Goal: Task Accomplishment & Management: Manage account settings

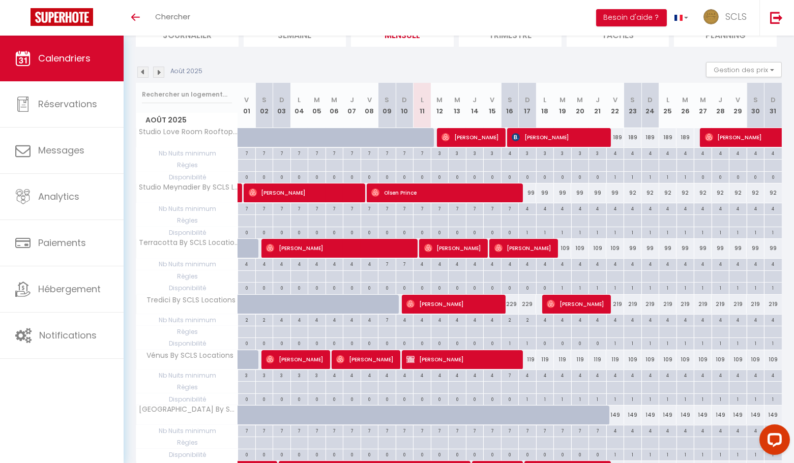
scroll to position [90, 0]
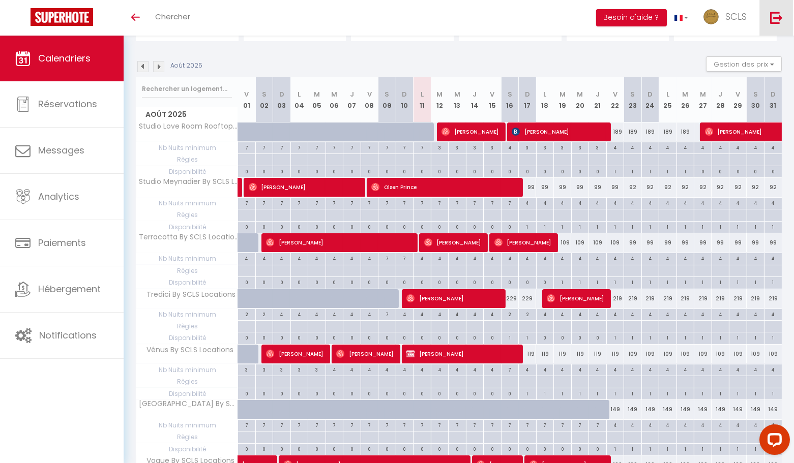
click at [782, 20] on img at bounding box center [776, 17] width 13 height 13
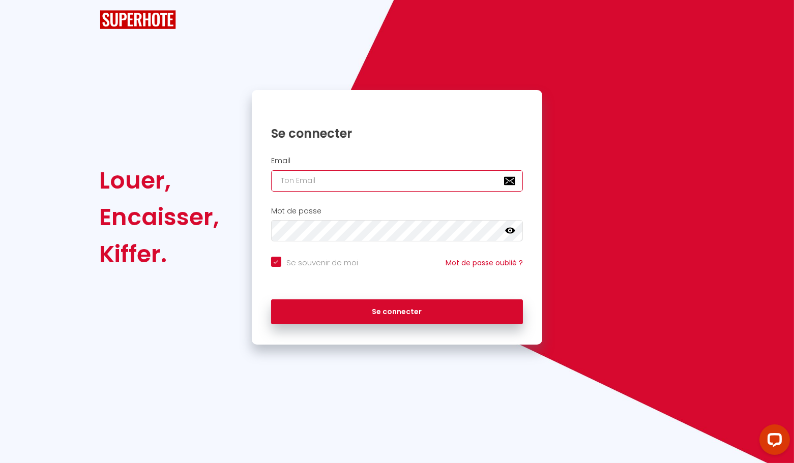
type input "[EMAIL_ADDRESS][DOMAIN_NAME]"
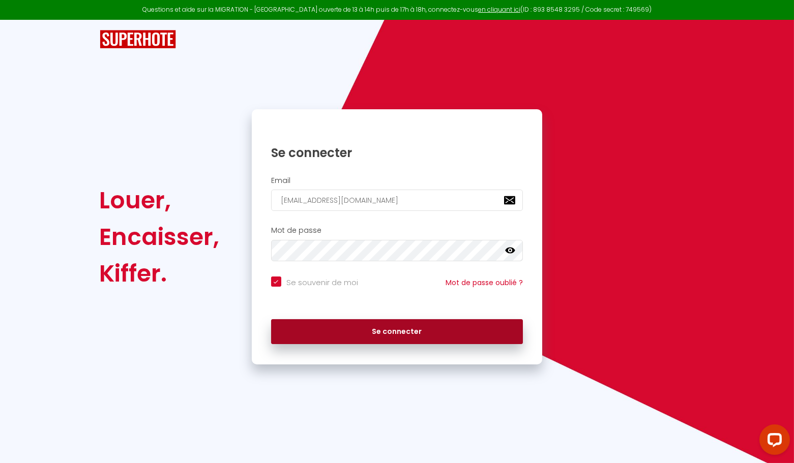
click at [385, 343] on div "Se connecter" at bounding box center [397, 331] width 278 height 25
click at [396, 336] on button "Se connecter" at bounding box center [397, 331] width 252 height 25
checkbox input "true"
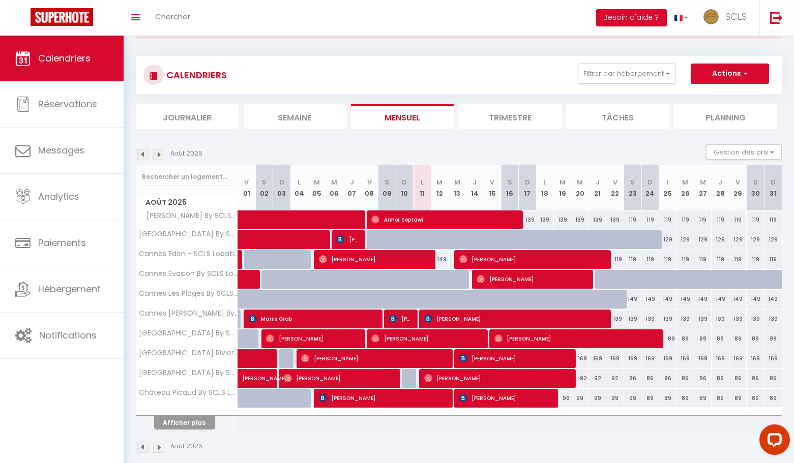
scroll to position [52, 0]
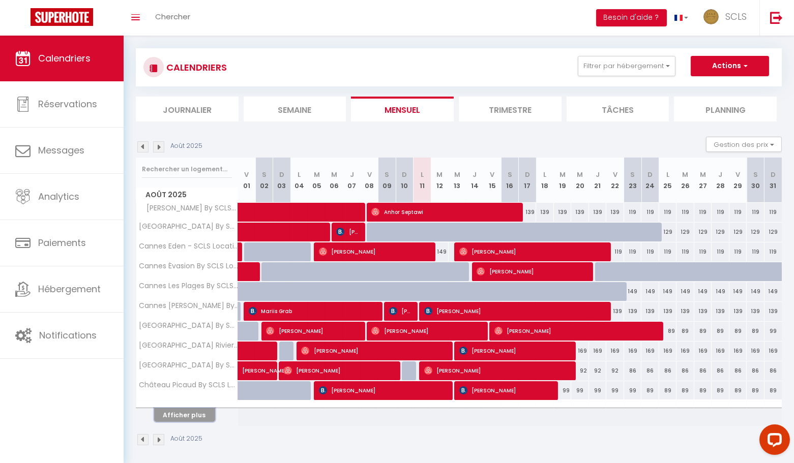
drag, startPoint x: 184, startPoint y: 409, endPoint x: 358, endPoint y: 359, distance: 180.5
click at [184, 409] on button "Afficher plus" at bounding box center [184, 415] width 61 height 14
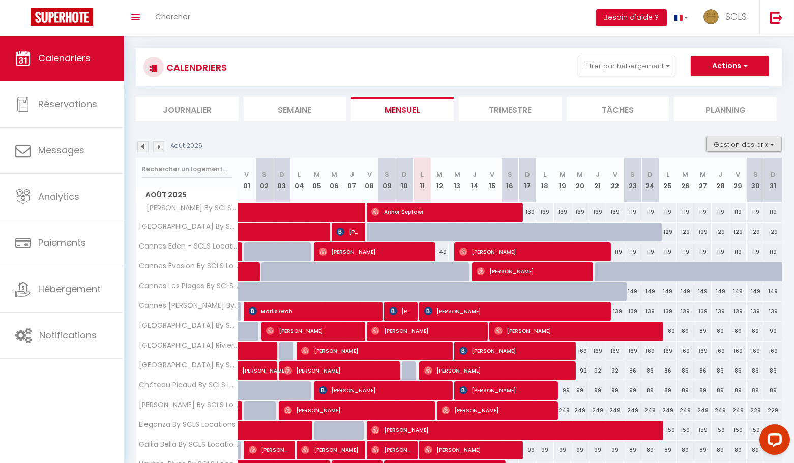
click at [734, 143] on button "Gestion des prix" at bounding box center [744, 144] width 76 height 15
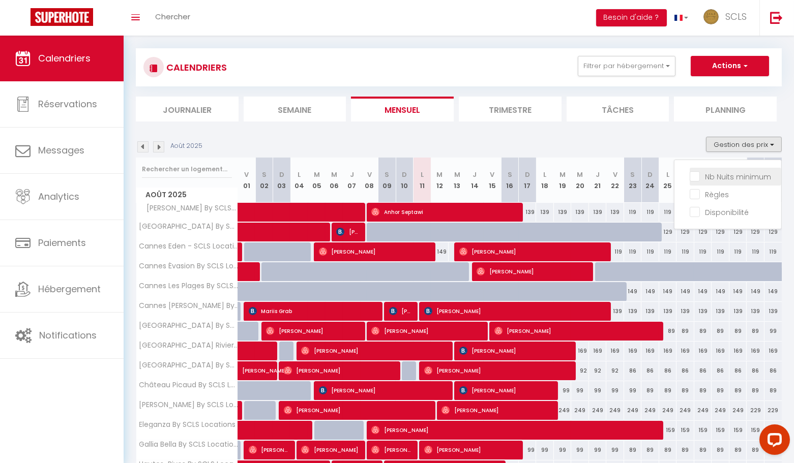
click at [704, 173] on input "Nb Nuits minimum" at bounding box center [736, 176] width 92 height 10
checkbox input "true"
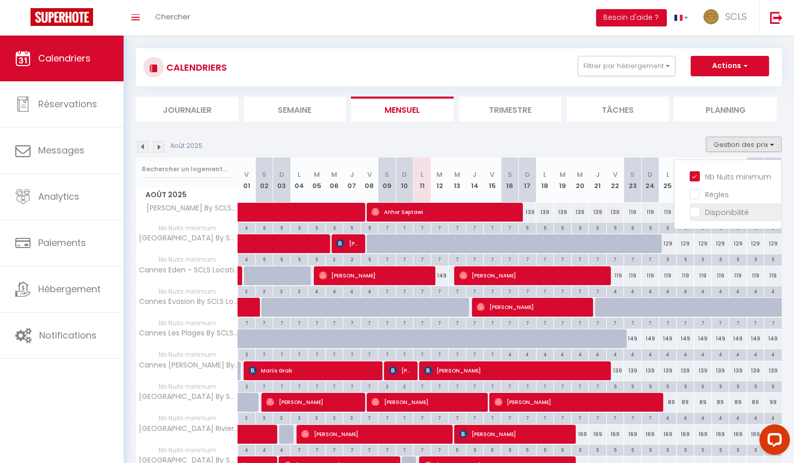
drag, startPoint x: 696, startPoint y: 193, endPoint x: 698, endPoint y: 212, distance: 18.4
click at [696, 193] on input "Règles" at bounding box center [736, 194] width 92 height 10
checkbox input "true"
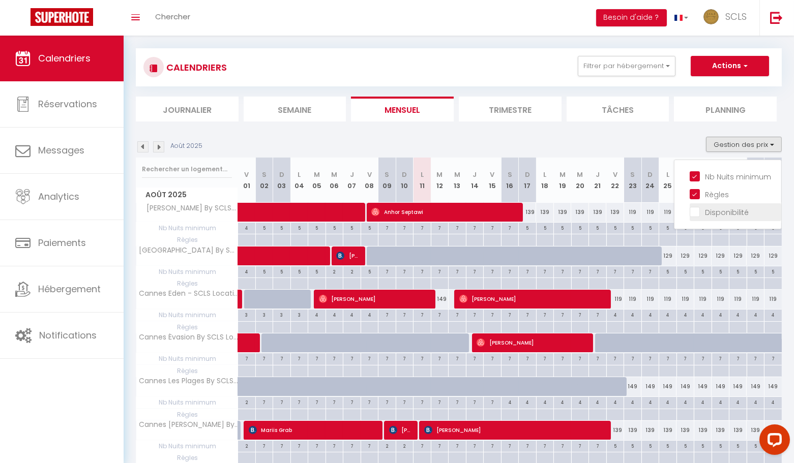
click at [698, 212] on input "Disponibilité" at bounding box center [736, 212] width 92 height 10
checkbox input "true"
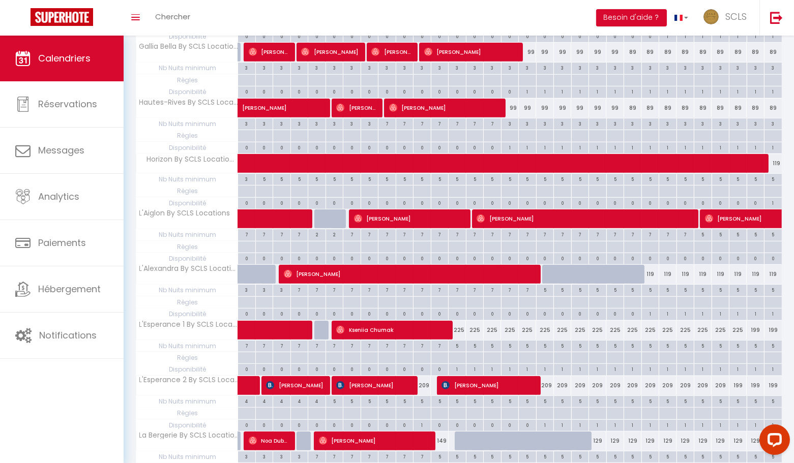
scroll to position [886, 0]
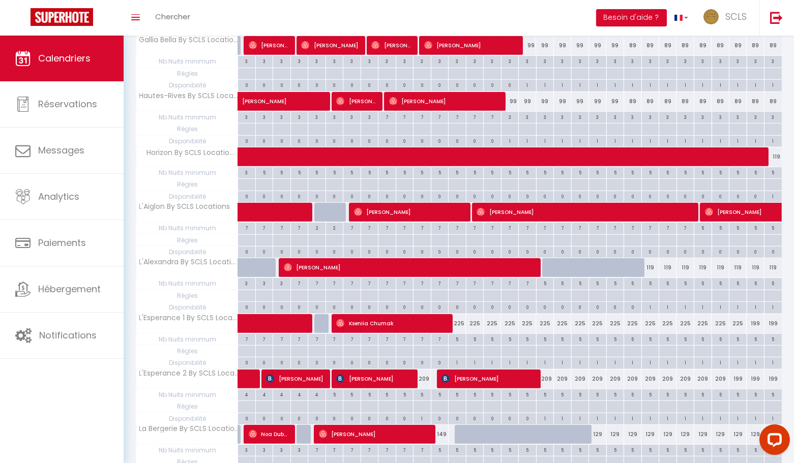
click at [460, 314] on div "225" at bounding box center [458, 323] width 18 height 19
type input "225"
type input "Mer 13 Août 2025"
type input "Jeu 14 Août 2025"
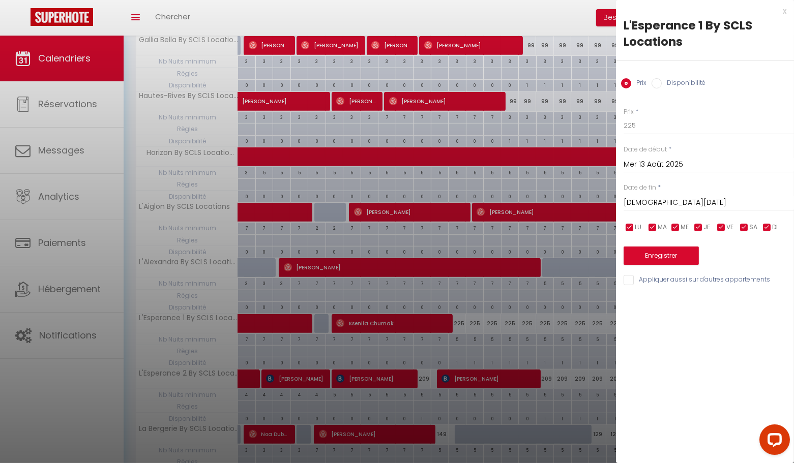
click at [785, 9] on div "x" at bounding box center [701, 11] width 170 height 12
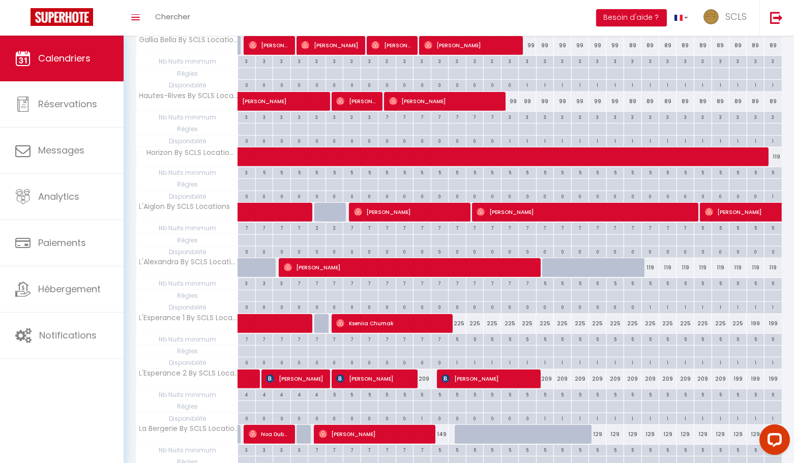
click at [461, 314] on div "225" at bounding box center [458, 323] width 18 height 19
type input "225"
type input "Mer 13 Août 2025"
type input "Jeu 14 Août 2025"
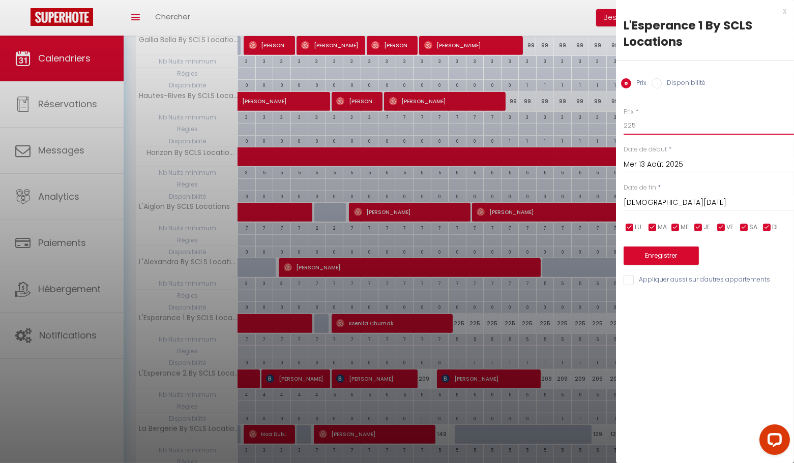
click at [645, 127] on input "225" at bounding box center [709, 125] width 170 height 18
type input "224"
click at [669, 201] on input "Jeu 14 Août 2025" at bounding box center [709, 202] width 170 height 13
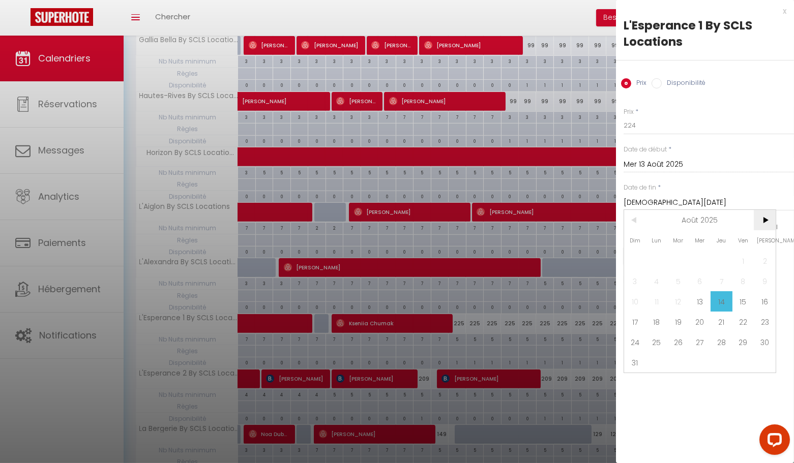
click at [763, 220] on span ">" at bounding box center [765, 220] width 22 height 20
drag, startPoint x: 656, startPoint y: 261, endPoint x: 656, endPoint y: 268, distance: 6.1
click at [656, 261] on span "1" at bounding box center [657, 261] width 22 height 20
type input "Lun 01 Septembre 2025"
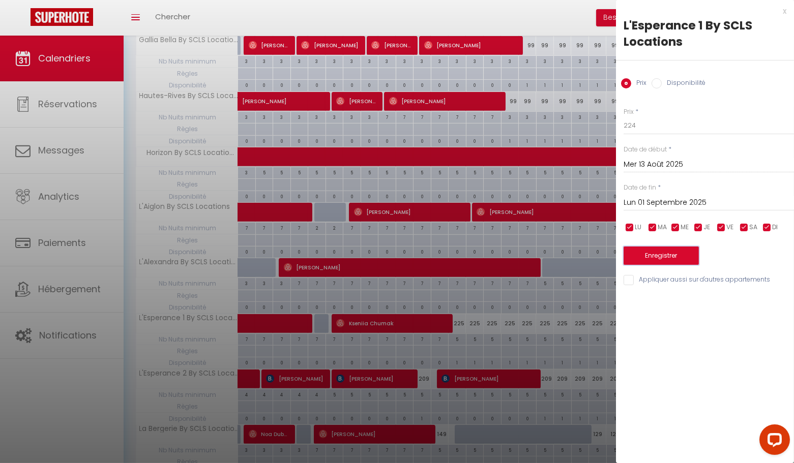
click at [667, 251] on button "Enregistrer" at bounding box center [661, 256] width 75 height 18
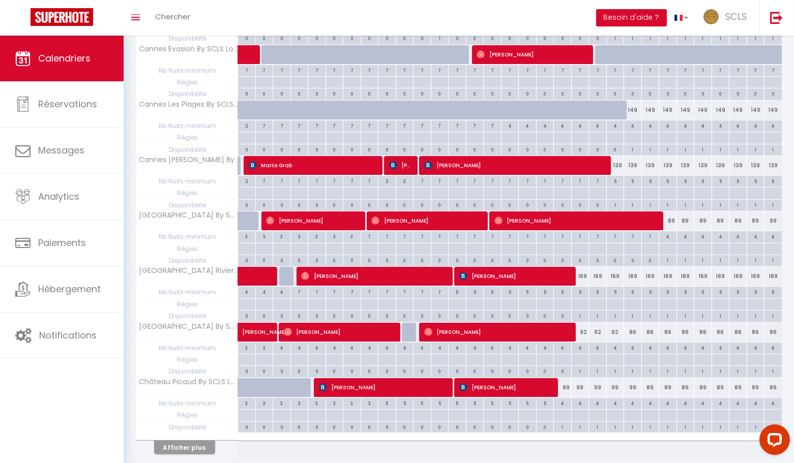
scroll to position [403, 0]
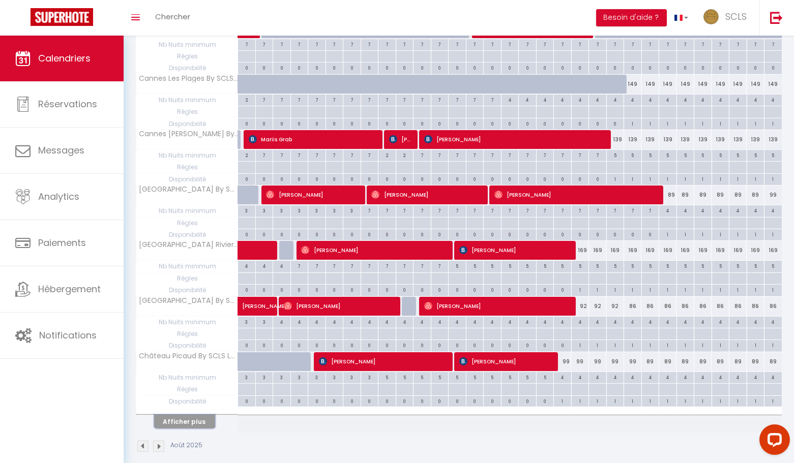
click at [200, 415] on button "Afficher plus" at bounding box center [184, 422] width 61 height 14
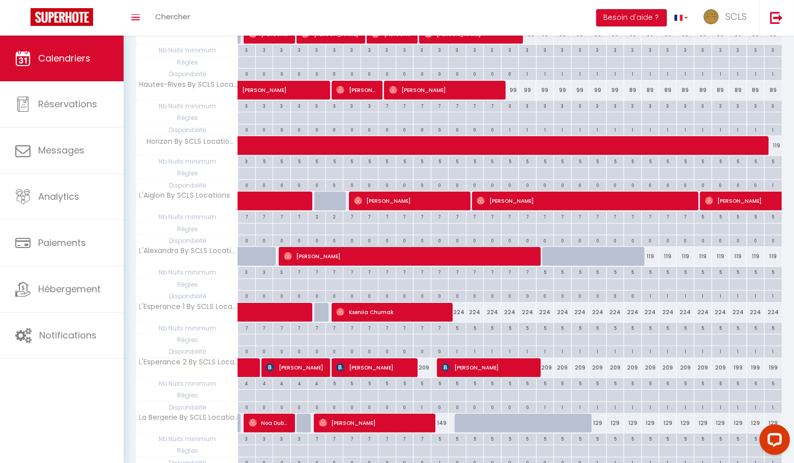
scroll to position [949, 0]
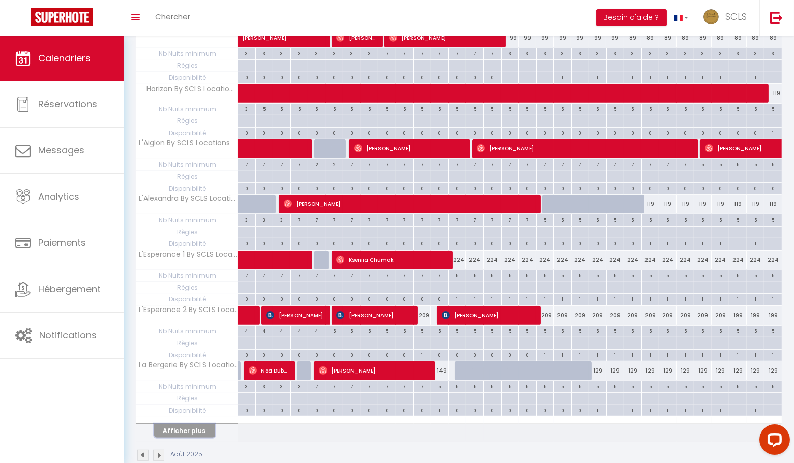
click at [178, 424] on button "Afficher plus" at bounding box center [184, 431] width 61 height 14
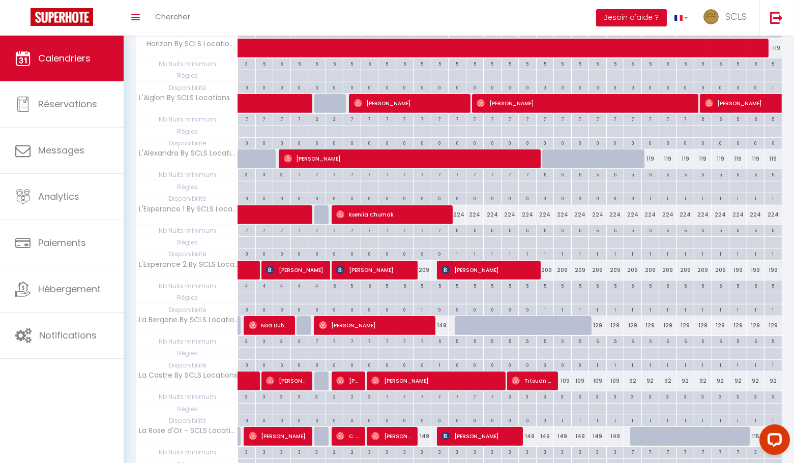
scroll to position [995, 0]
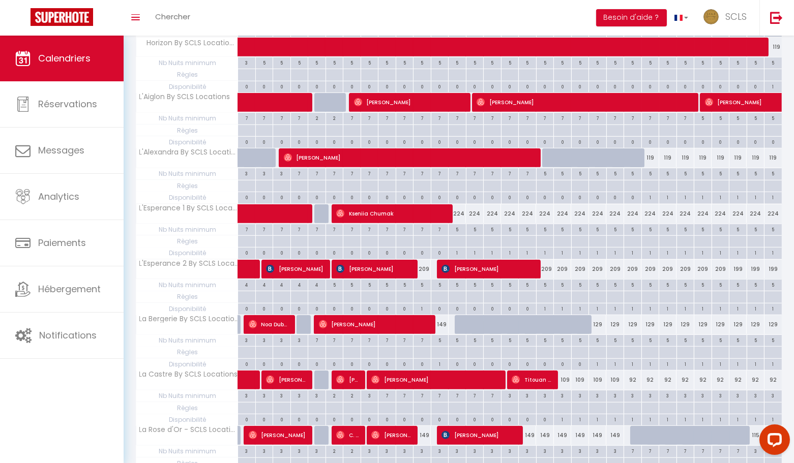
click at [458, 204] on div "224" at bounding box center [458, 213] width 18 height 19
type input "224"
type input "Mer 13 Août 2025"
type input "Jeu 14 Août 2025"
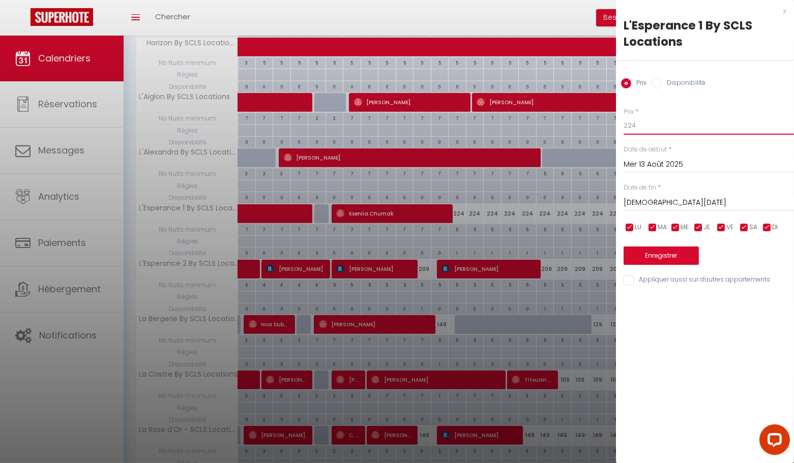
drag, startPoint x: 651, startPoint y: 127, endPoint x: 500, endPoint y: 121, distance: 151.2
click at [561, 122] on body "Questions et aide sur la MIGRATION - Salle Zoom ouverte de 13 à 14h puis de 17h…" at bounding box center [397, 16] width 794 height 1953
type input "219"
click at [665, 207] on input "Jeu 14 Août 2025" at bounding box center [709, 202] width 170 height 13
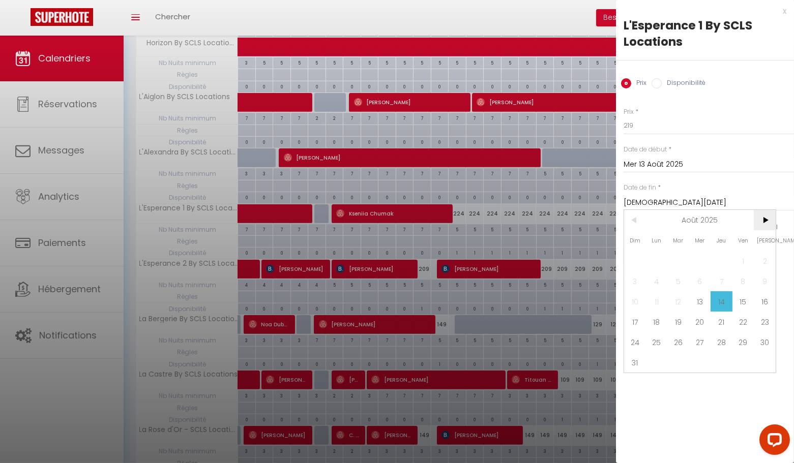
click at [762, 222] on span ">" at bounding box center [765, 220] width 22 height 20
click at [658, 262] on span "1" at bounding box center [657, 261] width 22 height 20
type input "Lun 01 Septembre 2025"
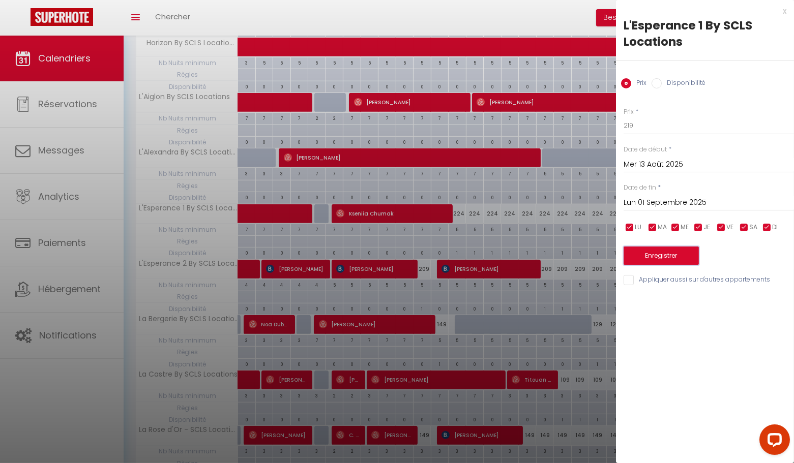
click at [662, 258] on button "Enregistrer" at bounding box center [661, 256] width 75 height 18
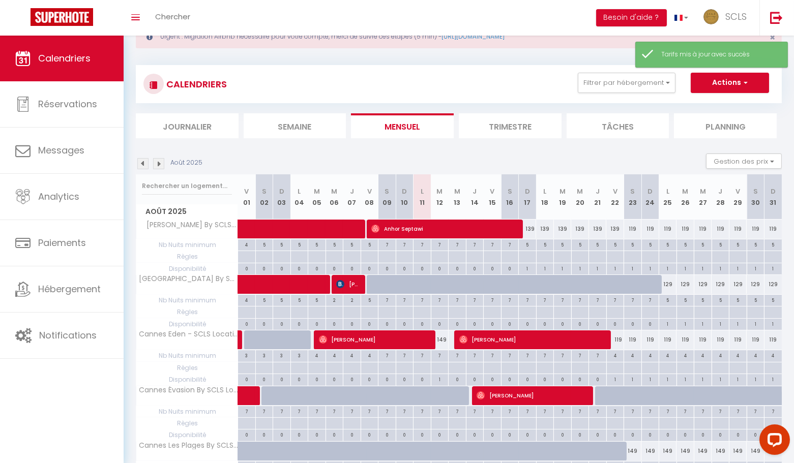
scroll to position [403, 0]
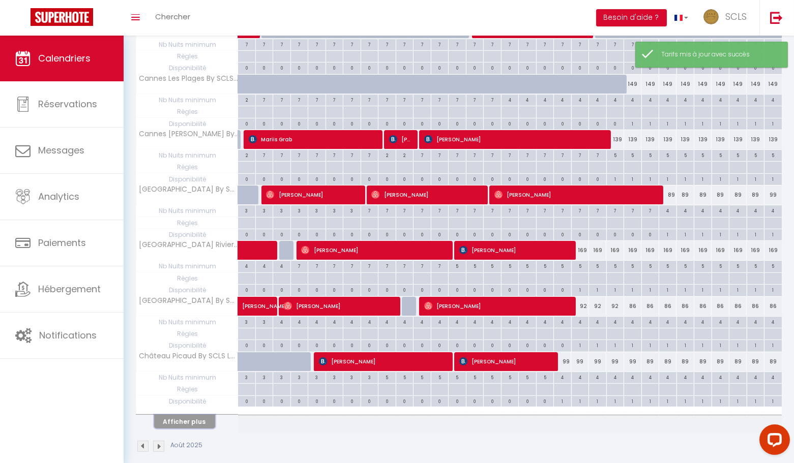
click at [196, 415] on button "Afficher plus" at bounding box center [184, 422] width 61 height 14
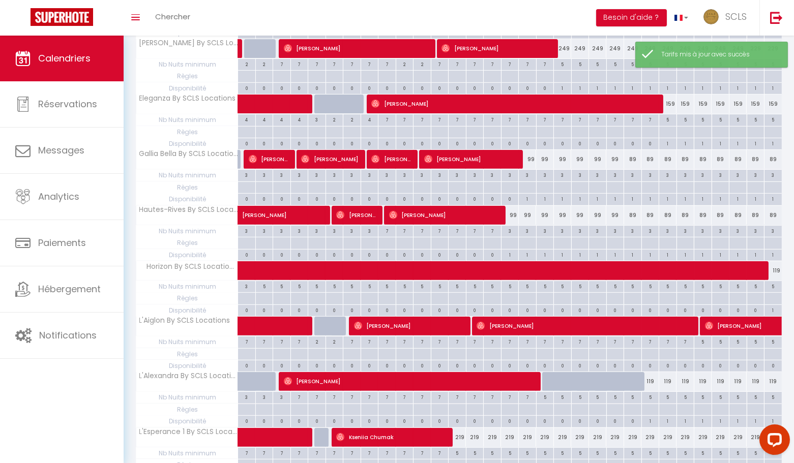
scroll to position [949, 0]
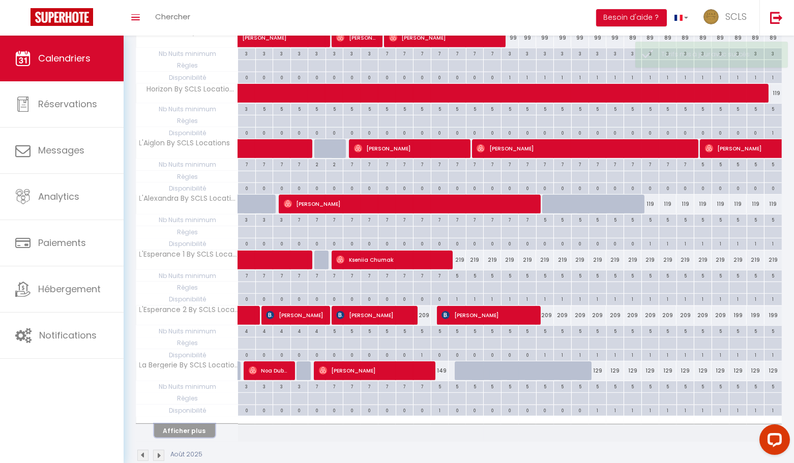
click at [187, 424] on button "Afficher plus" at bounding box center [184, 431] width 61 height 14
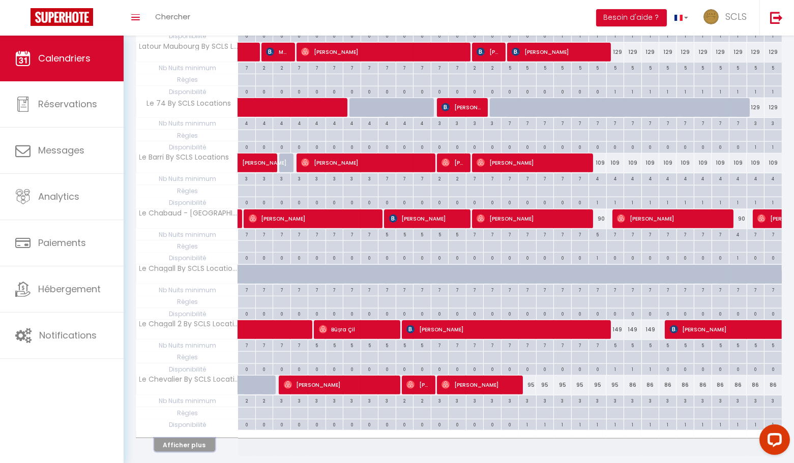
scroll to position [1495, 0]
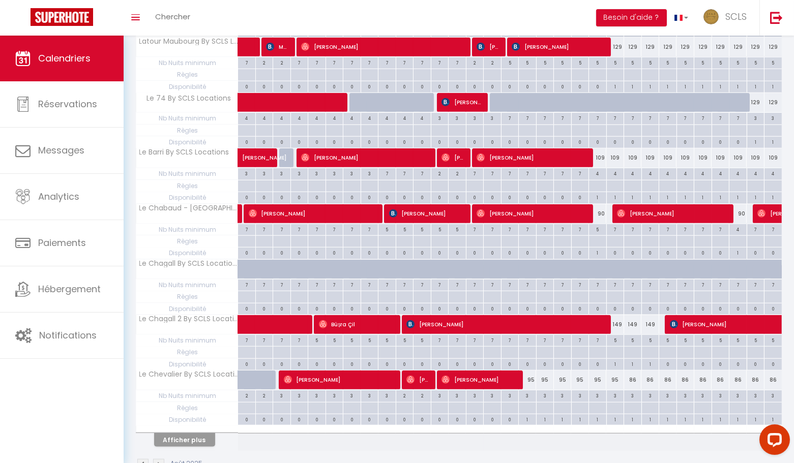
click at [533, 371] on div "95" at bounding box center [528, 380] width 18 height 19
type input "95"
type input "Dim 17 Août 2025"
type input "Lun 18 Août 2025"
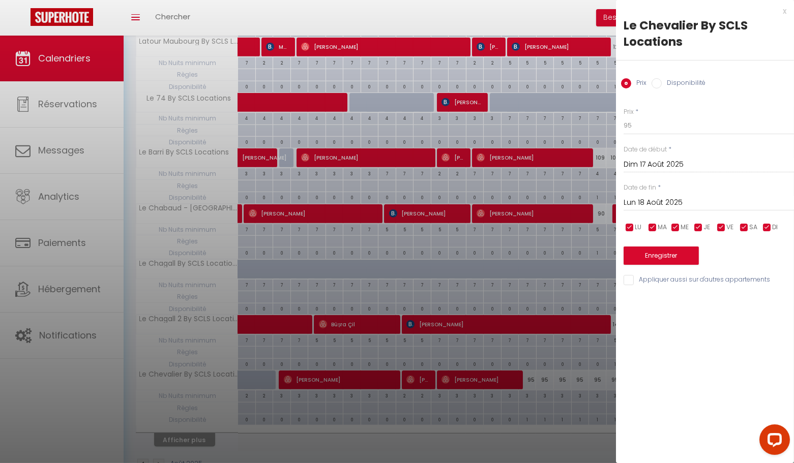
drag, startPoint x: 784, startPoint y: 12, endPoint x: 466, endPoint y: 270, distance: 409.7
click at [784, 12] on div "x" at bounding box center [701, 11] width 170 height 12
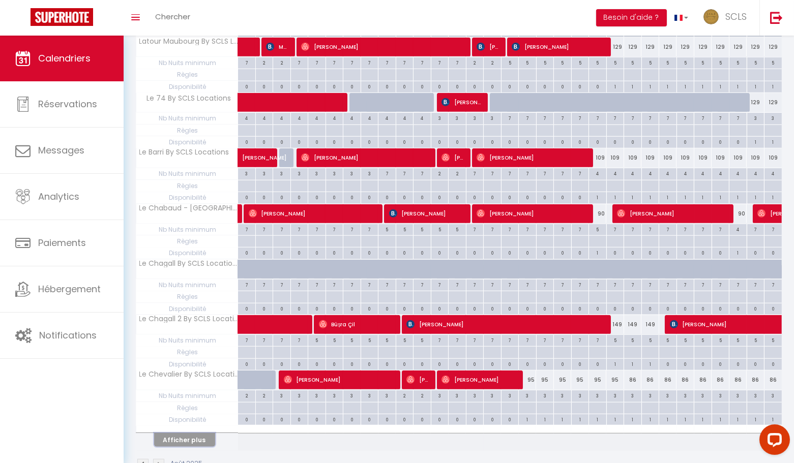
drag, startPoint x: 202, startPoint y: 410, endPoint x: 413, endPoint y: 348, distance: 219.7
click at [202, 433] on button "Afficher plus" at bounding box center [184, 440] width 61 height 14
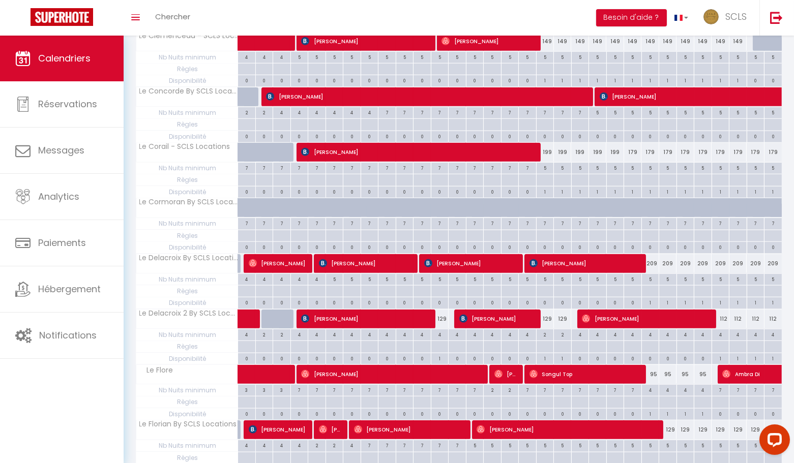
scroll to position [2041, 0]
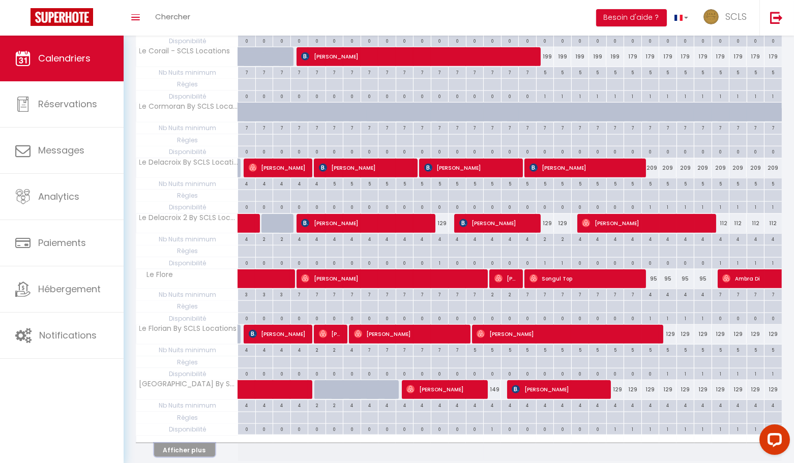
click at [197, 444] on button "Afficher plus" at bounding box center [184, 451] width 61 height 14
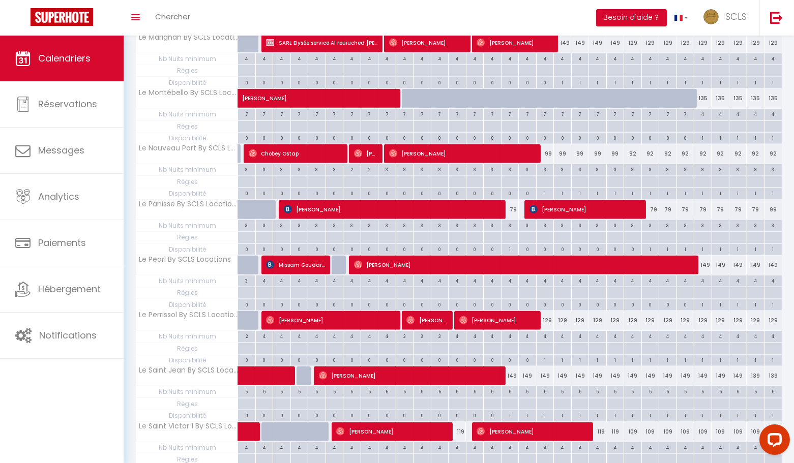
scroll to position [2587, 0]
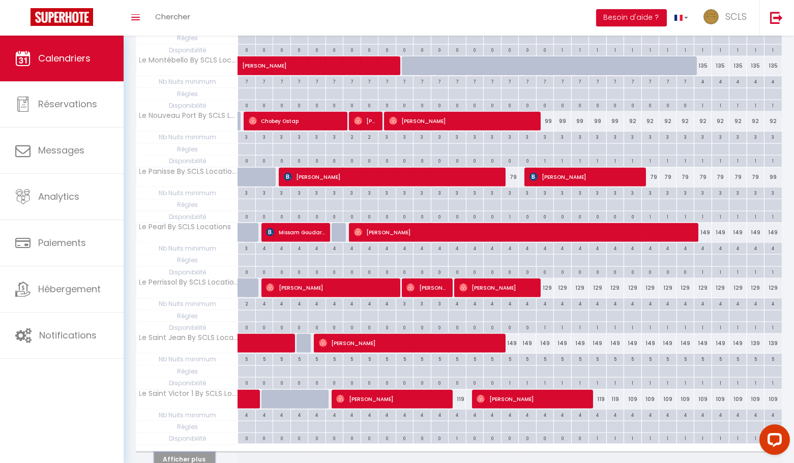
click at [194, 453] on button "Afficher plus" at bounding box center [184, 460] width 61 height 14
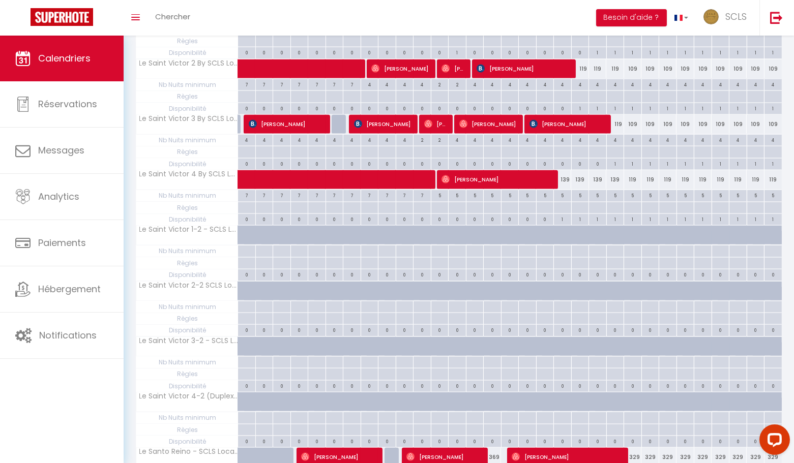
scroll to position [3134, 0]
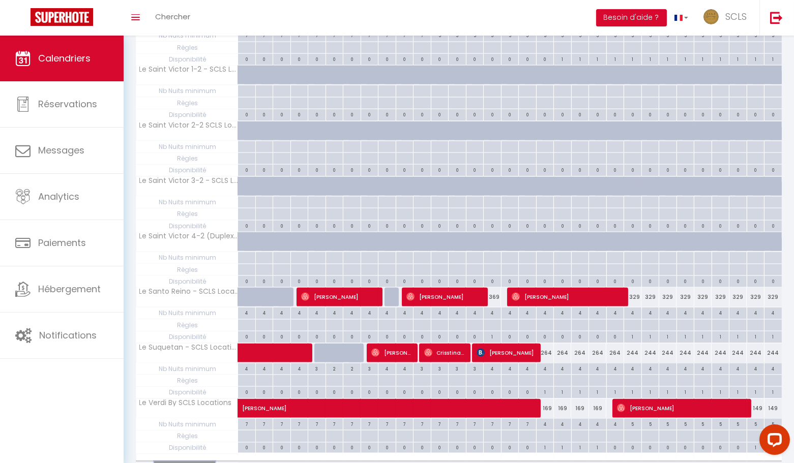
click at [193, 462] on button "Afficher plus" at bounding box center [184, 469] width 61 height 14
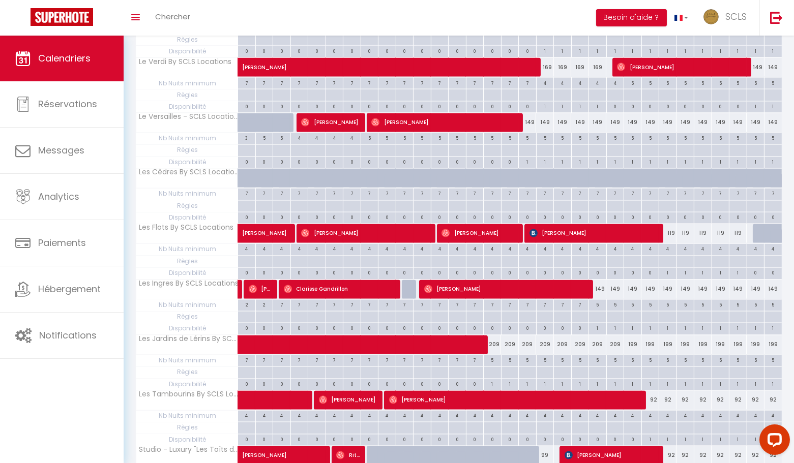
scroll to position [3478, 0]
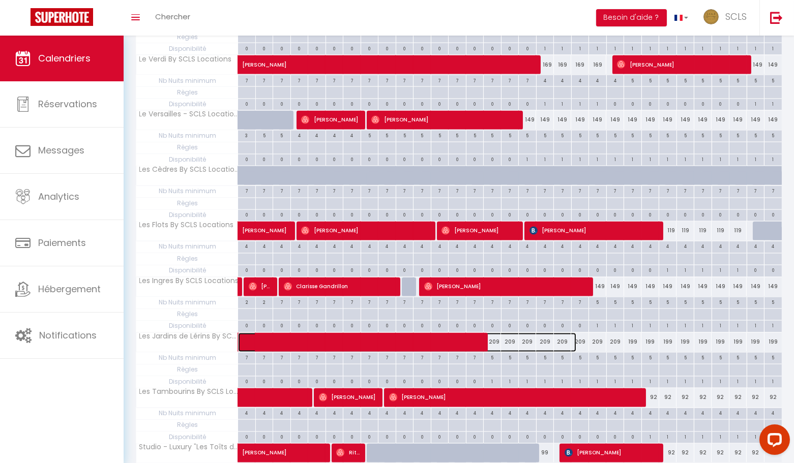
click at [495, 333] on span at bounding box center [413, 342] width 328 height 19
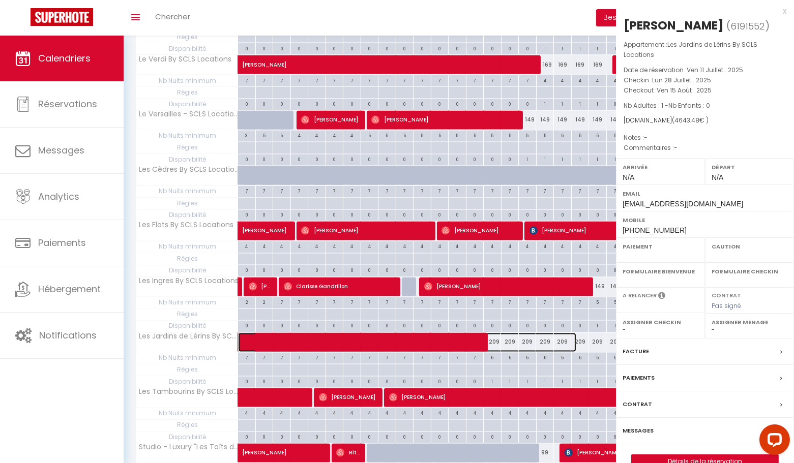
select select "OK"
select select "0"
select select "1"
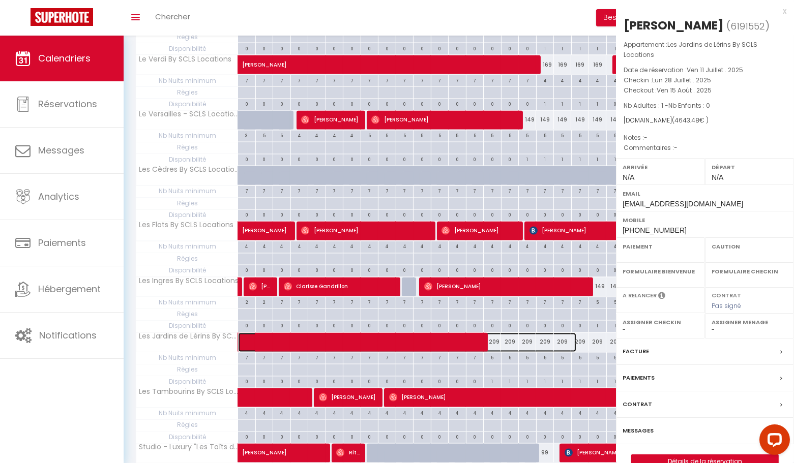
select select
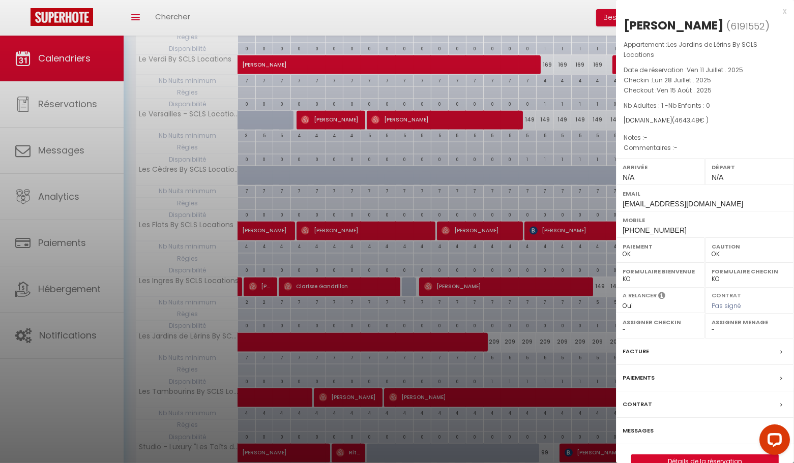
drag, startPoint x: 784, startPoint y: 11, endPoint x: 785, endPoint y: 41, distance: 30.0
click at [785, 11] on div "x" at bounding box center [701, 11] width 170 height 12
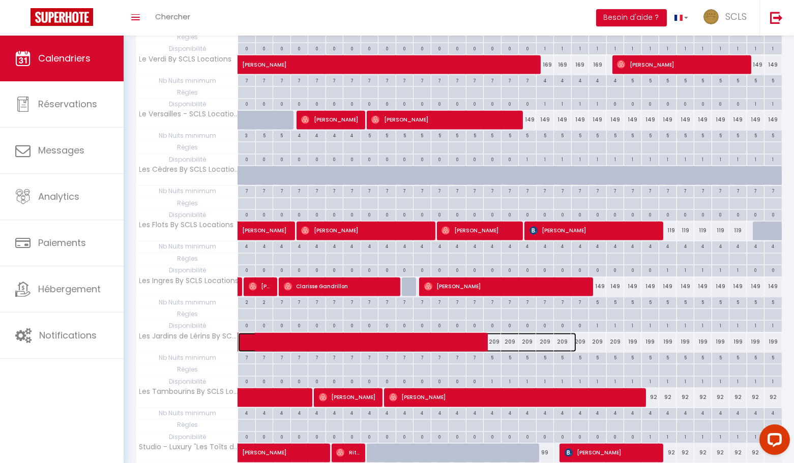
click at [519, 333] on span at bounding box center [413, 342] width 328 height 19
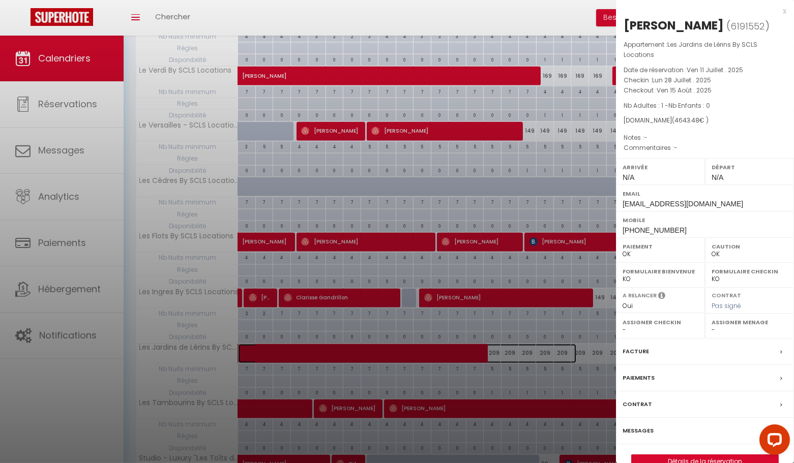
scroll to position [3462, 0]
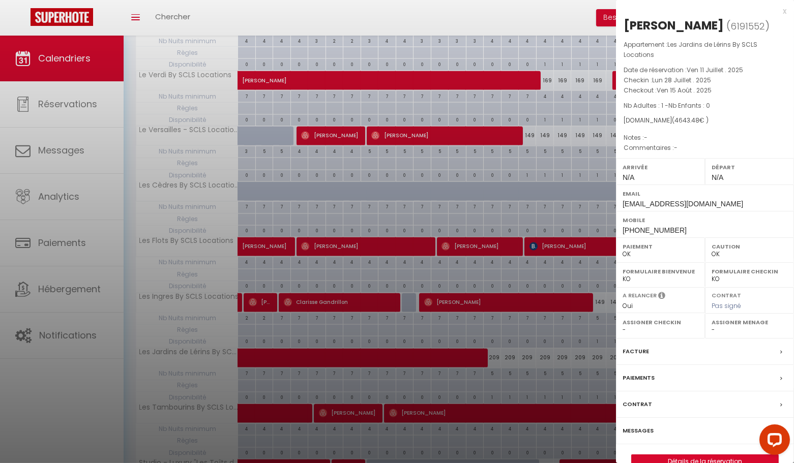
click at [785, 12] on div "x" at bounding box center [701, 11] width 170 height 12
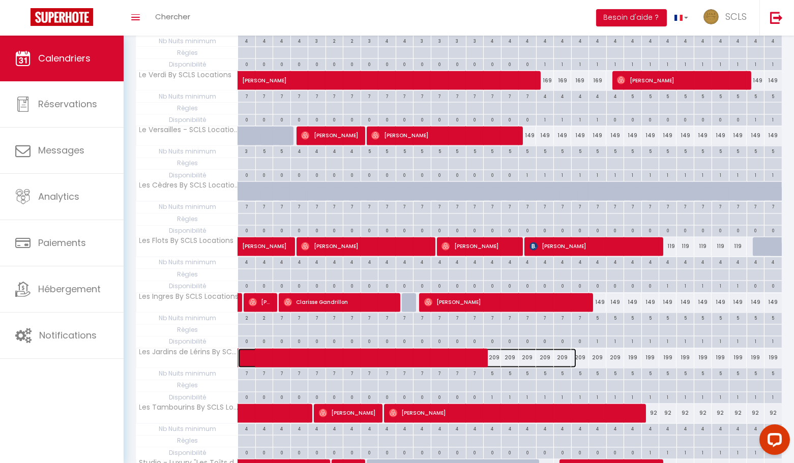
click at [512, 349] on span at bounding box center [413, 358] width 328 height 19
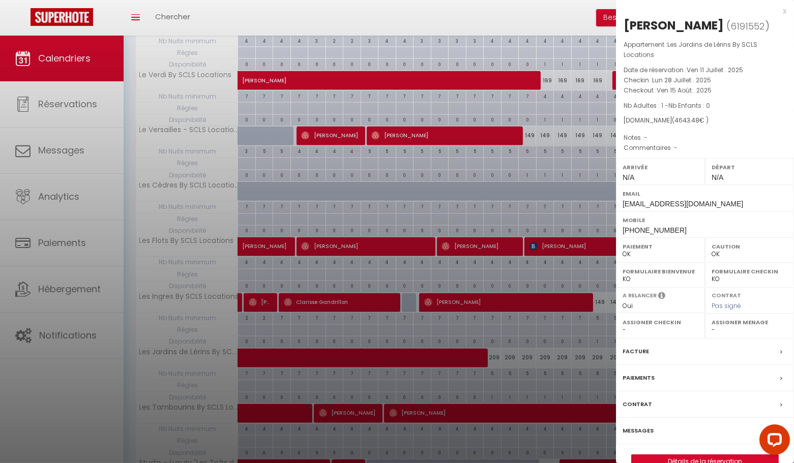
drag, startPoint x: 785, startPoint y: 11, endPoint x: 443, endPoint y: 258, distance: 422.2
click at [785, 11] on div "x" at bounding box center [701, 11] width 170 height 12
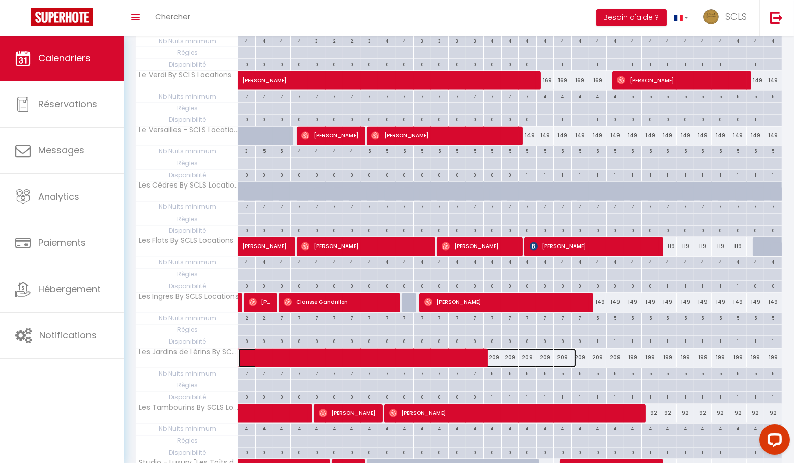
click at [534, 349] on span at bounding box center [413, 358] width 328 height 19
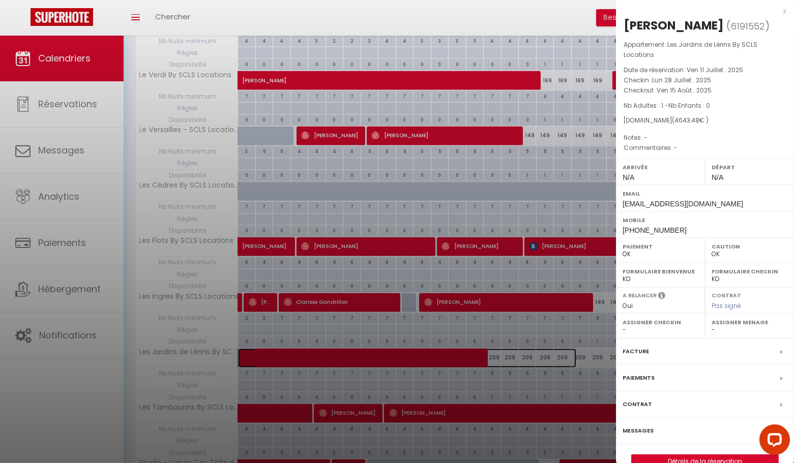
scroll to position [3460, 0]
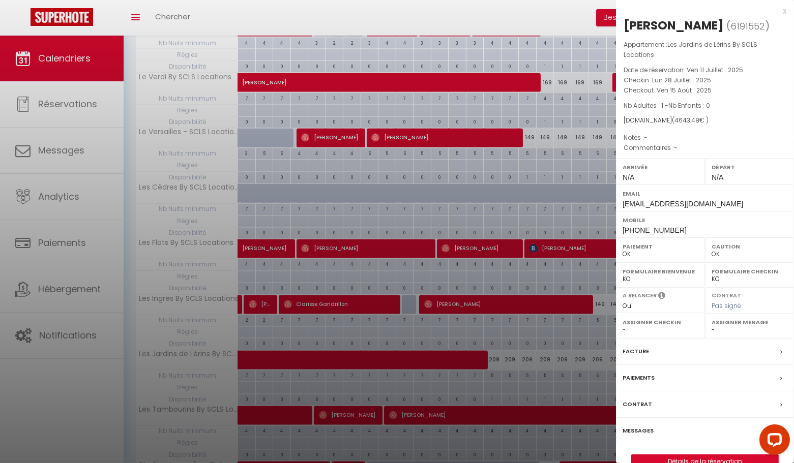
click at [784, 11] on div "x" at bounding box center [701, 11] width 170 height 12
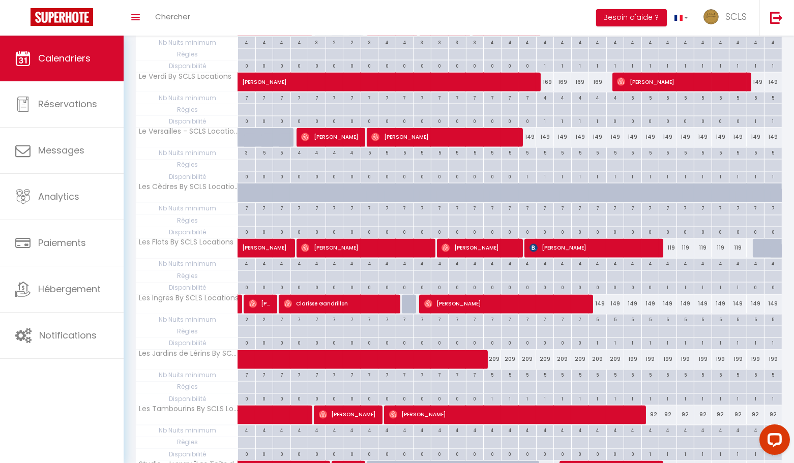
click at [581, 350] on div "209" at bounding box center [580, 359] width 18 height 19
type input "209"
type input "Mer 20 Août 2025"
type input "Jeu 21 Août 2025"
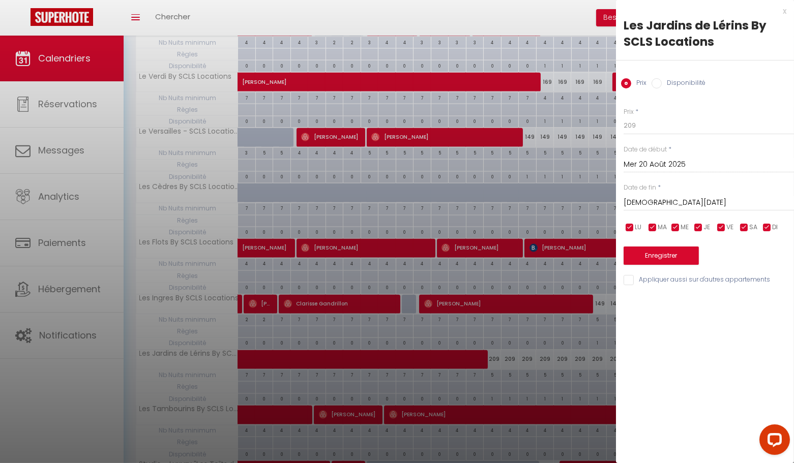
scroll to position [3461, 0]
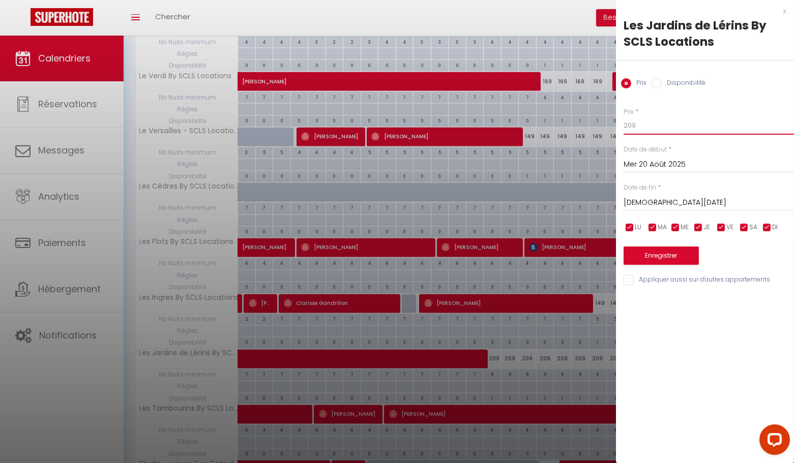
type input "199"
click at [661, 165] on input "Mer 20 Août 2025" at bounding box center [709, 164] width 170 height 13
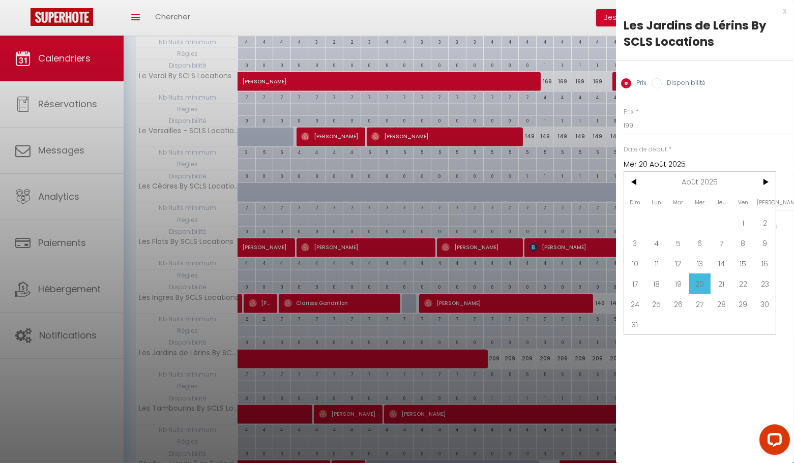
click at [745, 267] on span "15" at bounding box center [743, 263] width 22 height 20
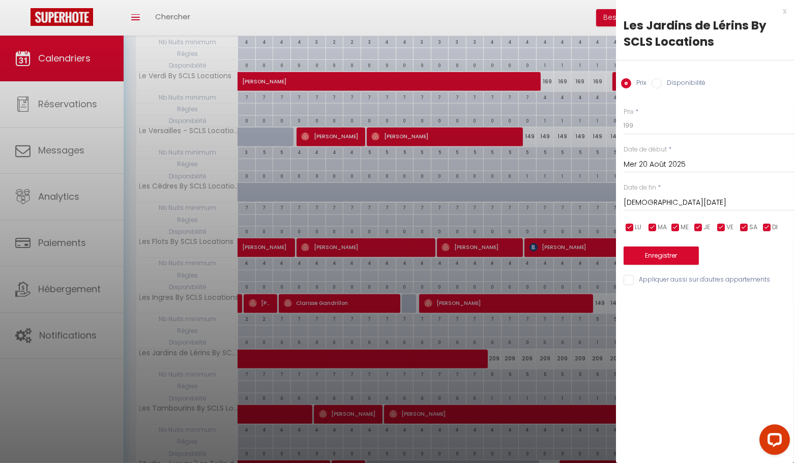
type input "Ven 15 Août 2025"
click at [652, 199] on input "Jeu 21 Août 2025" at bounding box center [709, 202] width 170 height 13
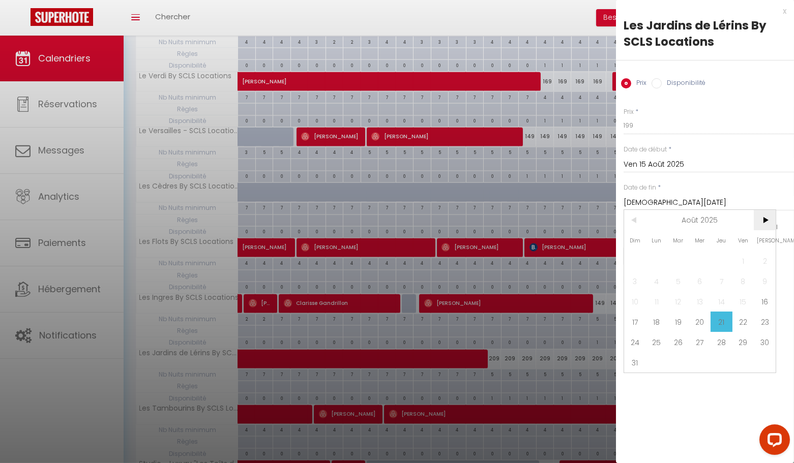
click at [758, 220] on span ">" at bounding box center [765, 220] width 22 height 20
drag, startPoint x: 654, startPoint y: 259, endPoint x: 658, endPoint y: 273, distance: 14.8
click at [654, 259] on span "1" at bounding box center [657, 261] width 22 height 20
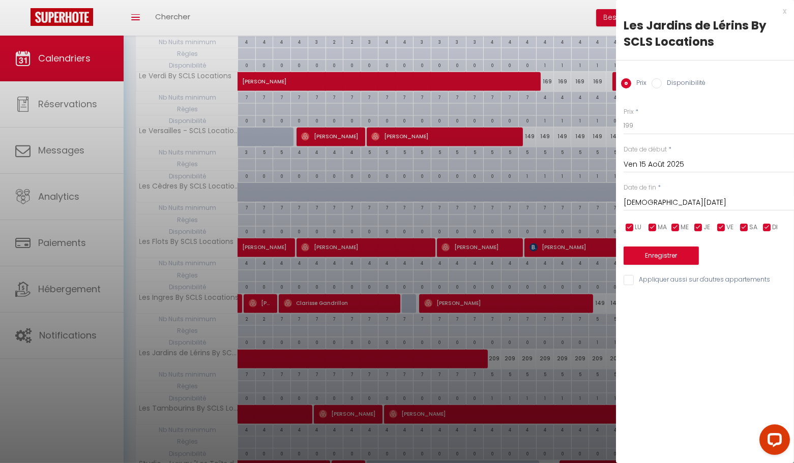
type input "Lun 01 Septembre 2025"
click at [662, 260] on button "Enregistrer" at bounding box center [661, 256] width 75 height 18
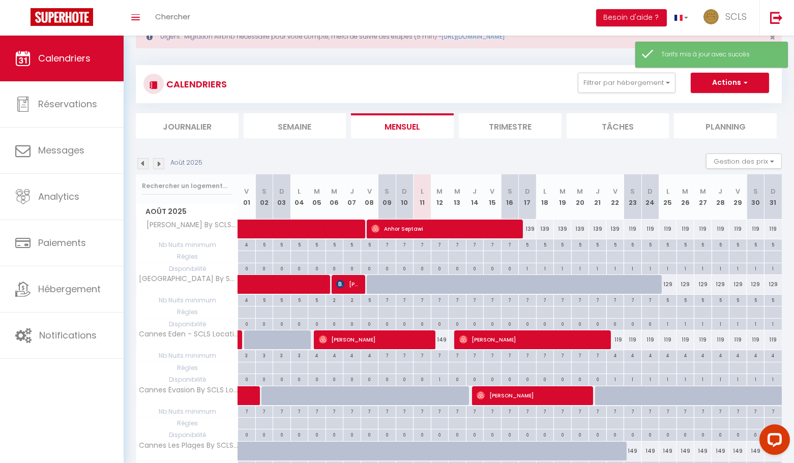
scroll to position [403, 0]
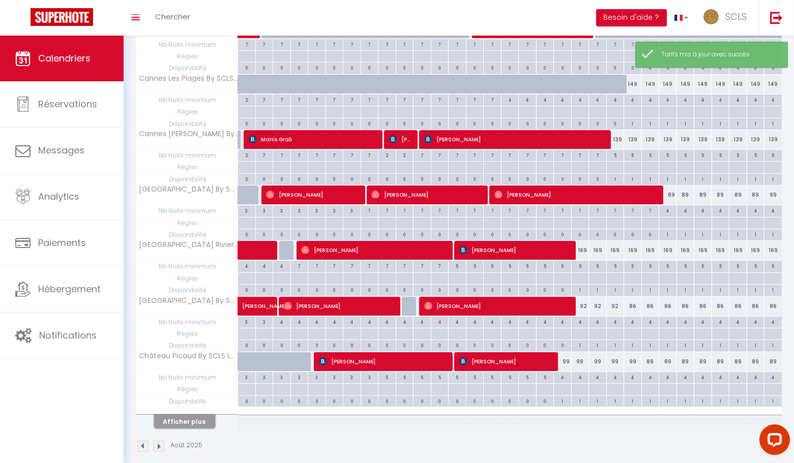
drag, startPoint x: 192, startPoint y: 414, endPoint x: 533, endPoint y: 336, distance: 350.1
click at [192, 415] on button "Afficher plus" at bounding box center [184, 422] width 61 height 14
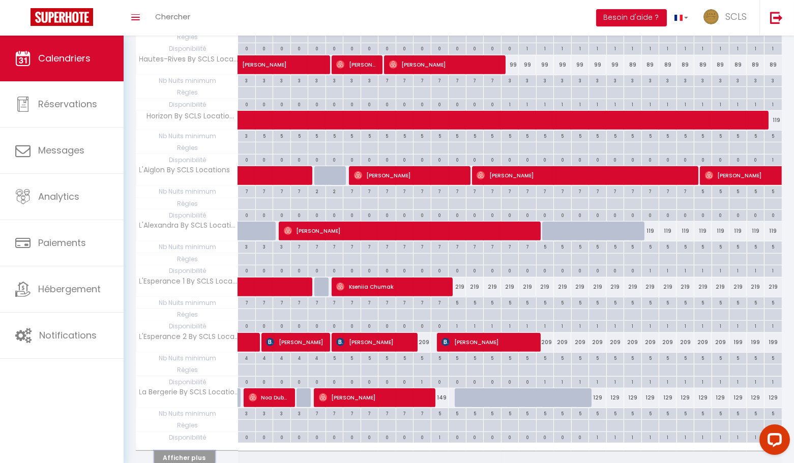
scroll to position [949, 0]
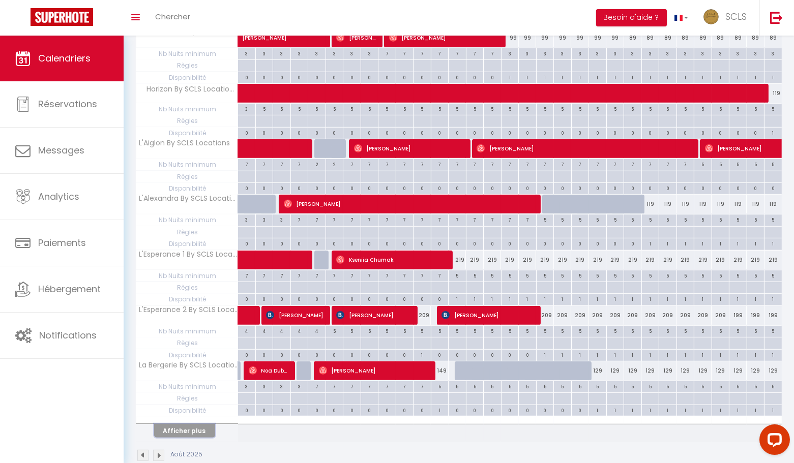
drag, startPoint x: 201, startPoint y: 408, endPoint x: 529, endPoint y: 357, distance: 331.6
click at [201, 424] on button "Afficher plus" at bounding box center [184, 431] width 61 height 14
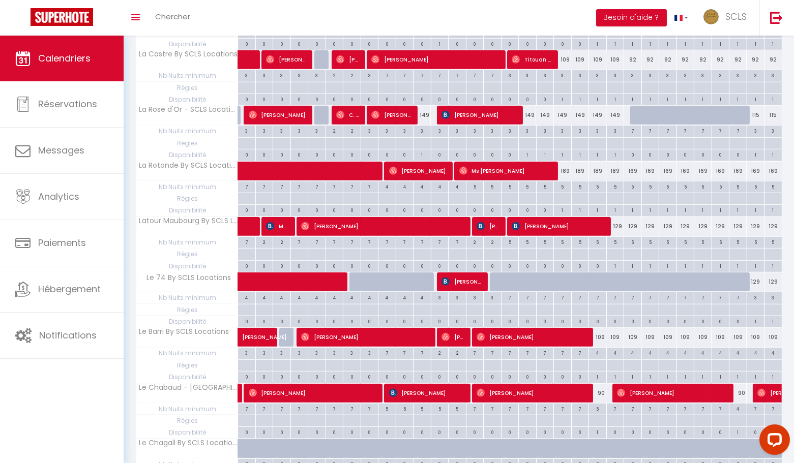
scroll to position [1495, 0]
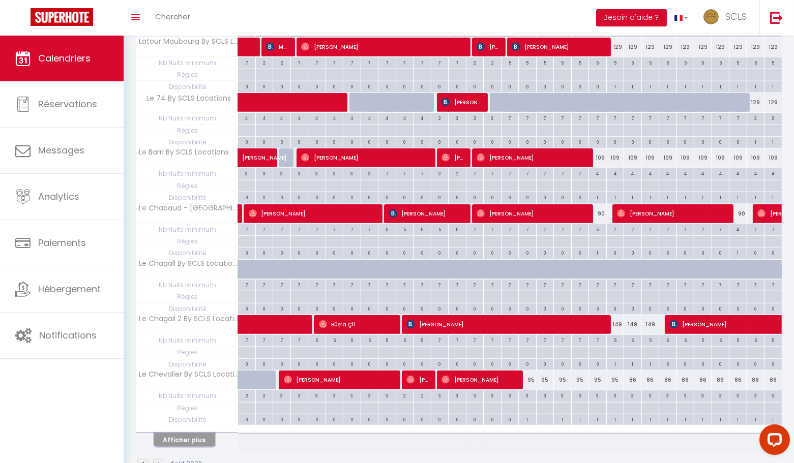
click at [200, 433] on button "Afficher plus" at bounding box center [184, 440] width 61 height 14
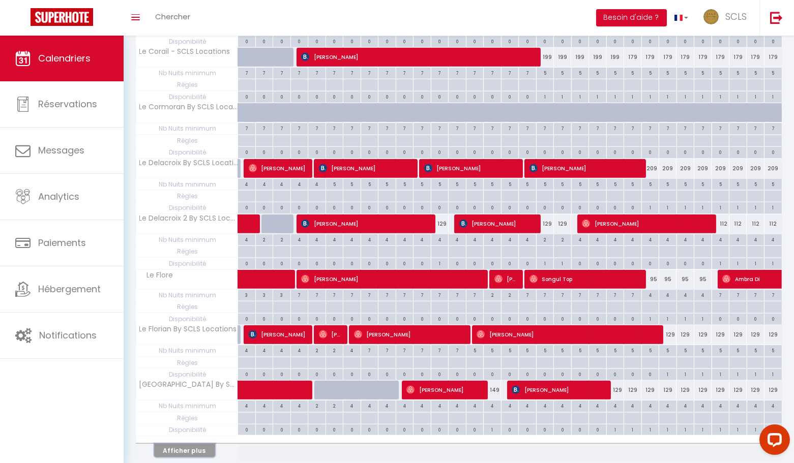
scroll to position [2041, 0]
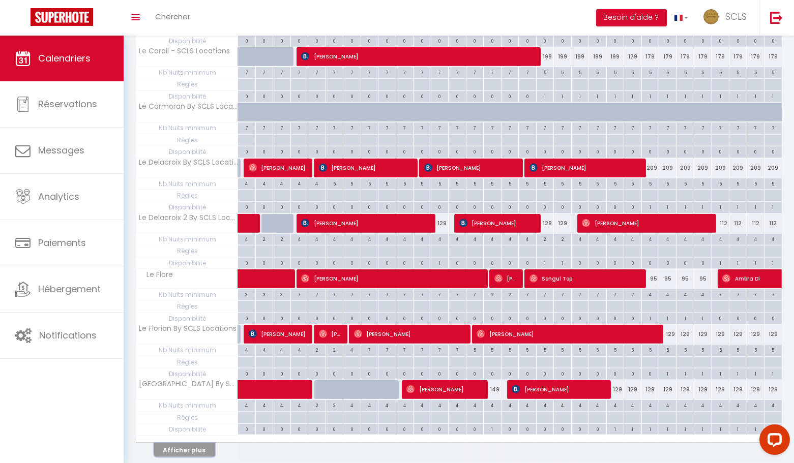
drag, startPoint x: 195, startPoint y: 415, endPoint x: 416, endPoint y: 382, distance: 223.1
click at [195, 444] on button "Afficher plus" at bounding box center [184, 451] width 61 height 14
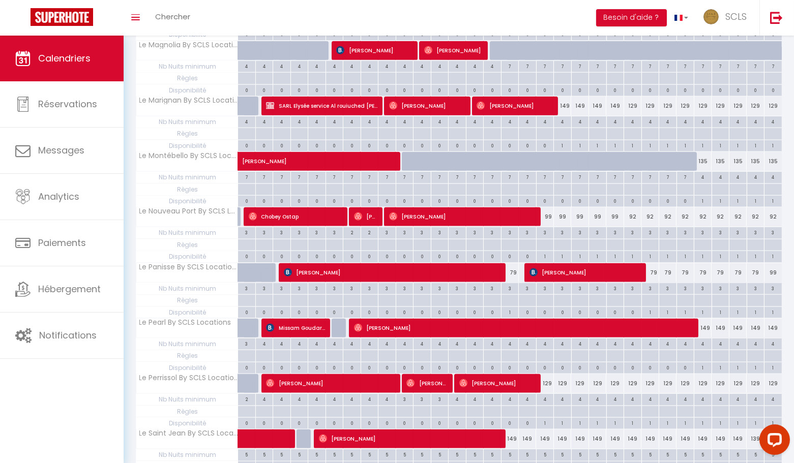
scroll to position [2587, 0]
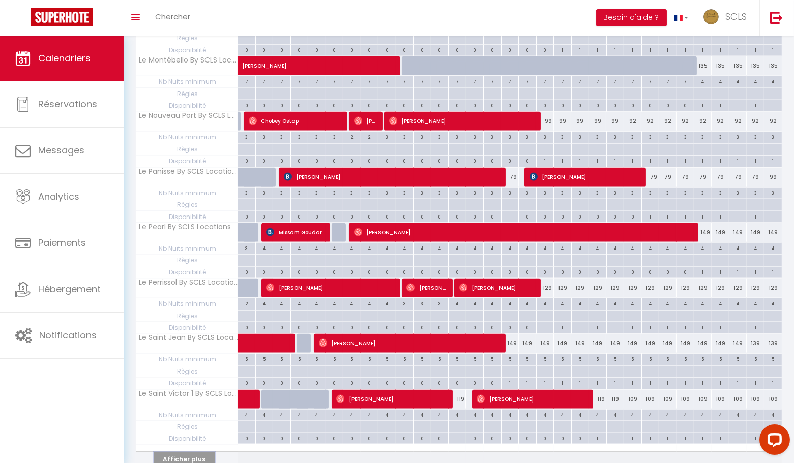
drag, startPoint x: 194, startPoint y: 414, endPoint x: 404, endPoint y: 378, distance: 213.1
click at [194, 453] on button "Afficher plus" at bounding box center [184, 460] width 61 height 14
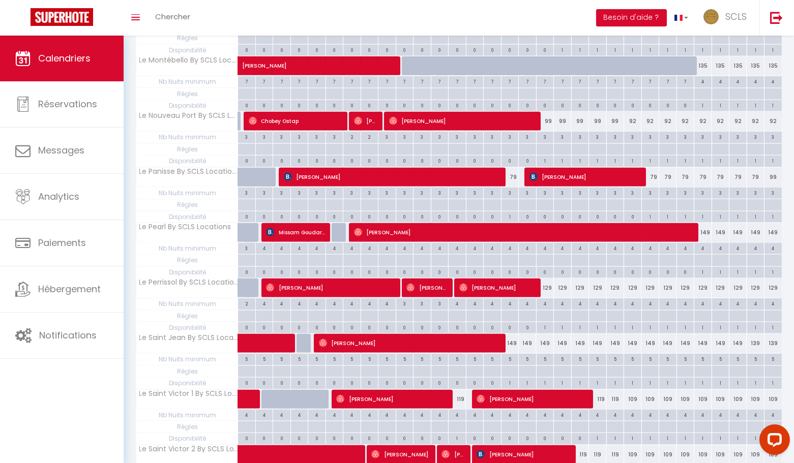
click at [512, 334] on div "149" at bounding box center [510, 343] width 18 height 19
type input "149"
type input "Sam 16 Août 2025"
type input "Dim 17 Août 2025"
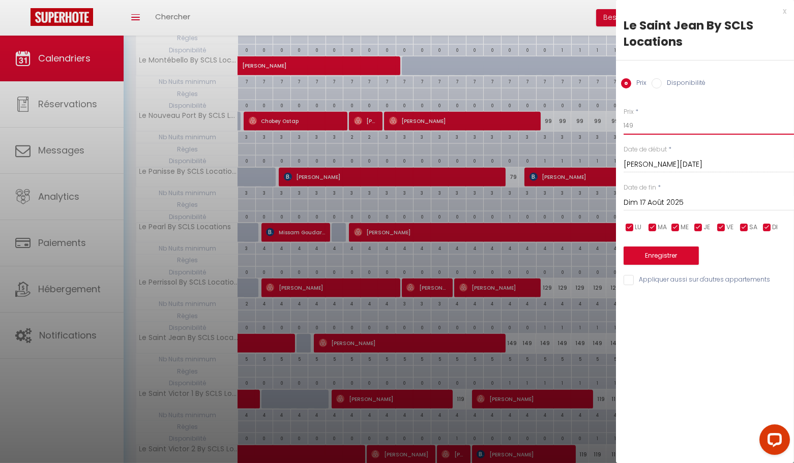
click at [636, 127] on input "149" at bounding box center [709, 125] width 170 height 18
type input "139"
click at [673, 206] on input "Dim 17 Août 2025" at bounding box center [709, 202] width 170 height 13
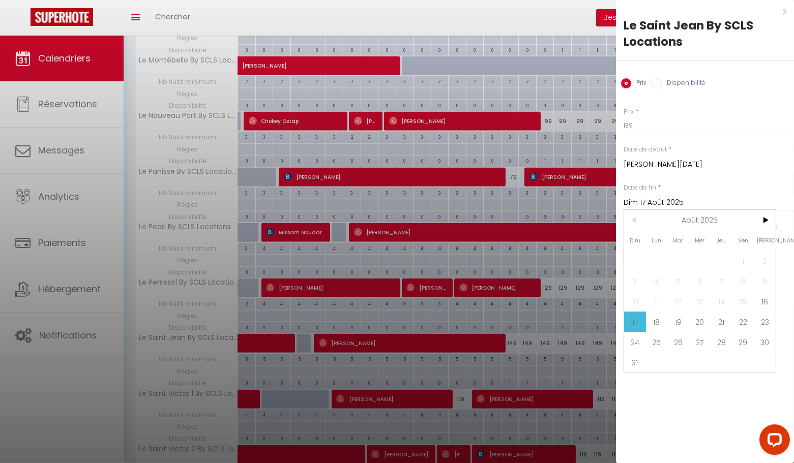
drag, startPoint x: 764, startPoint y: 322, endPoint x: 675, endPoint y: 283, distance: 96.8
click at [764, 322] on span "23" at bounding box center [765, 322] width 22 height 20
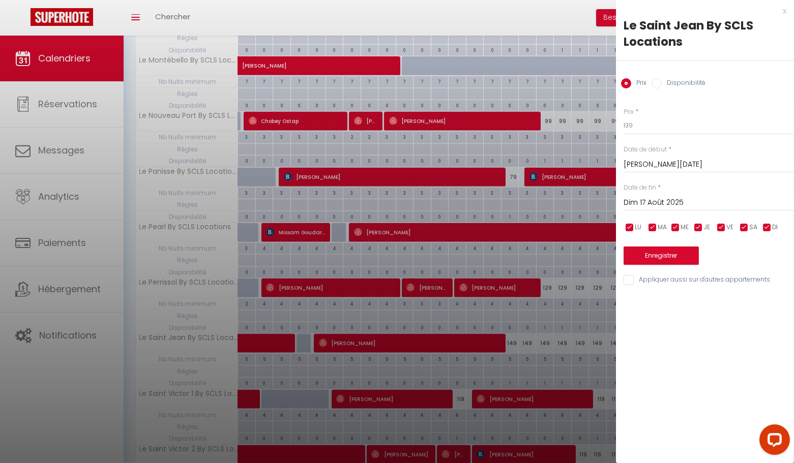
type input "Sam 23 Août 2025"
click at [674, 261] on button "Enregistrer" at bounding box center [661, 256] width 75 height 18
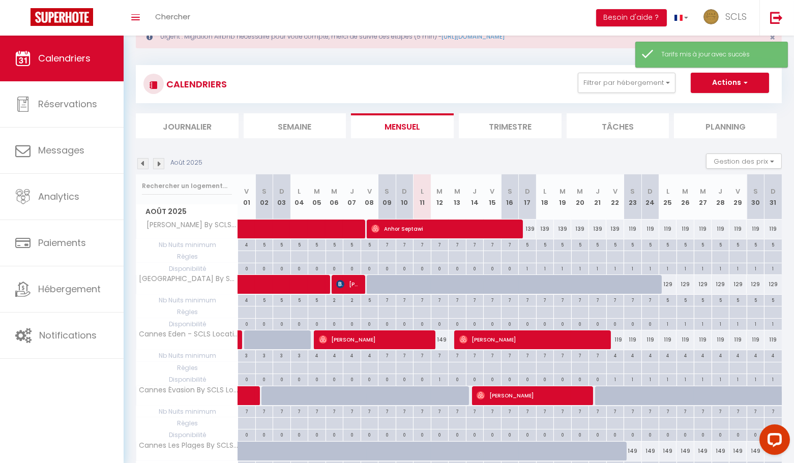
scroll to position [403, 0]
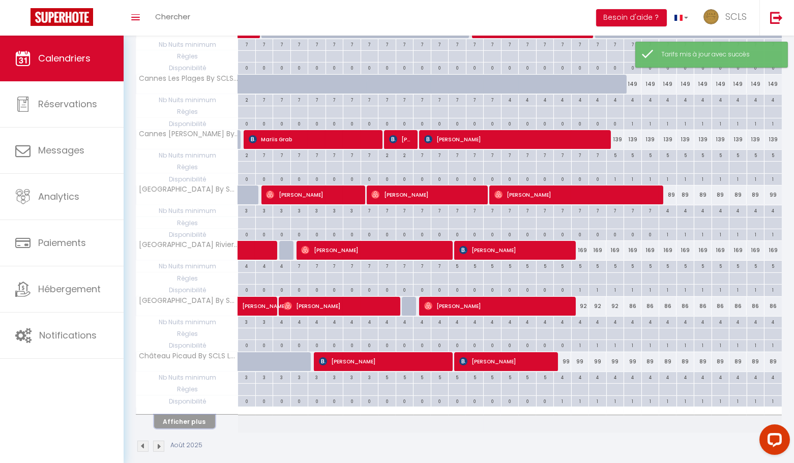
drag, startPoint x: 183, startPoint y: 411, endPoint x: 306, endPoint y: 379, distance: 127.2
click at [183, 415] on button "Afficher plus" at bounding box center [184, 422] width 61 height 14
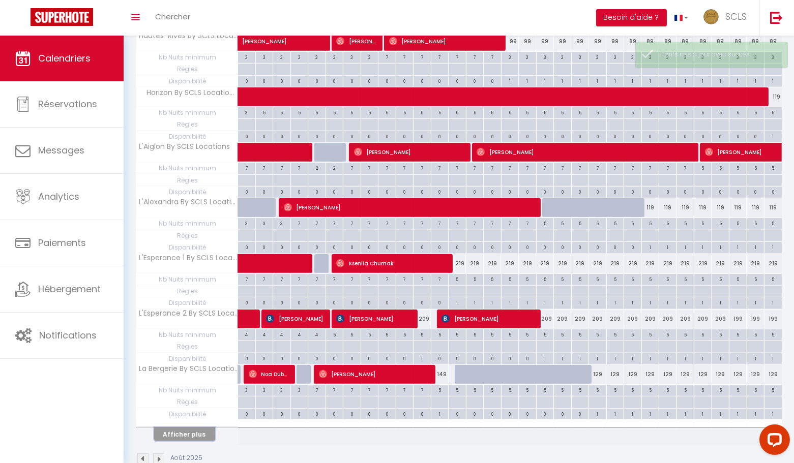
scroll to position [949, 0]
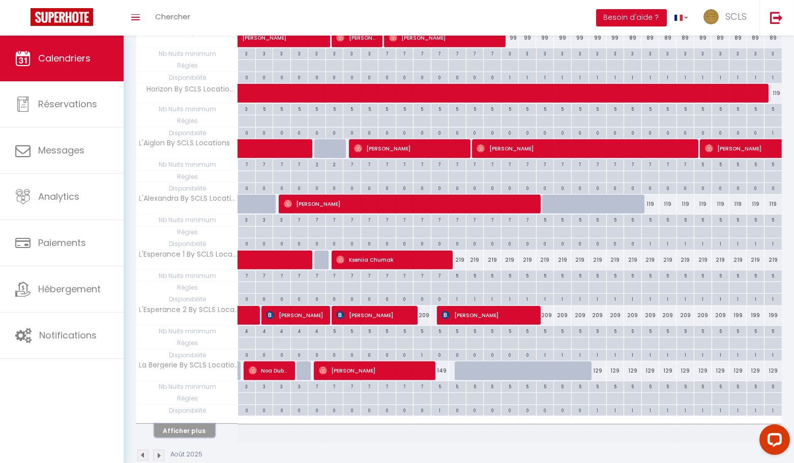
click at [184, 424] on button "Afficher plus" at bounding box center [184, 431] width 61 height 14
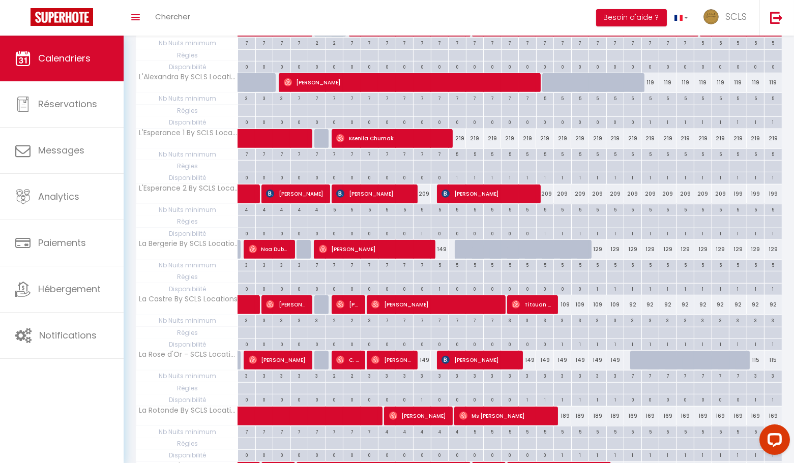
scroll to position [1495, 0]
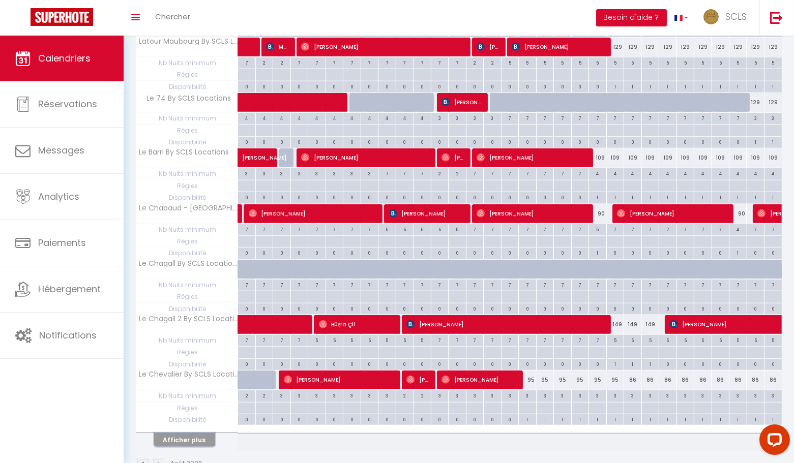
click at [195, 433] on button "Afficher plus" at bounding box center [184, 440] width 61 height 14
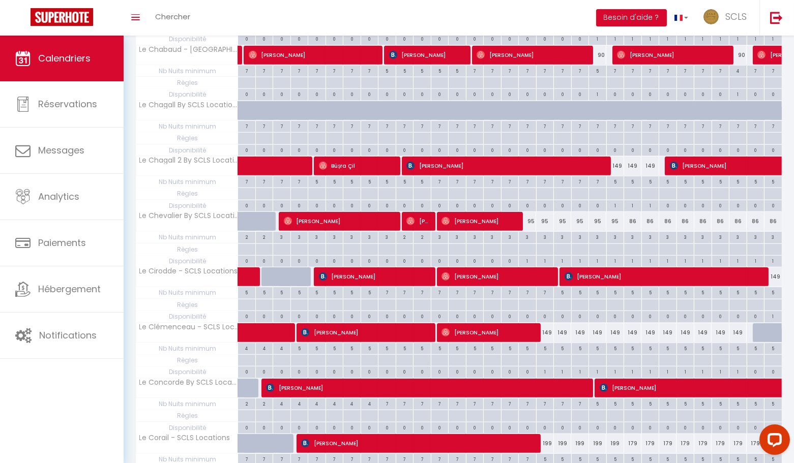
scroll to position [2041, 0]
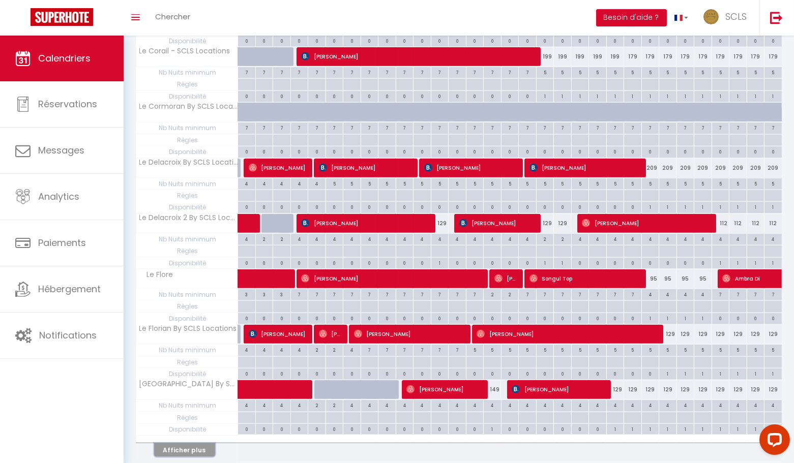
click at [209, 444] on button "Afficher plus" at bounding box center [184, 451] width 61 height 14
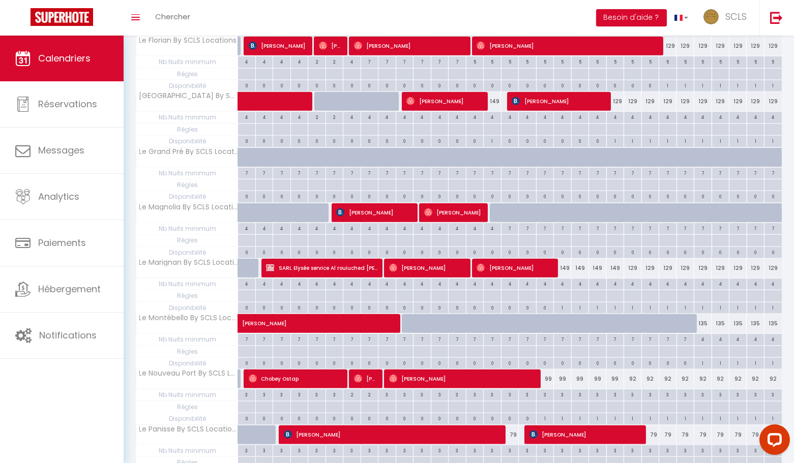
scroll to position [2587, 0]
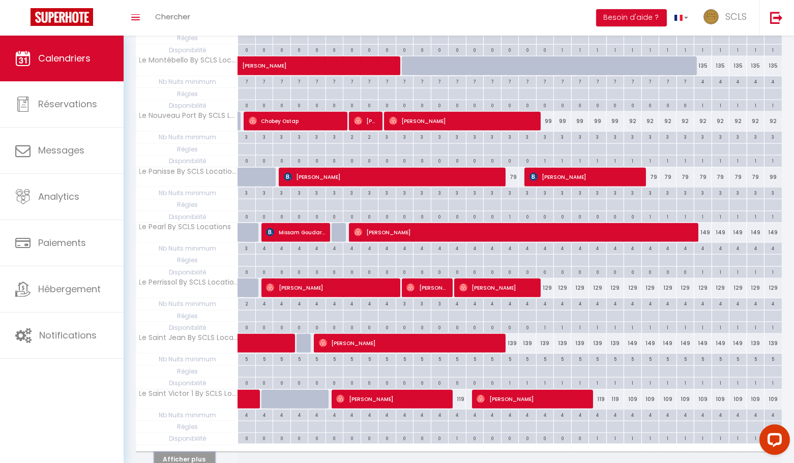
click at [188, 453] on button "Afficher plus" at bounding box center [184, 460] width 61 height 14
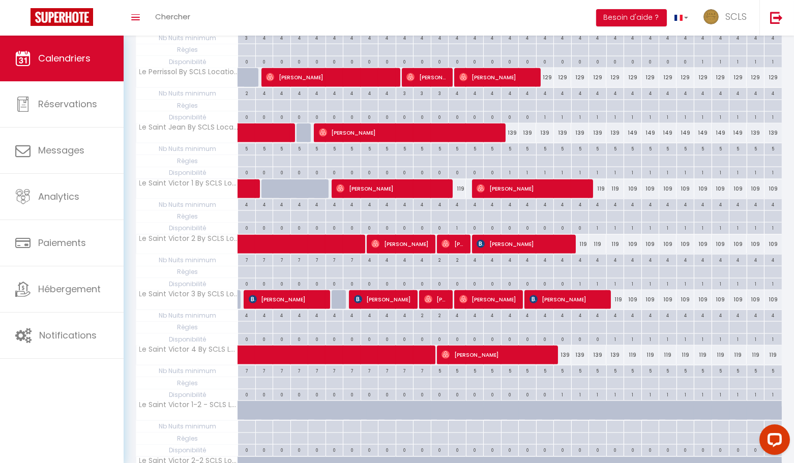
scroll to position [2793, 0]
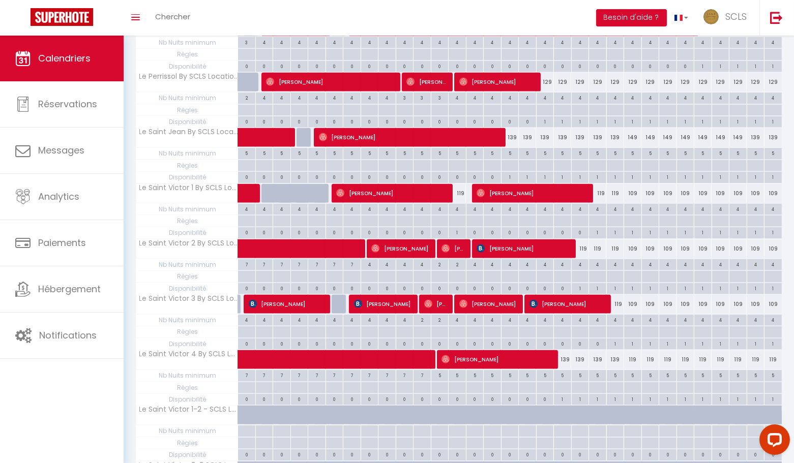
drag, startPoint x: 634, startPoint y: 92, endPoint x: 643, endPoint y: 102, distance: 13.3
click at [634, 128] on div "149" at bounding box center [633, 137] width 18 height 19
type input "149"
type input "Sam 23 Août 2025"
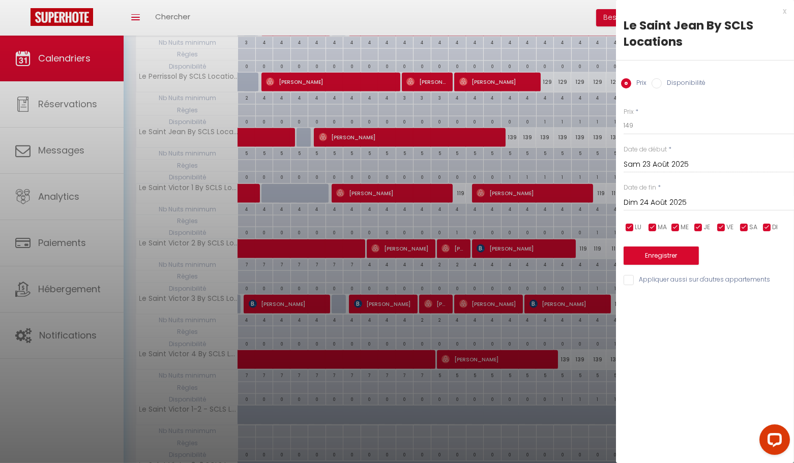
drag, startPoint x: 680, startPoint y: 200, endPoint x: 694, endPoint y: 208, distance: 16.4
click at [679, 200] on input "Dim 24 Août 2025" at bounding box center [709, 202] width 170 height 13
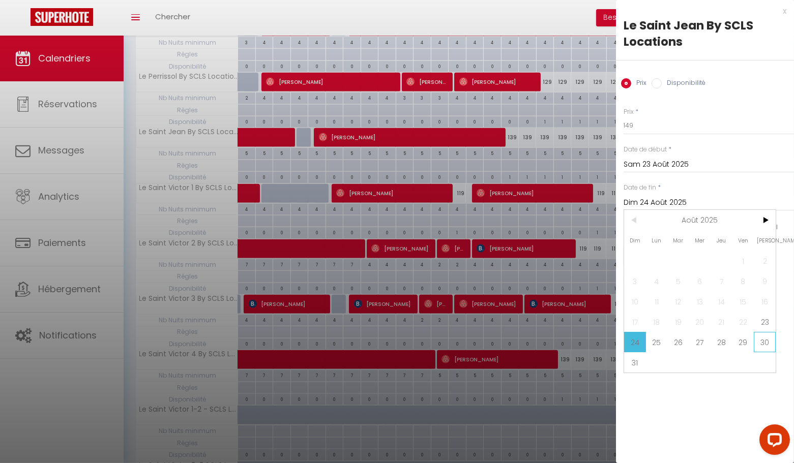
drag, startPoint x: 766, startPoint y: 336, endPoint x: 674, endPoint y: 264, distance: 116.3
click at [766, 335] on span "30" at bounding box center [765, 342] width 22 height 20
type input "Sam 30 Août 2025"
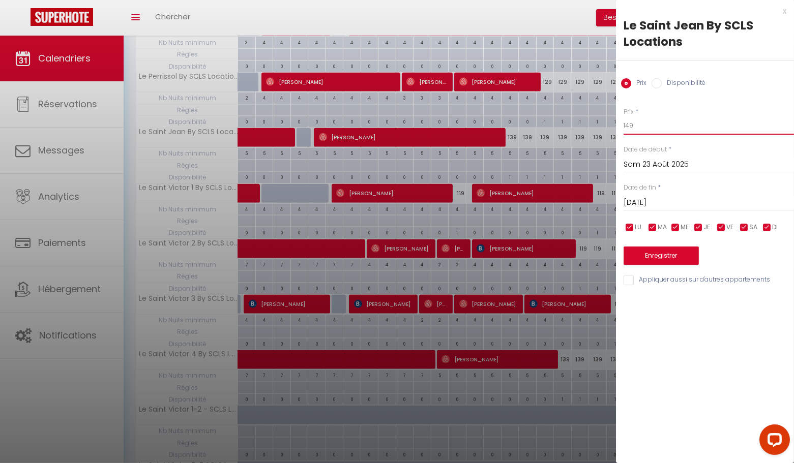
click at [631, 125] on input "149" at bounding box center [709, 125] width 170 height 18
click at [628, 126] on input "149" at bounding box center [709, 125] width 170 height 18
type input "139"
click at [674, 249] on button "Enregistrer" at bounding box center [661, 256] width 75 height 18
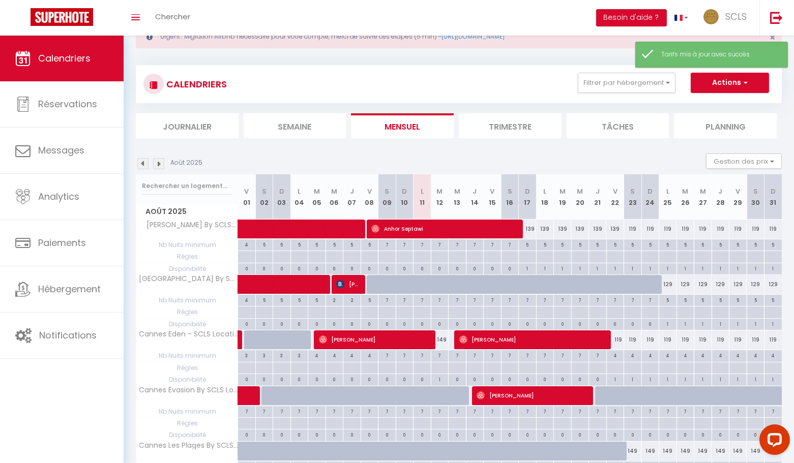
scroll to position [403, 0]
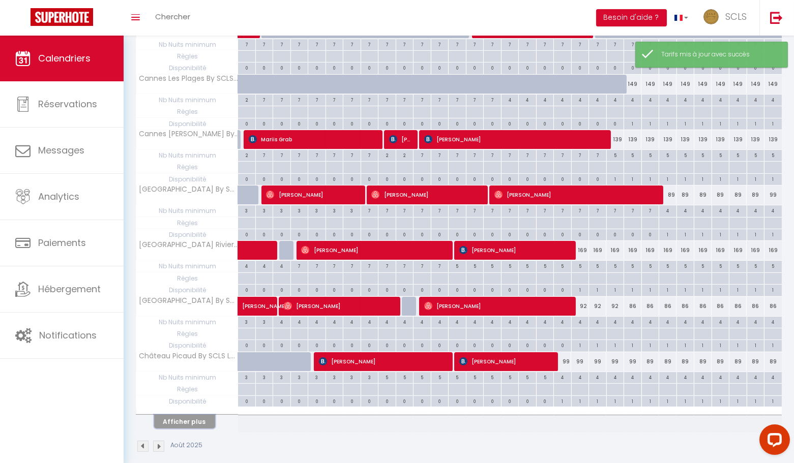
click at [188, 416] on button "Afficher plus" at bounding box center [184, 422] width 61 height 14
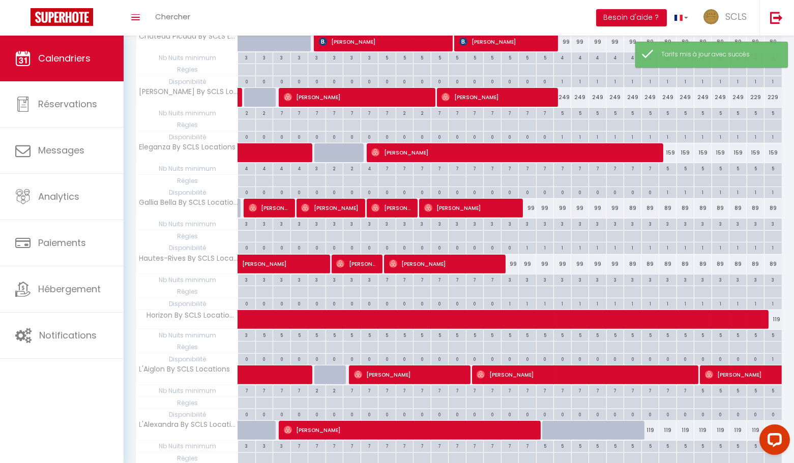
scroll to position [949, 0]
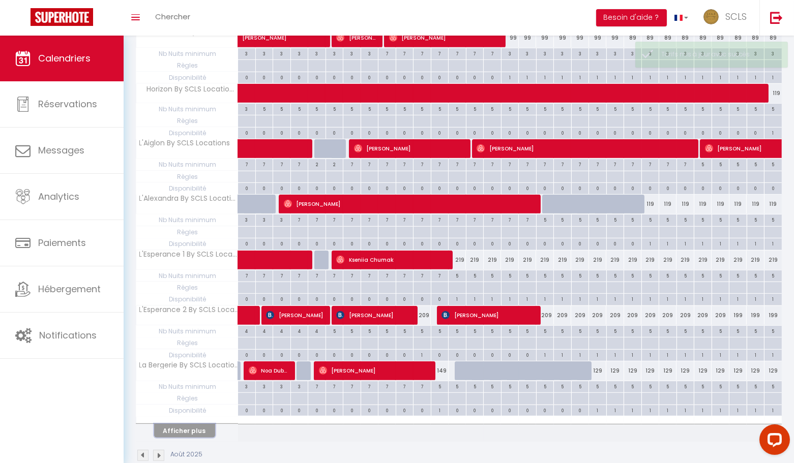
drag, startPoint x: 169, startPoint y: 413, endPoint x: 270, endPoint y: 389, distance: 103.6
click at [169, 424] on button "Afficher plus" at bounding box center [184, 431] width 61 height 14
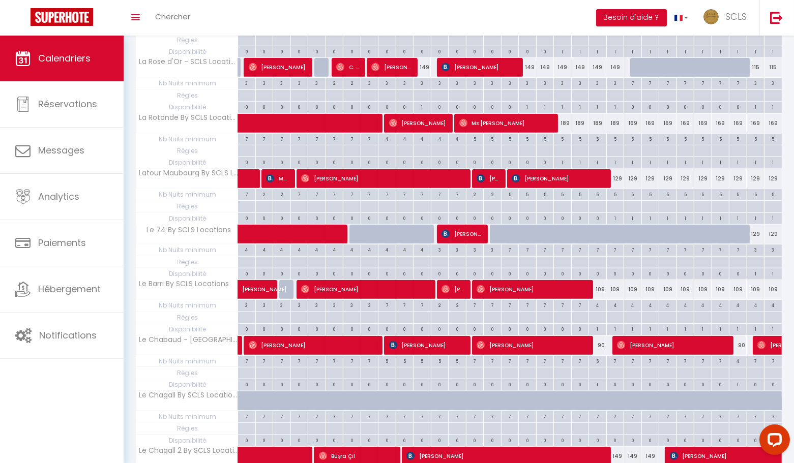
scroll to position [1495, 0]
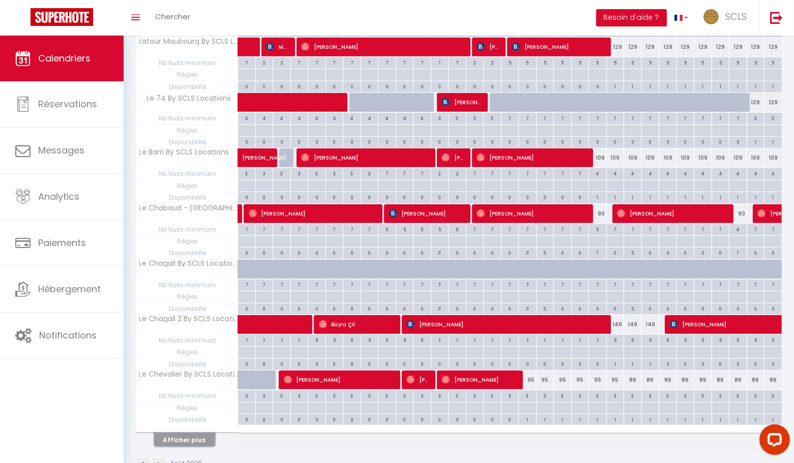
click at [185, 433] on button "Afficher plus" at bounding box center [184, 440] width 61 height 14
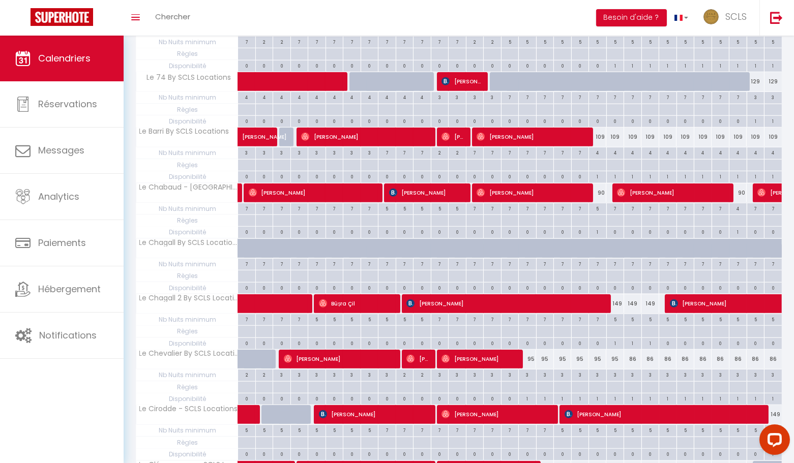
scroll to position [2041, 0]
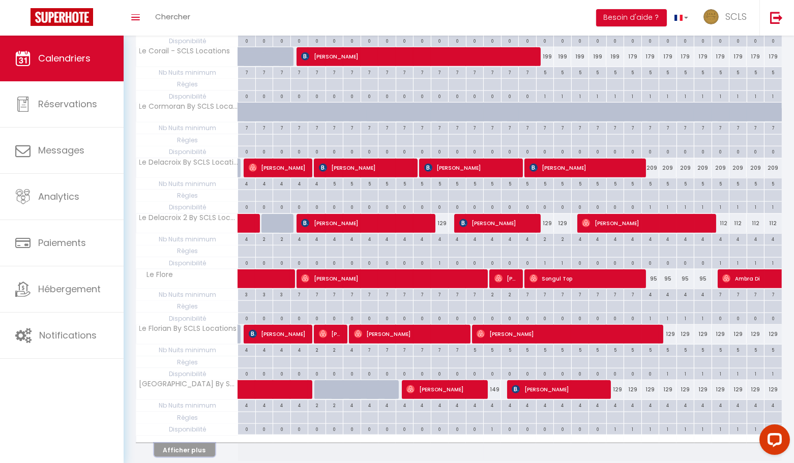
click at [204, 444] on button "Afficher plus" at bounding box center [184, 451] width 61 height 14
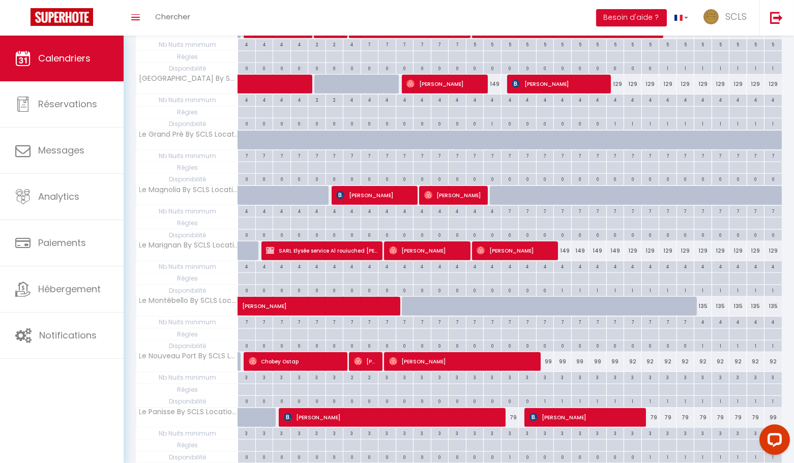
scroll to position [2587, 0]
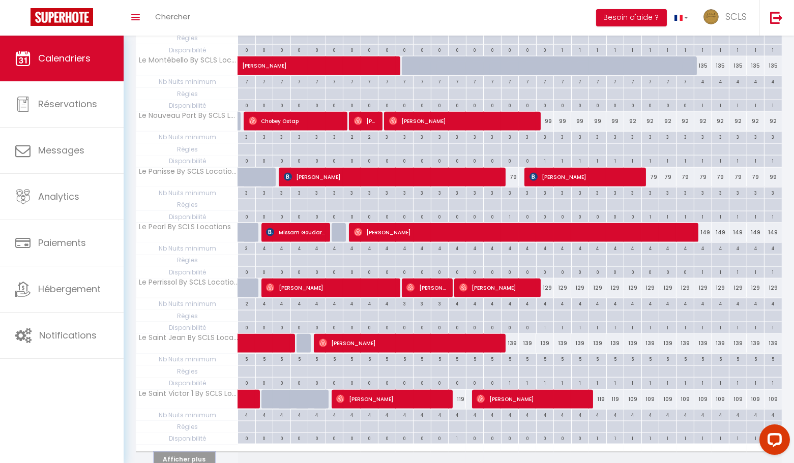
drag, startPoint x: 175, startPoint y: 411, endPoint x: 397, endPoint y: 388, distance: 223.5
click at [175, 453] on button "Afficher plus" at bounding box center [184, 460] width 61 height 14
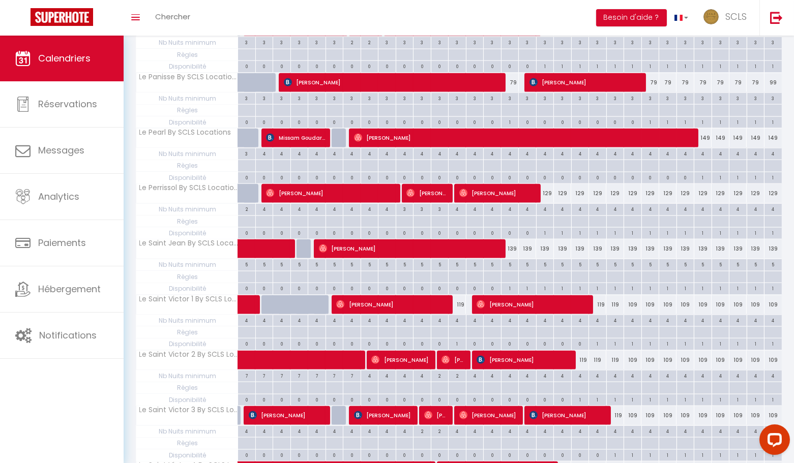
scroll to position [3134, 0]
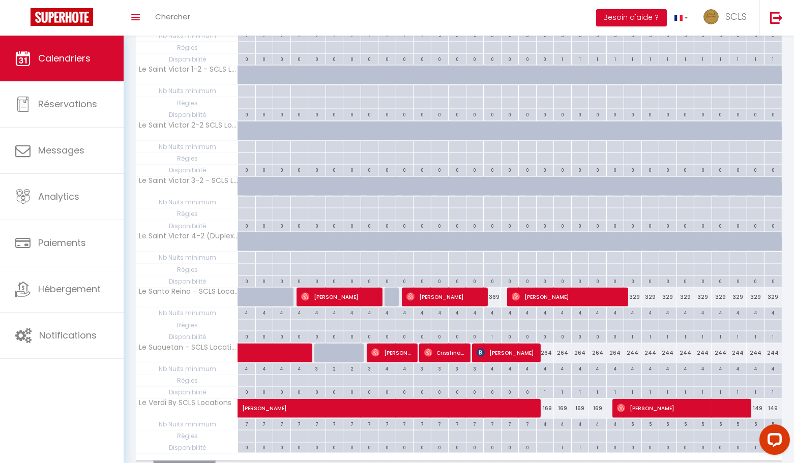
click at [201, 462] on button "Afficher plus" at bounding box center [184, 469] width 61 height 14
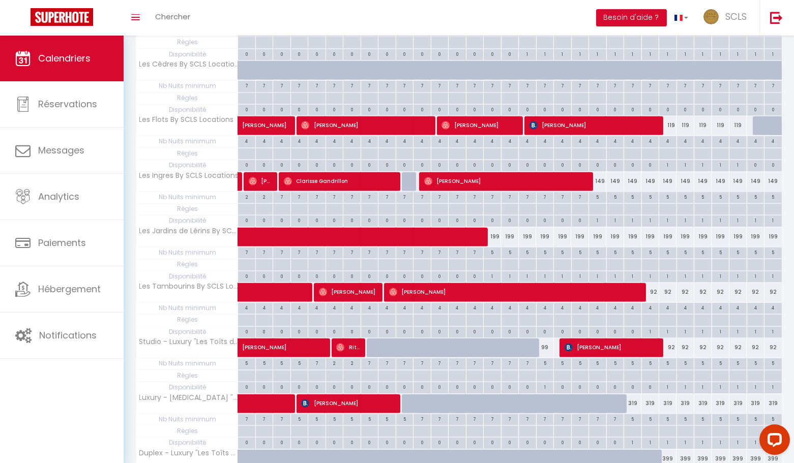
scroll to position [3680, 0]
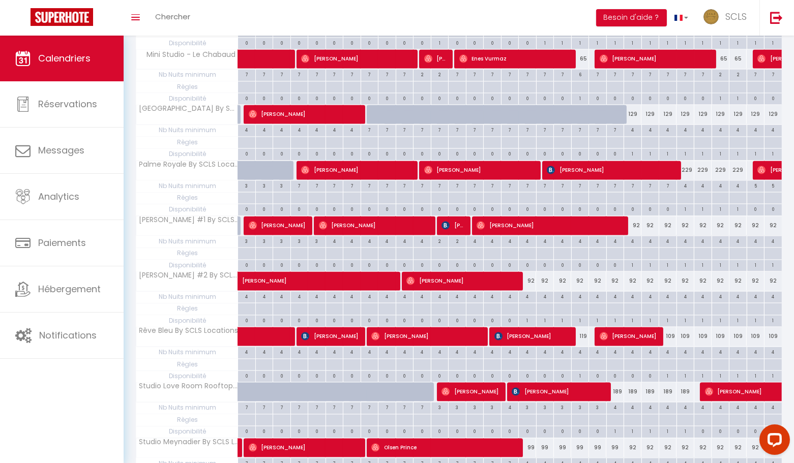
scroll to position [4226, 0]
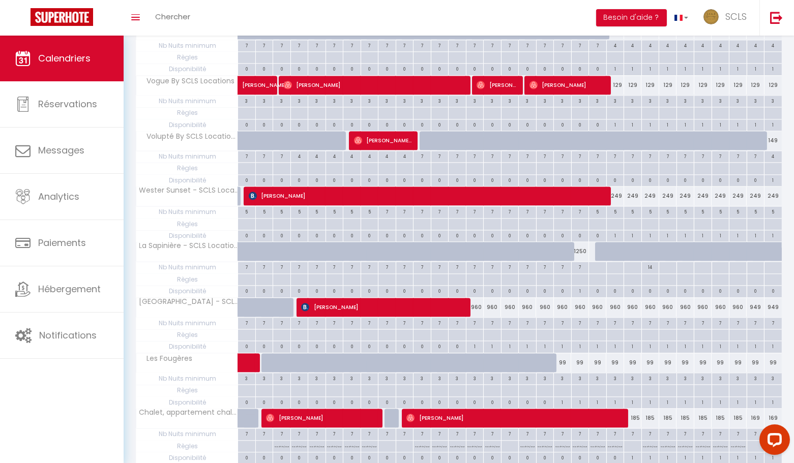
scroll to position [4748, 0]
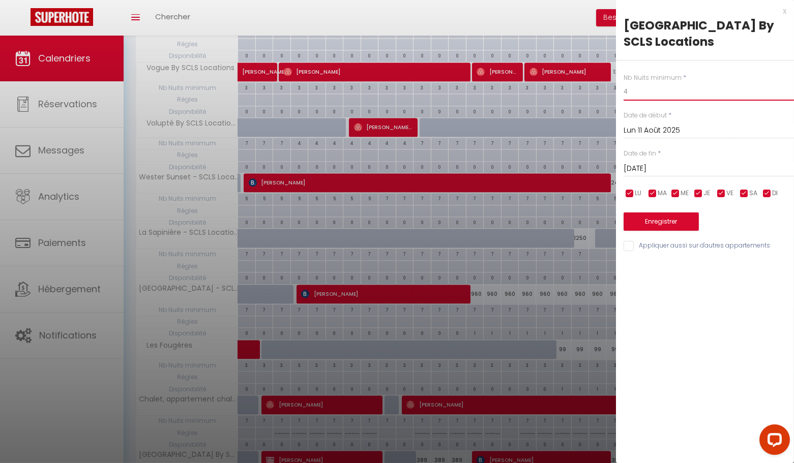
type input "3"
click at [683, 170] on input "[DATE] Août 2025" at bounding box center [709, 168] width 170 height 13
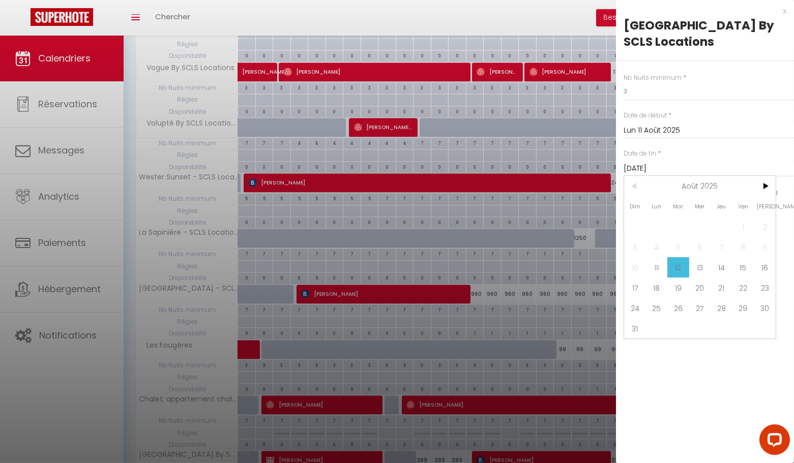
click at [743, 264] on span "15" at bounding box center [743, 267] width 22 height 20
type input "Ven 15 Août 2025"
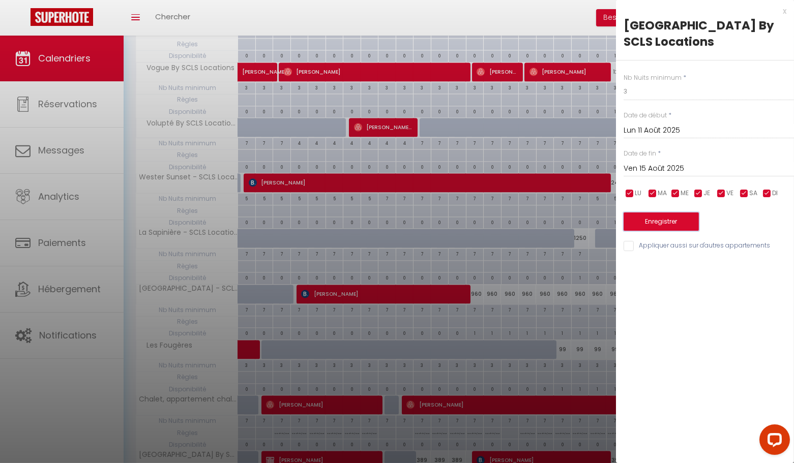
click at [650, 225] on button "Enregistrer" at bounding box center [661, 222] width 75 height 18
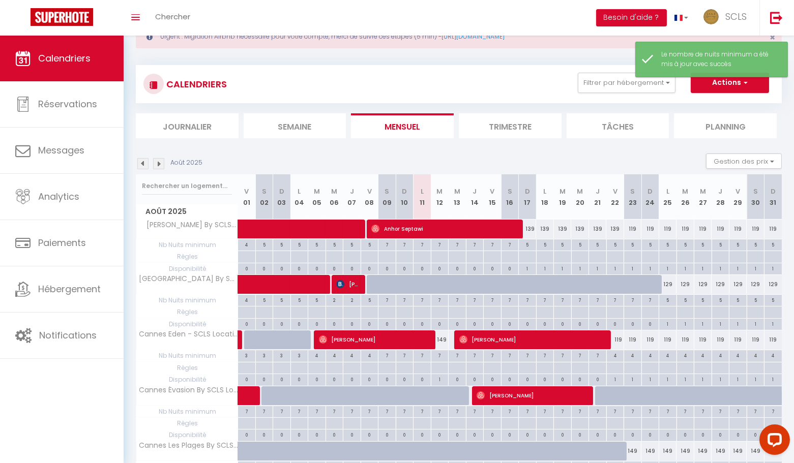
scroll to position [403, 0]
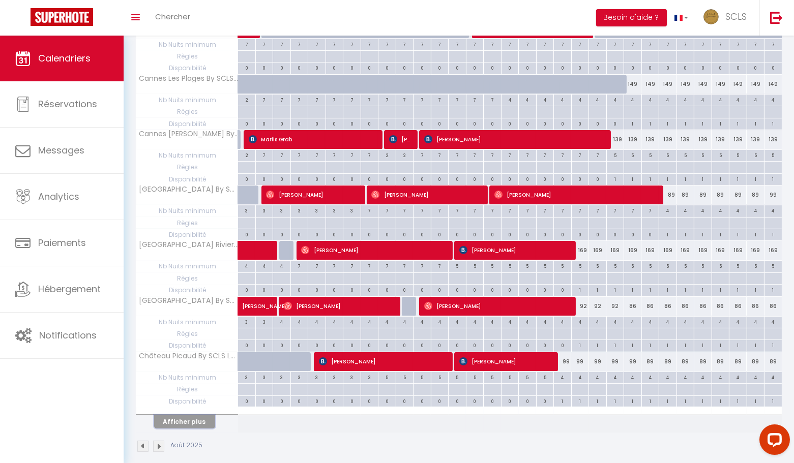
drag, startPoint x: 198, startPoint y: 407, endPoint x: 349, endPoint y: 381, distance: 152.9
click at [198, 415] on button "Afficher plus" at bounding box center [184, 422] width 61 height 14
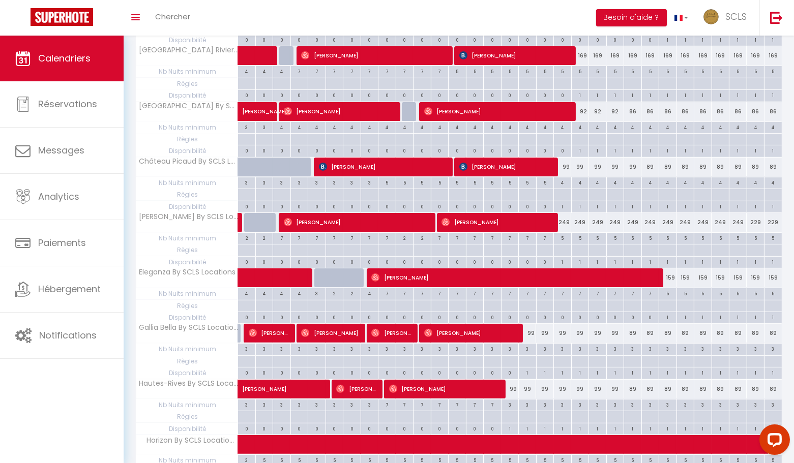
scroll to position [949, 0]
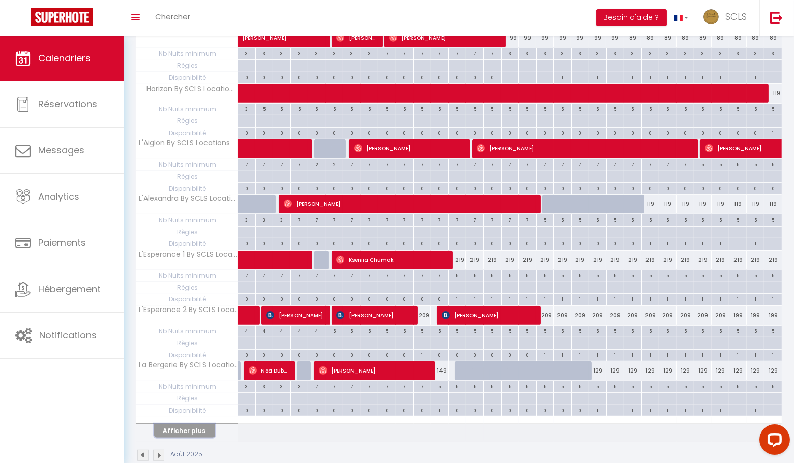
click at [187, 424] on button "Afficher plus" at bounding box center [184, 431] width 61 height 14
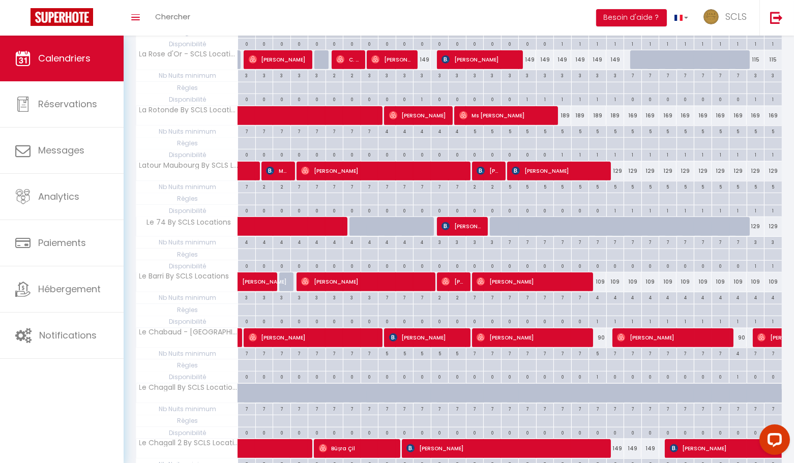
scroll to position [1495, 0]
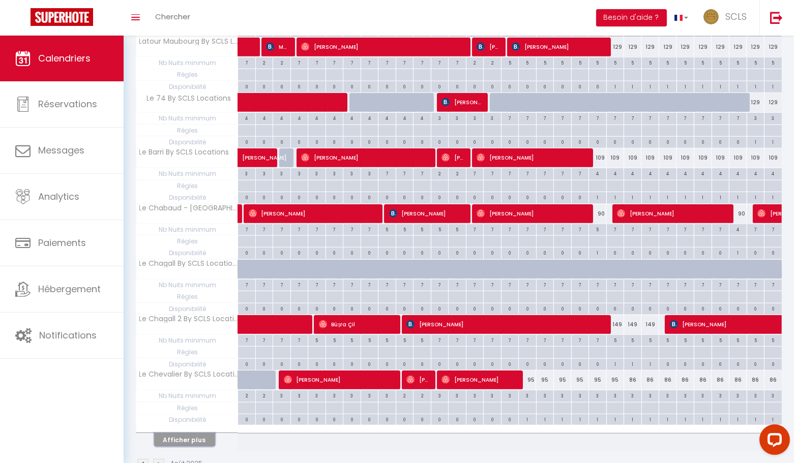
click at [199, 433] on button "Afficher plus" at bounding box center [184, 440] width 61 height 14
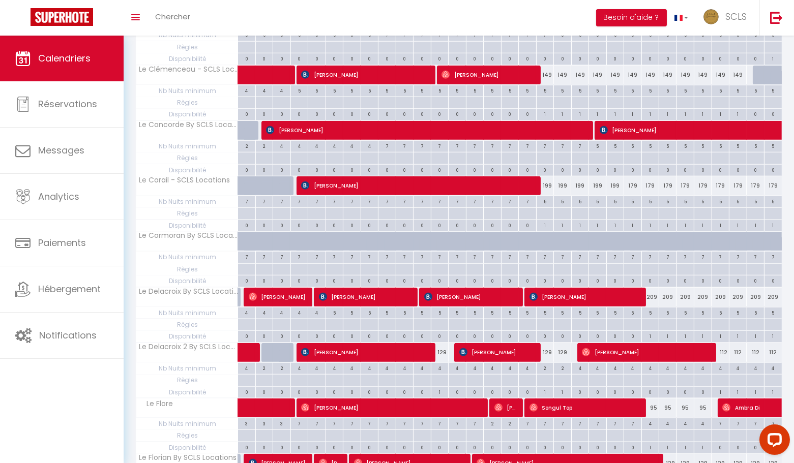
scroll to position [2041, 0]
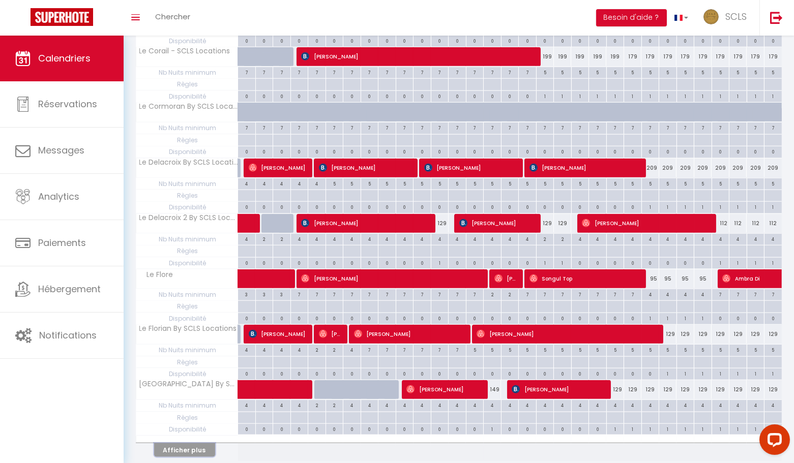
click at [177, 444] on button "Afficher plus" at bounding box center [184, 451] width 61 height 14
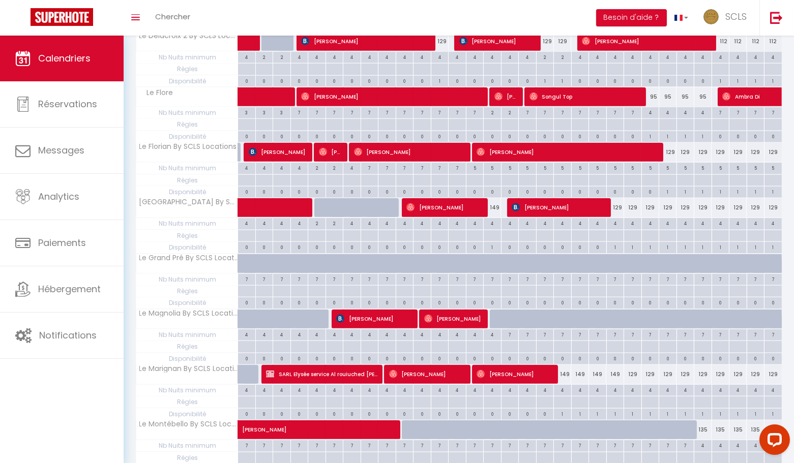
scroll to position [2587, 0]
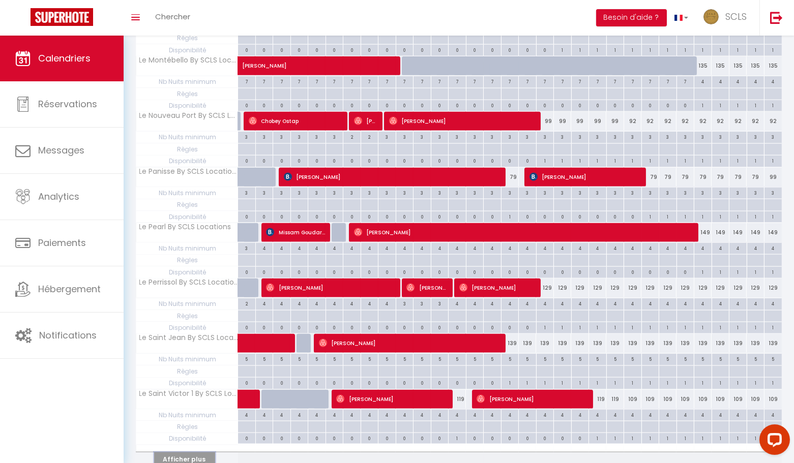
click at [200, 453] on button "Afficher plus" at bounding box center [184, 460] width 61 height 14
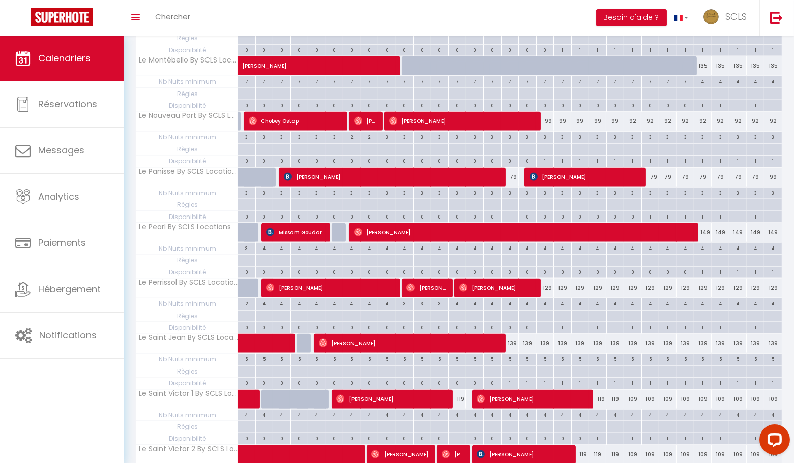
scroll to position [3134, 0]
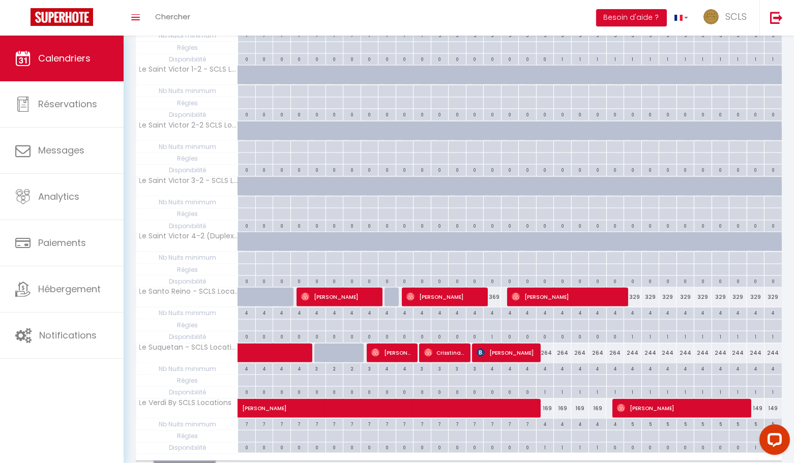
click at [196, 462] on button "Afficher plus" at bounding box center [184, 469] width 61 height 14
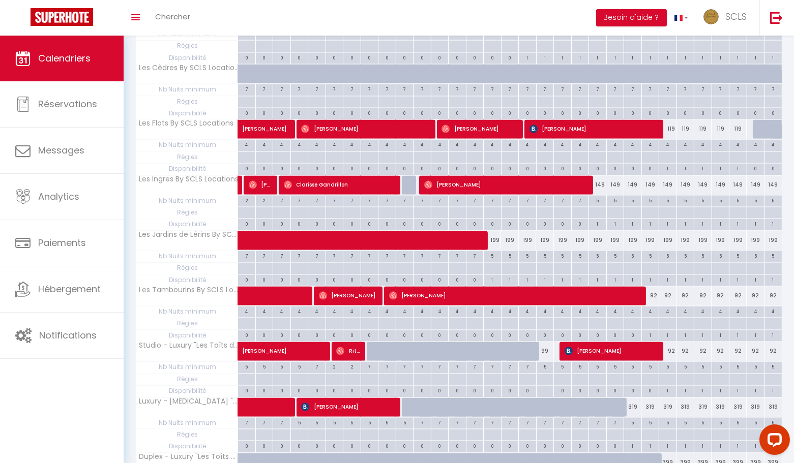
scroll to position [3680, 0]
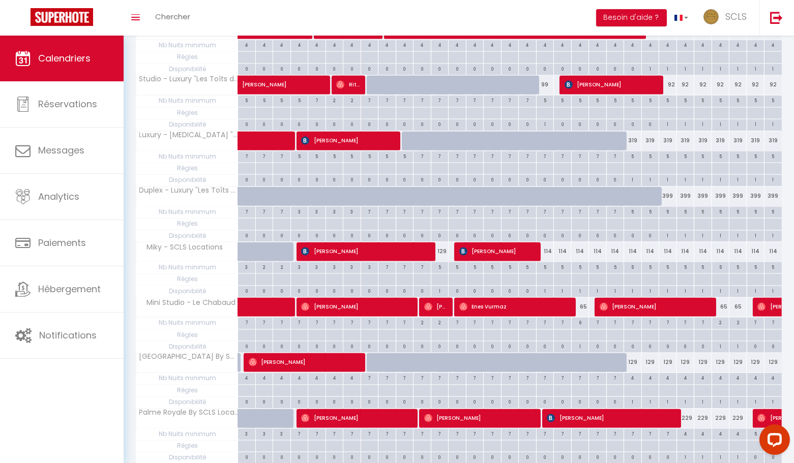
drag, startPoint x: 549, startPoint y: 183, endPoint x: 548, endPoint y: 189, distance: 6.1
click at [549, 242] on div "114" at bounding box center [545, 251] width 18 height 19
type input "114"
type input "Lun 18 Août 2025"
type input "Mar 19 Août 2025"
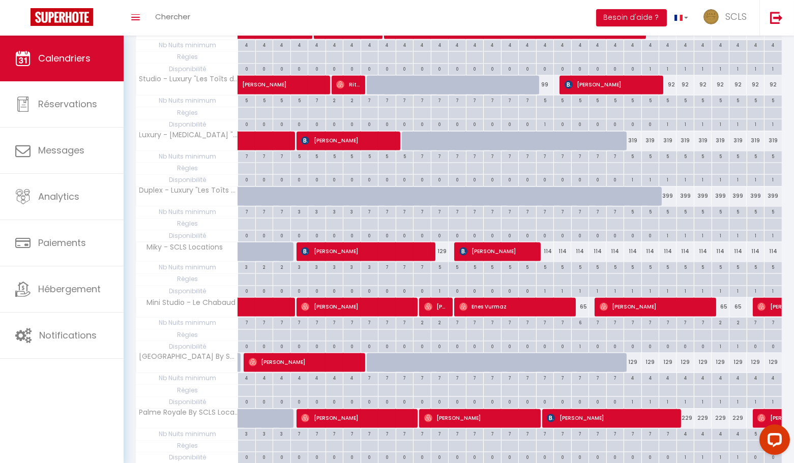
scroll to position [3844, 0]
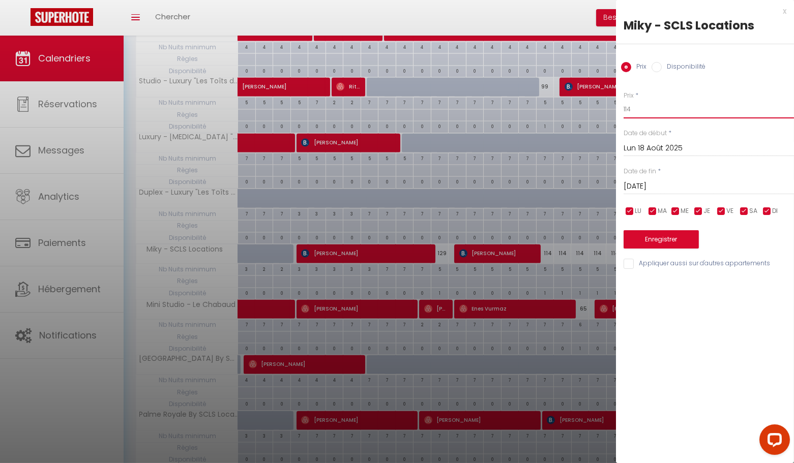
click at [635, 111] on input "114" at bounding box center [709, 109] width 170 height 18
click at [786, 13] on div "x" at bounding box center [701, 11] width 170 height 12
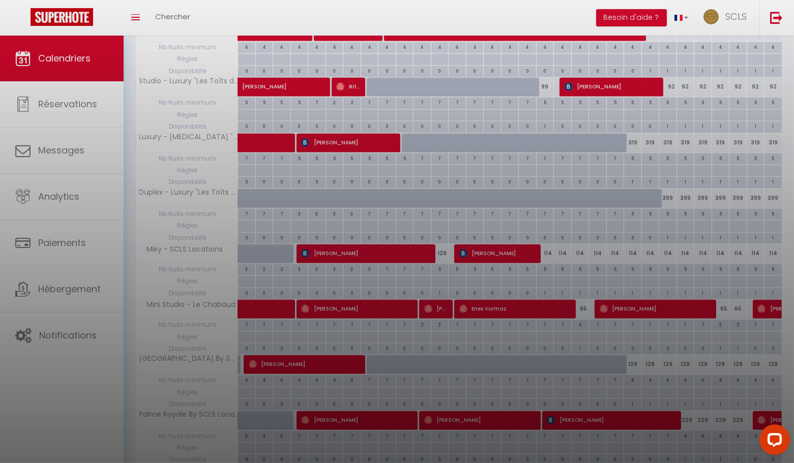
drag, startPoint x: 784, startPoint y: 12, endPoint x: 194, endPoint y: 419, distance: 717.0
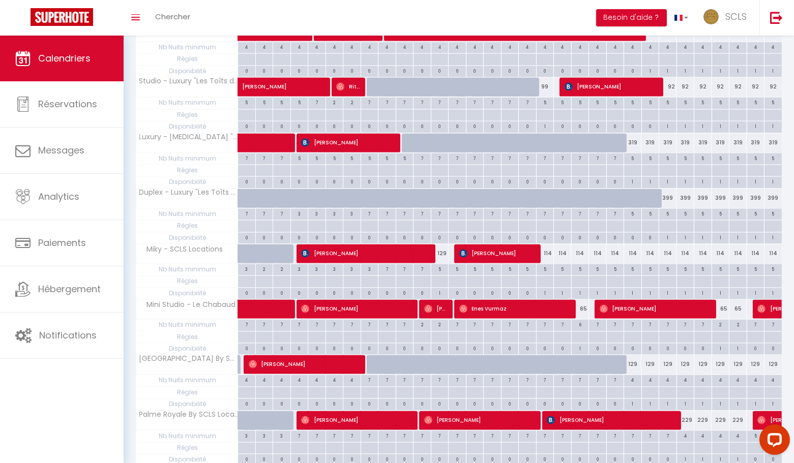
scroll to position [4226, 0]
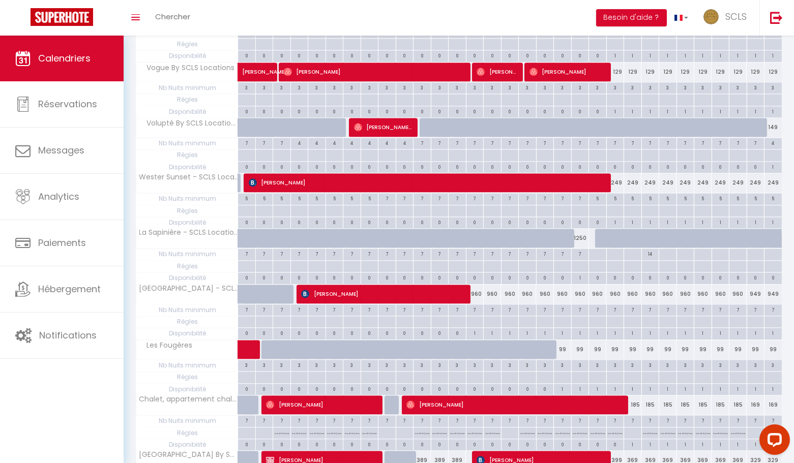
click at [477, 285] on div "960" at bounding box center [475, 294] width 18 height 19
type input "960"
type input "Jeu 14 Août 2025"
type input "Ven 15 Août 2025"
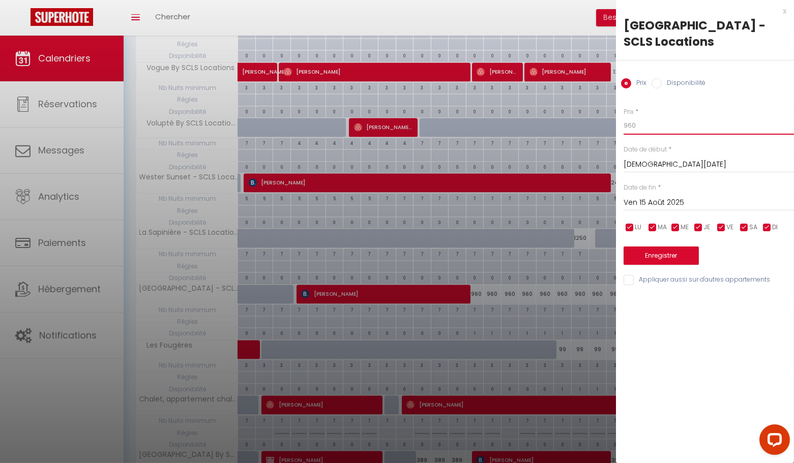
click at [639, 116] on input "960" at bounding box center [709, 125] width 170 height 18
type input "959"
click at [677, 196] on input "Ven 15 Août 2025" at bounding box center [709, 202] width 170 height 13
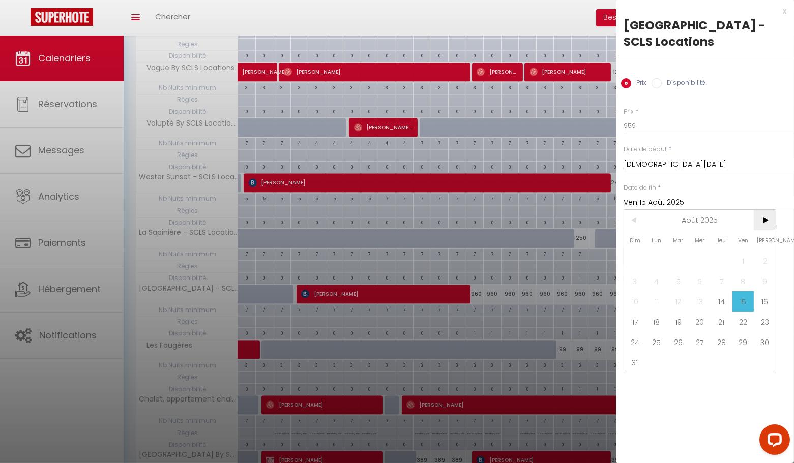
click at [763, 210] on span ">" at bounding box center [765, 220] width 22 height 20
click at [660, 251] on span "1" at bounding box center [657, 261] width 22 height 20
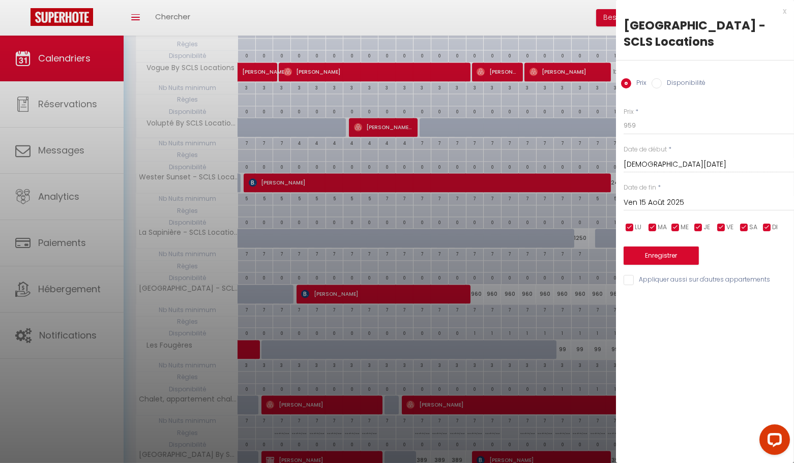
type input "Lun 01 Septembre 2025"
drag, startPoint x: 785, startPoint y: 11, endPoint x: 604, endPoint y: 256, distance: 304.7
click at [785, 11] on div "x" at bounding box center [701, 11] width 170 height 12
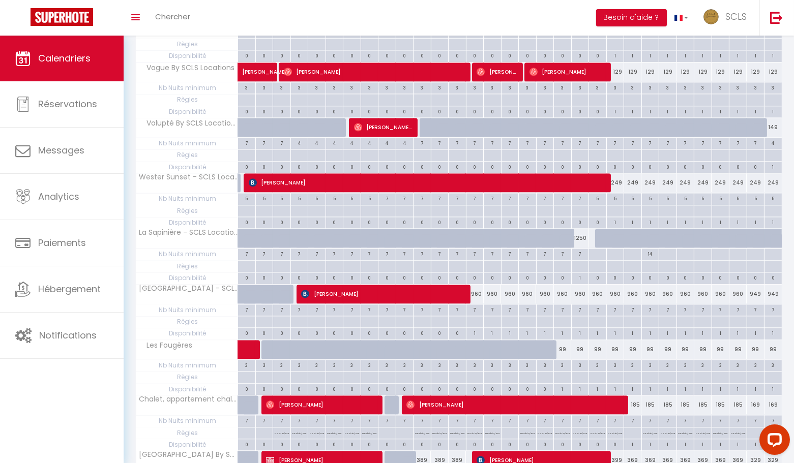
drag, startPoint x: 479, startPoint y: 212, endPoint x: 495, endPoint y: 226, distance: 21.3
click at [478, 285] on div "960" at bounding box center [475, 294] width 18 height 19
type input "960"
type input "Jeu 14 Août 2025"
type input "Ven 15 Août 2025"
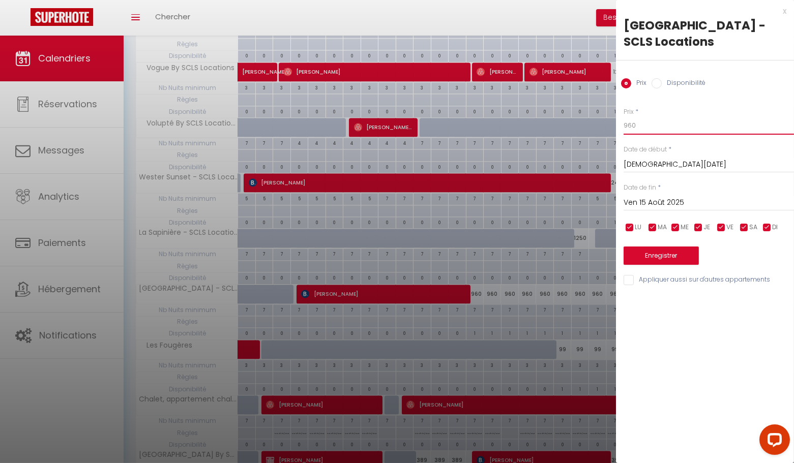
click at [647, 116] on input "960" at bounding box center [709, 125] width 170 height 18
type input "959"
click at [672, 196] on input "Ven 15 Août 2025" at bounding box center [709, 202] width 170 height 13
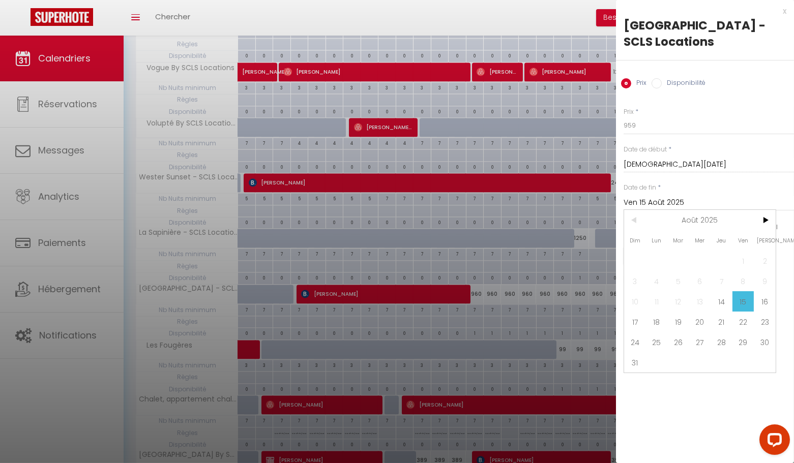
drag, startPoint x: 765, startPoint y: 327, endPoint x: 660, endPoint y: 316, distance: 105.9
click at [765, 332] on span "30" at bounding box center [765, 342] width 22 height 20
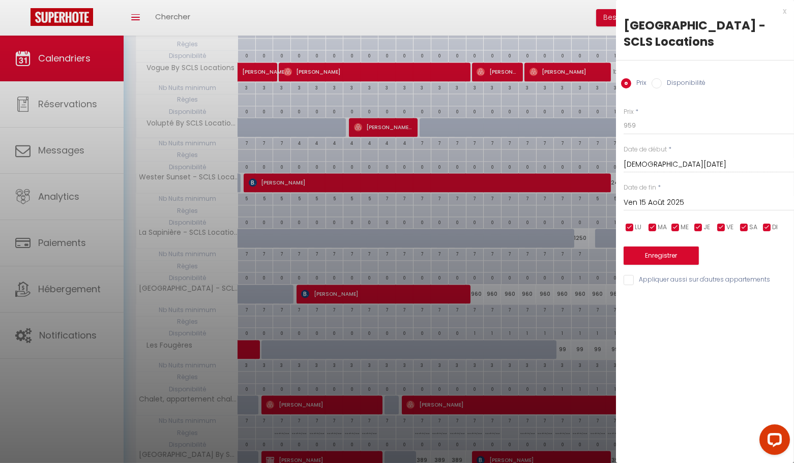
type input "Sam 30 Août 2025"
click at [686, 247] on button "Enregistrer" at bounding box center [661, 256] width 75 height 18
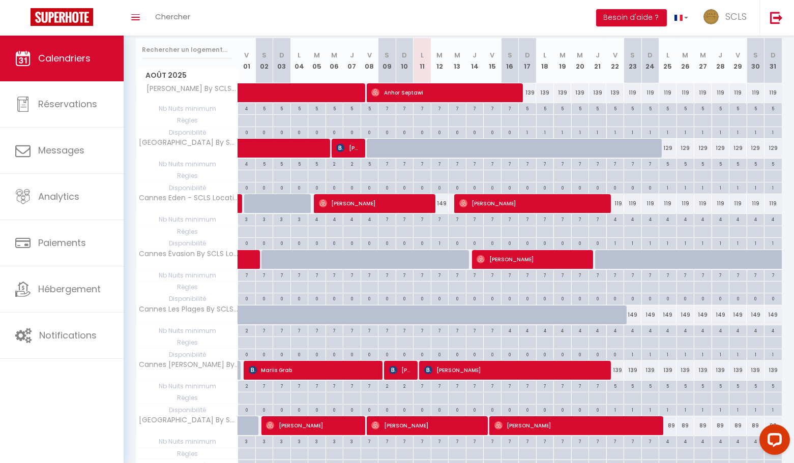
scroll to position [0, 0]
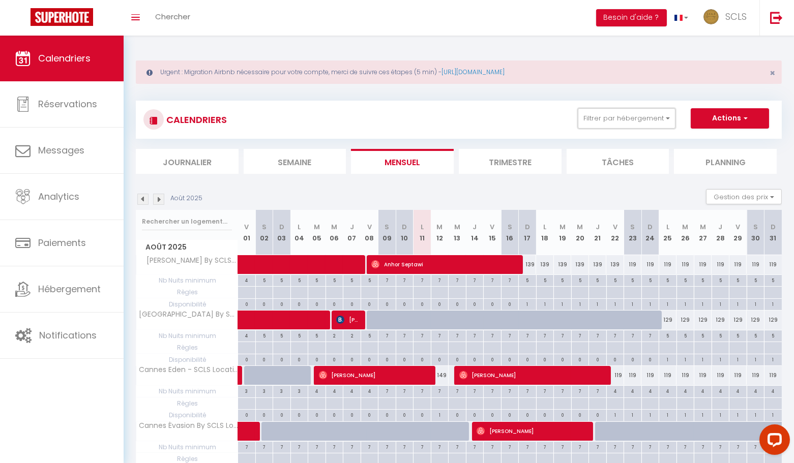
drag, startPoint x: 630, startPoint y: 122, endPoint x: 651, endPoint y: 142, distance: 28.4
click at [630, 122] on button "Filtrer par hébergement" at bounding box center [627, 118] width 98 height 20
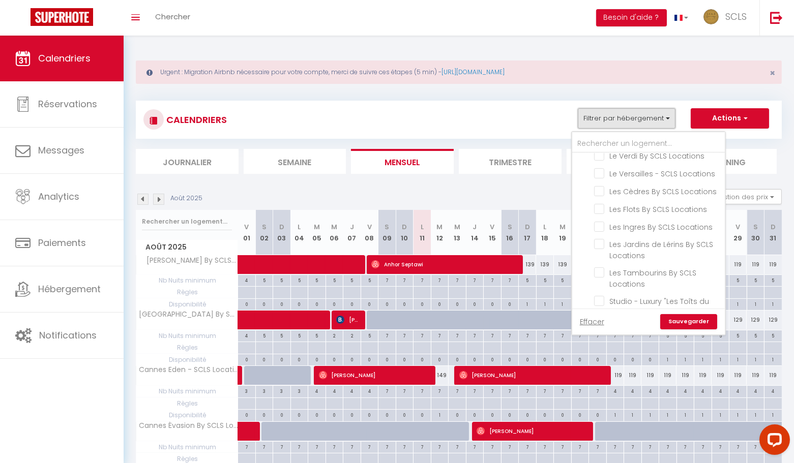
scroll to position [1491, 0]
click at [604, 297] on input "Studio - Luxury "Les Toîts du Soleil" By SCLS Locations" at bounding box center [657, 302] width 127 height 10
checkbox input "true"
checkbox input "false"
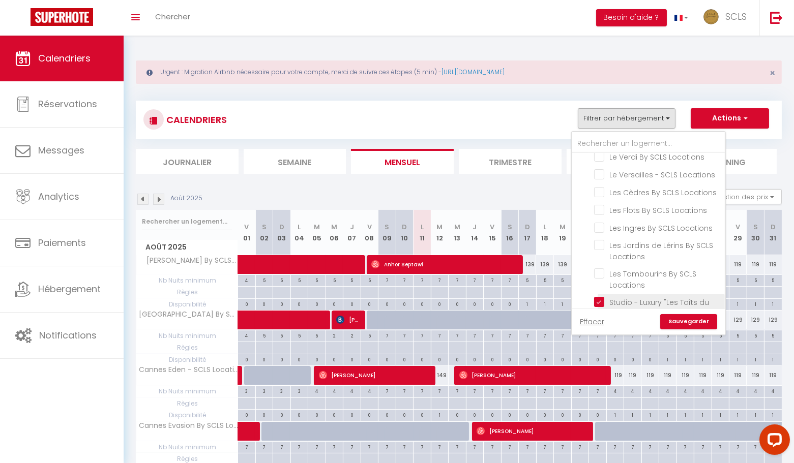
checkbox input "false"
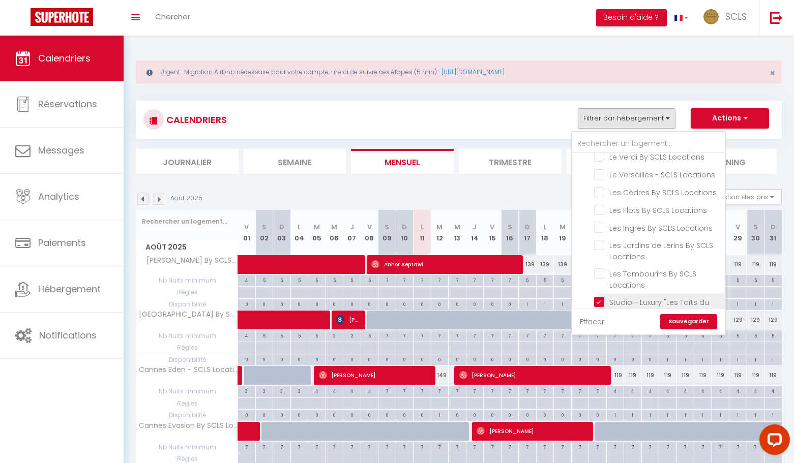
checkbox input "false"
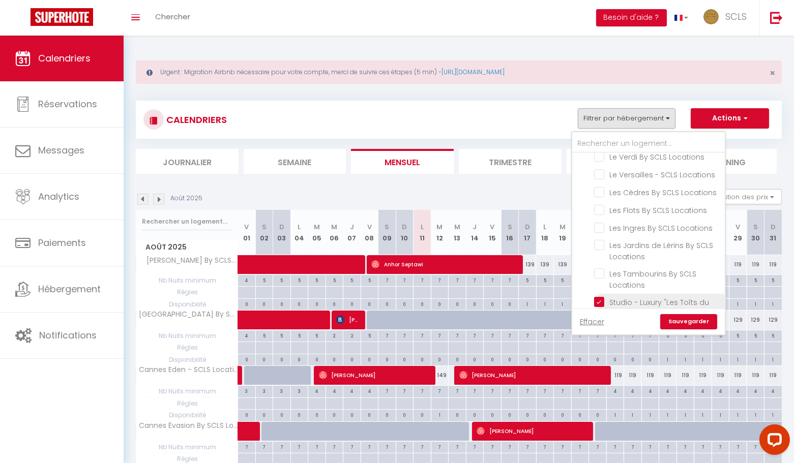
checkbox input "false"
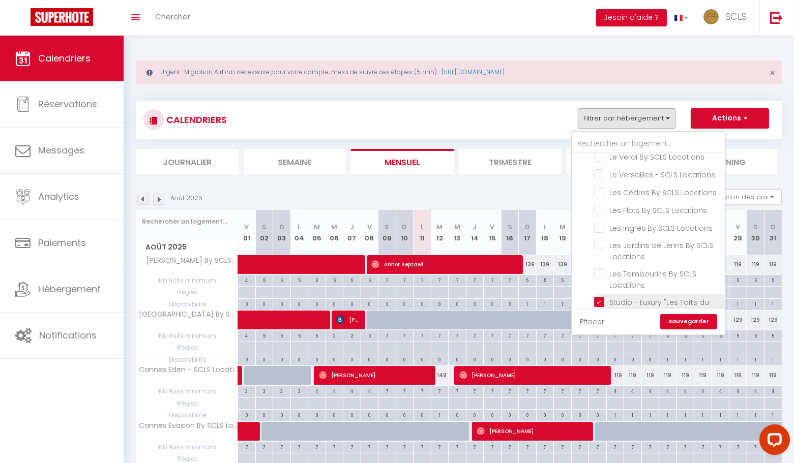
checkbox input "false"
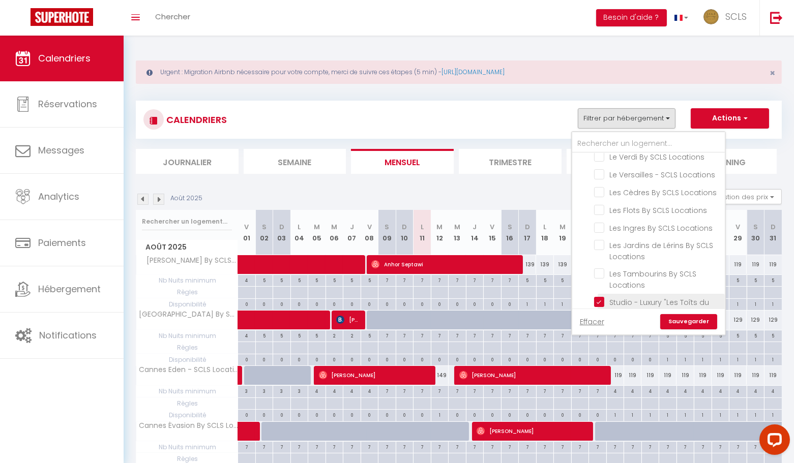
checkbox input "false"
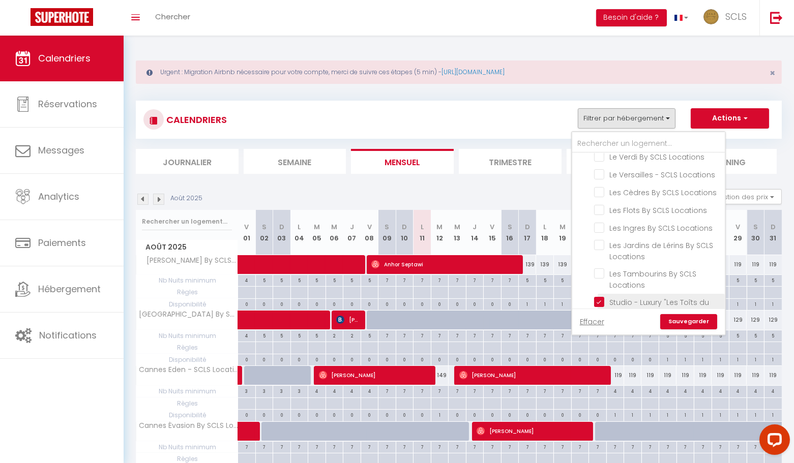
checkbox input "false"
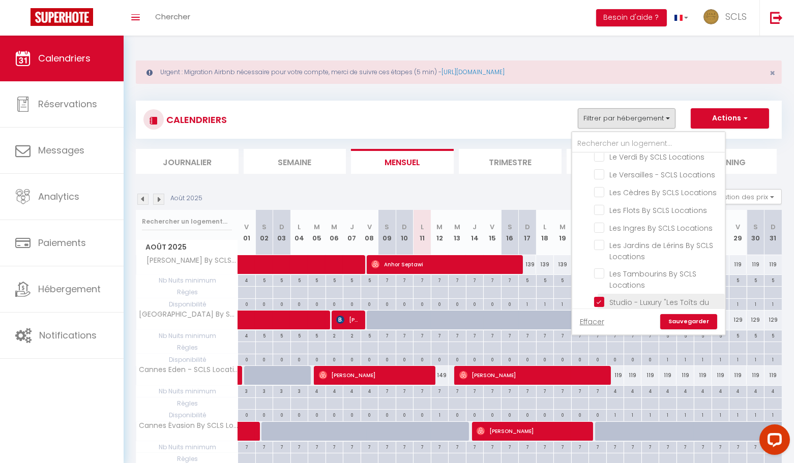
checkbox input "false"
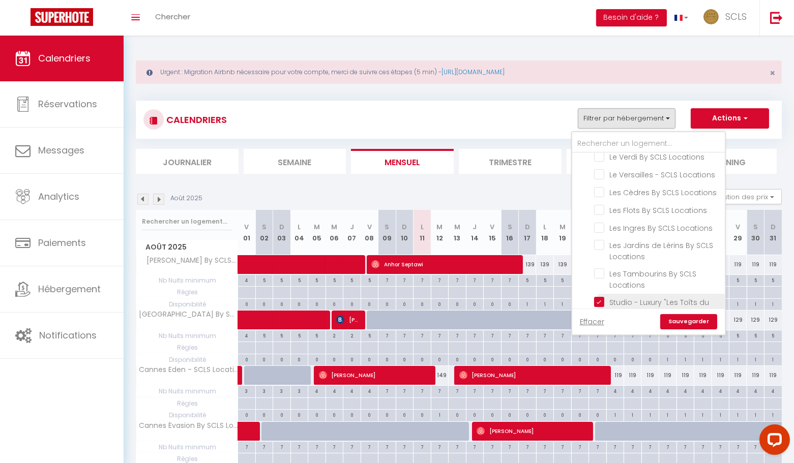
checkbox input "false"
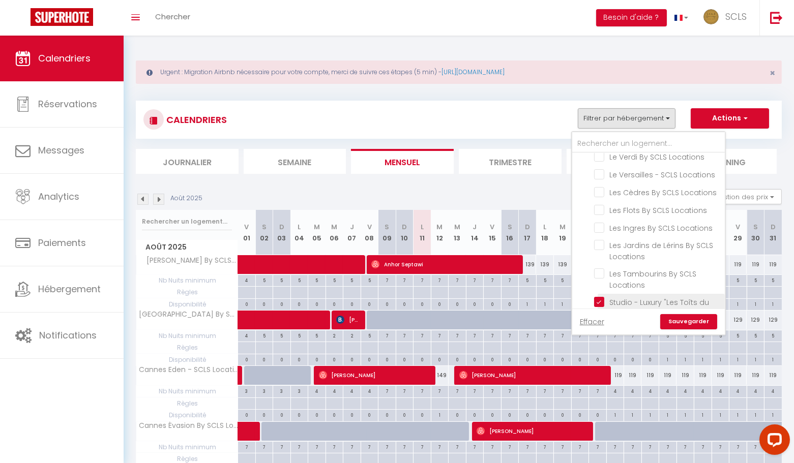
checkbox input "false"
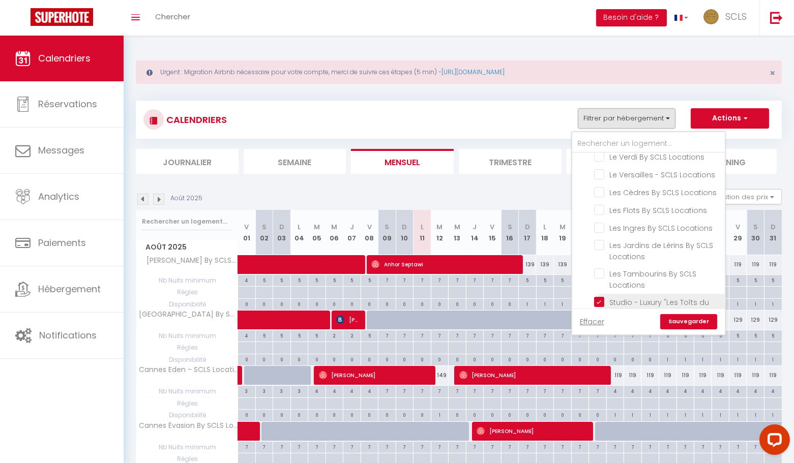
checkbox input "false"
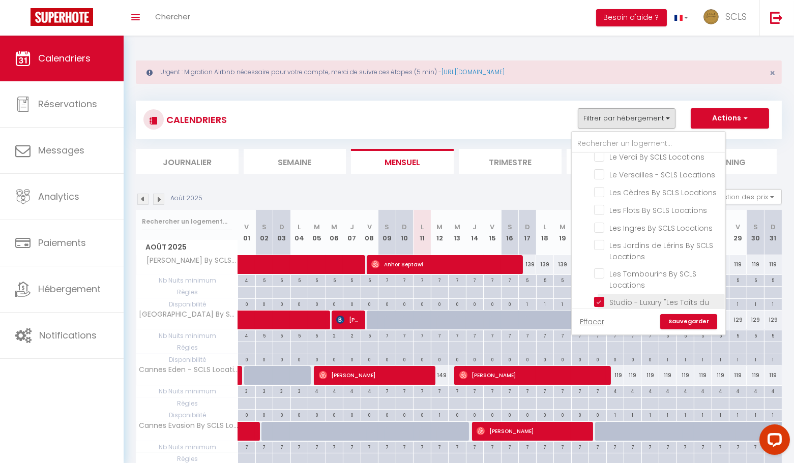
checkbox input "false"
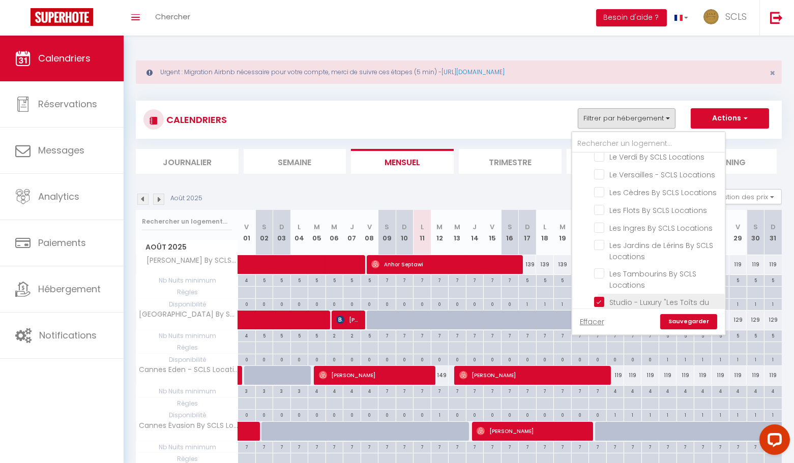
checkbox input "false"
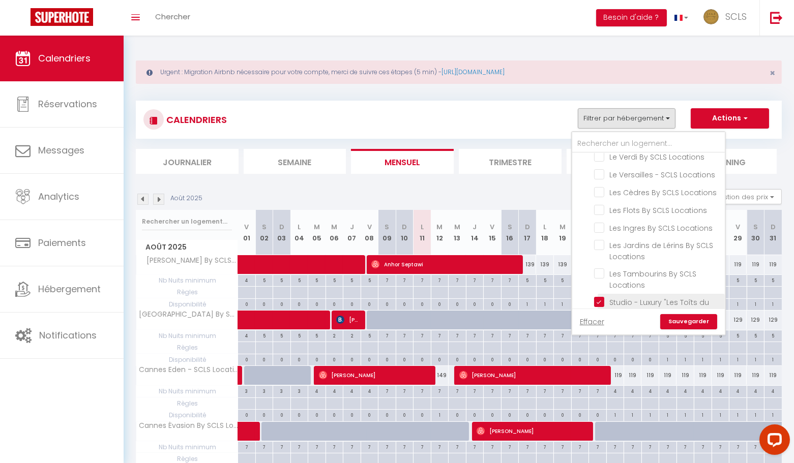
checkbox input "false"
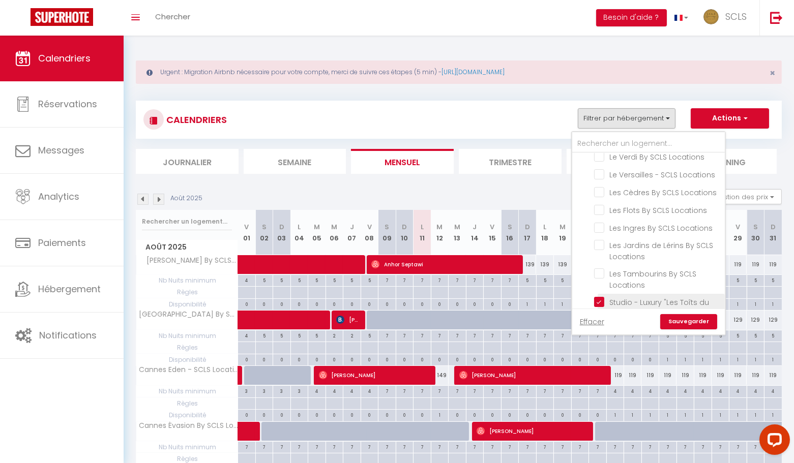
checkbox input "false"
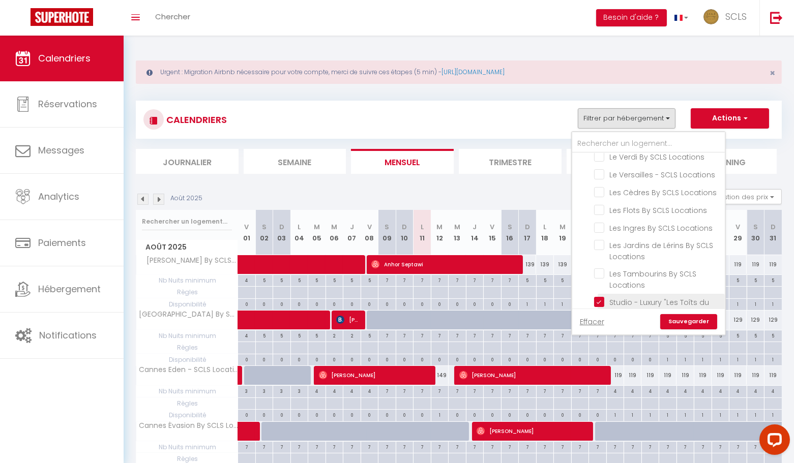
checkbox input "false"
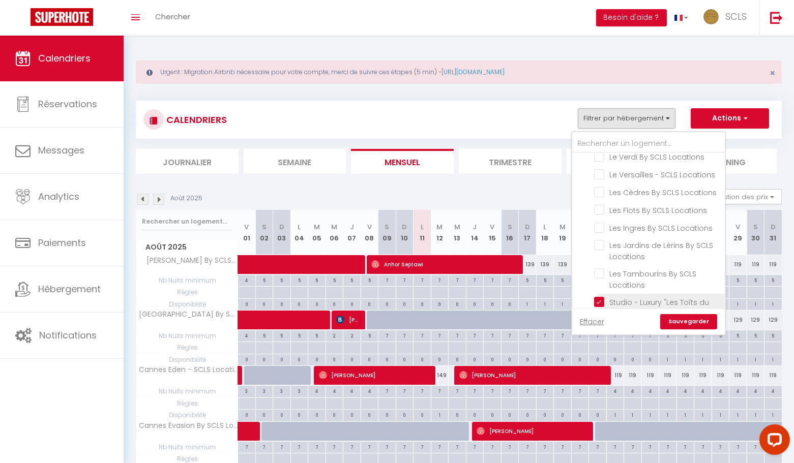
checkbox input "false"
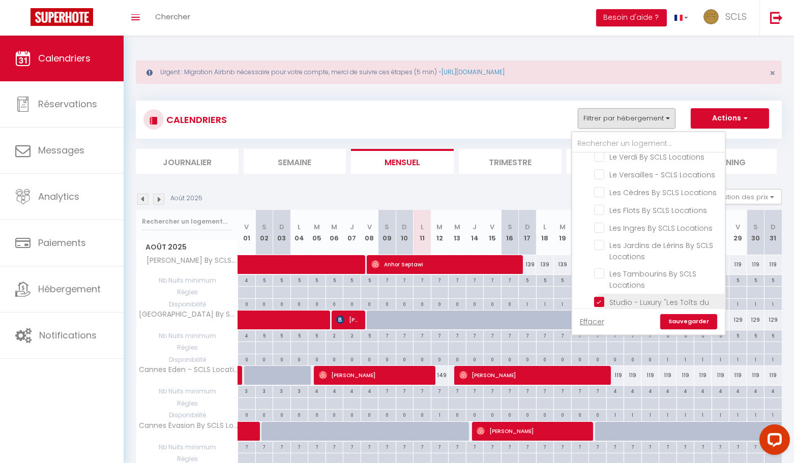
checkbox input "false"
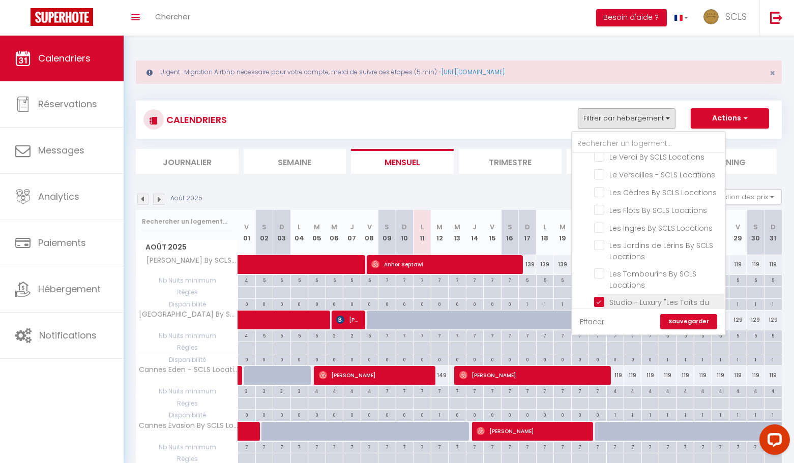
checkbox input "false"
click at [603, 326] on input "Luxury - [MEDICAL_DATA] "Les Toits du Soleil" By SCLS Locations" at bounding box center [657, 331] width 127 height 10
checkbox input "true"
checkbox input "false"
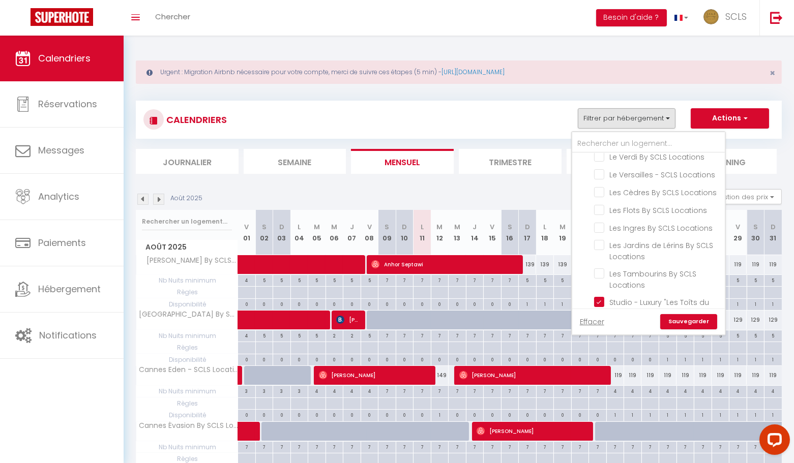
checkbox input "false"
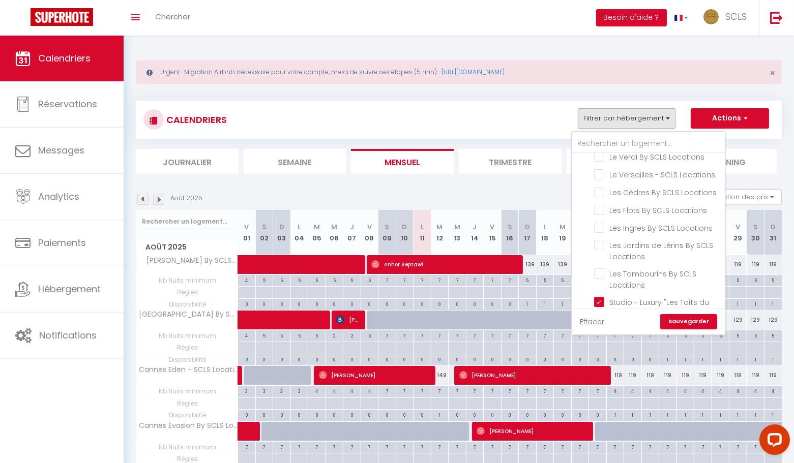
checkbox input "false"
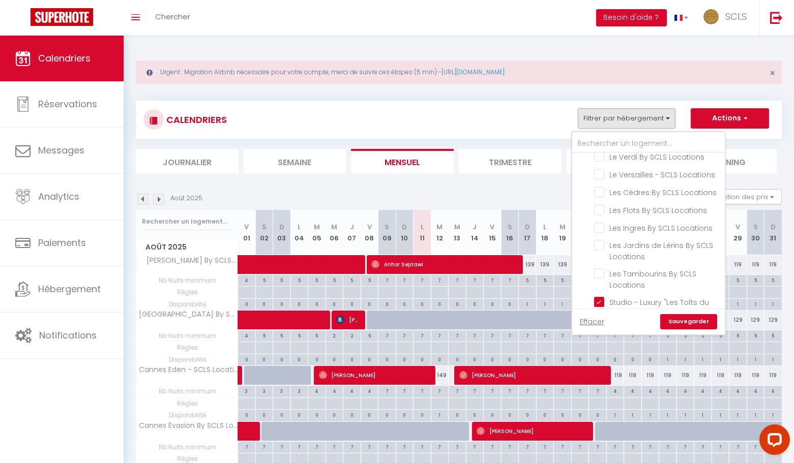
checkbox input "false"
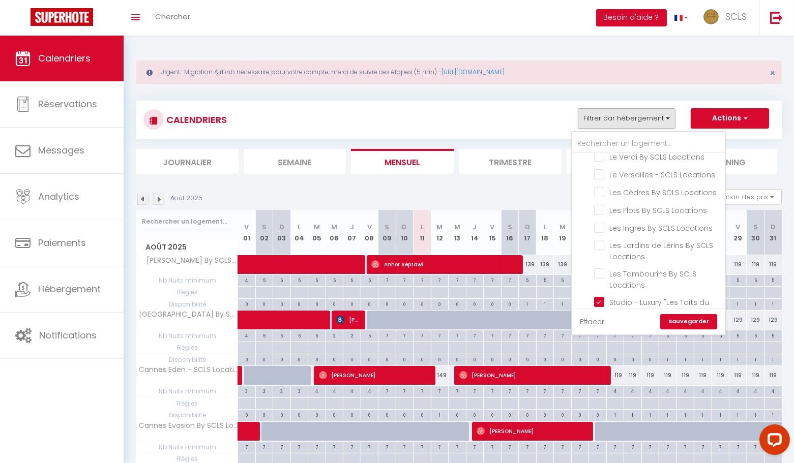
checkbox input "false"
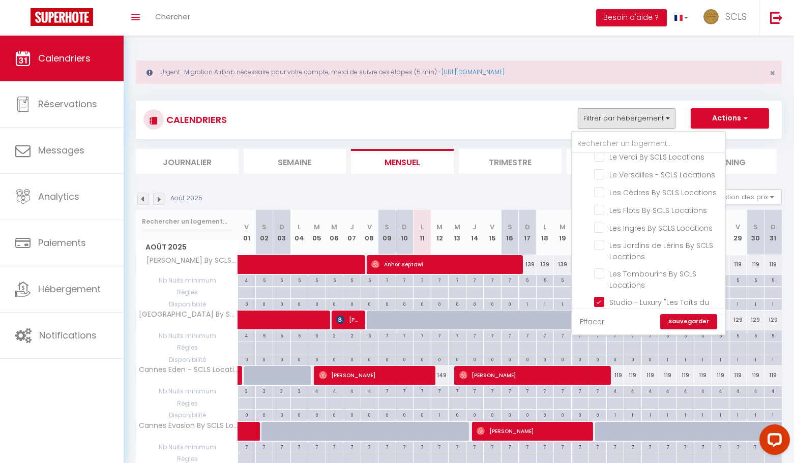
checkbox input "false"
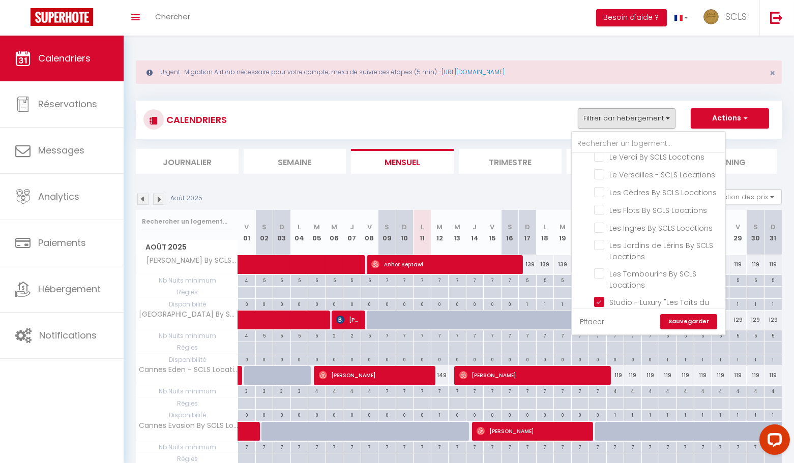
checkbox input "false"
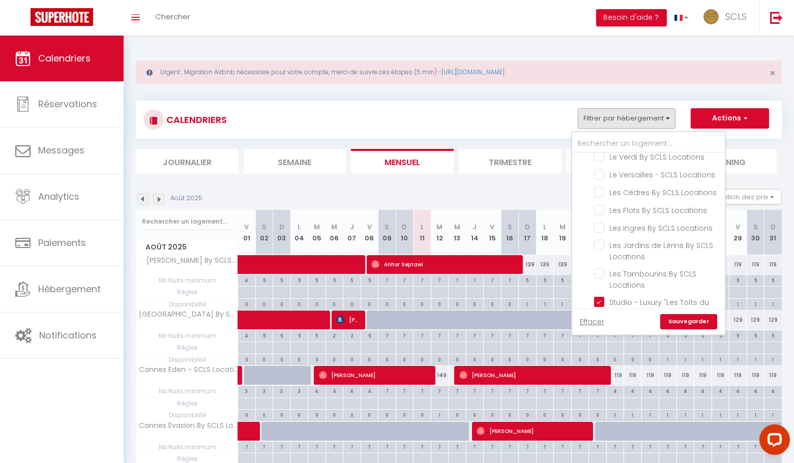
checkbox input "false"
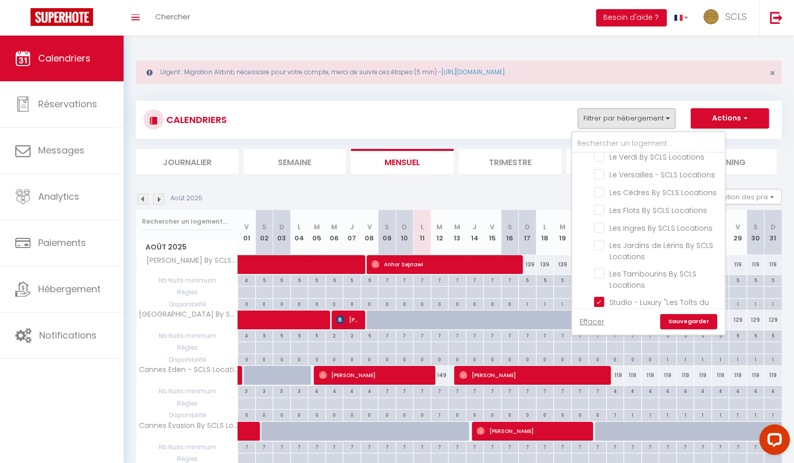
checkbox input "false"
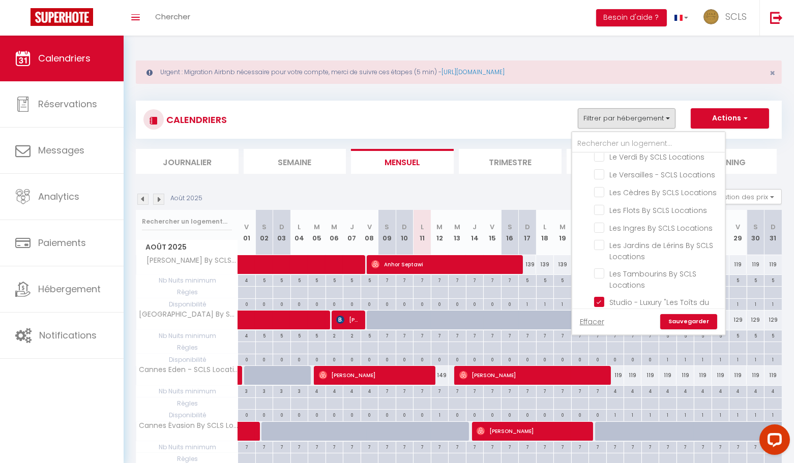
checkbox input "false"
drag, startPoint x: 604, startPoint y: 252, endPoint x: 646, endPoint y: 301, distance: 64.9
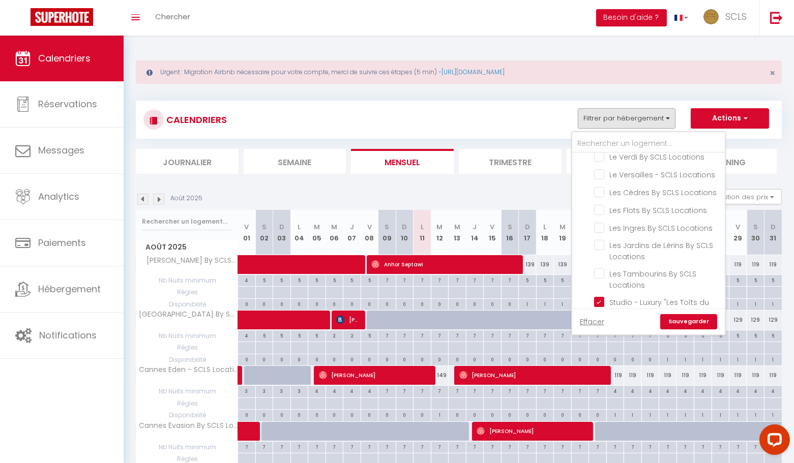
click at [604, 365] on input "Duplex - Luxury "Les Toîts du Soleil" By SCLS Locations" at bounding box center [657, 370] width 127 height 10
click at [693, 321] on link "Sauvegarder" at bounding box center [688, 321] width 57 height 15
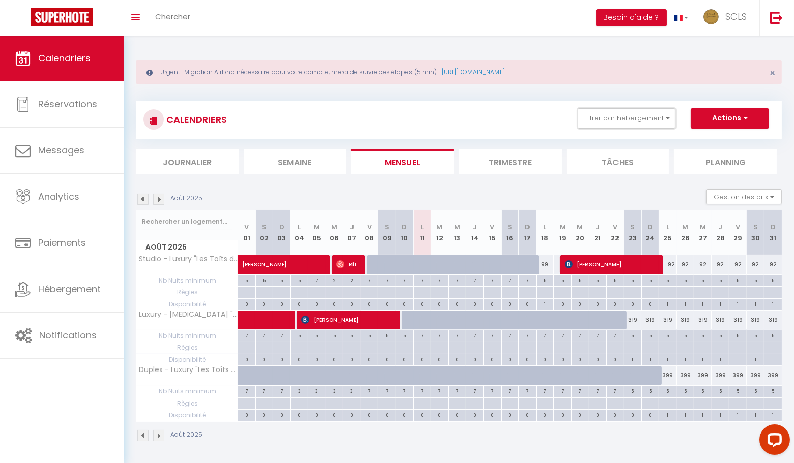
drag, startPoint x: 634, startPoint y: 126, endPoint x: 627, endPoint y: 237, distance: 111.6
click at [633, 126] on button "Filtrer par hébergement" at bounding box center [627, 118] width 98 height 20
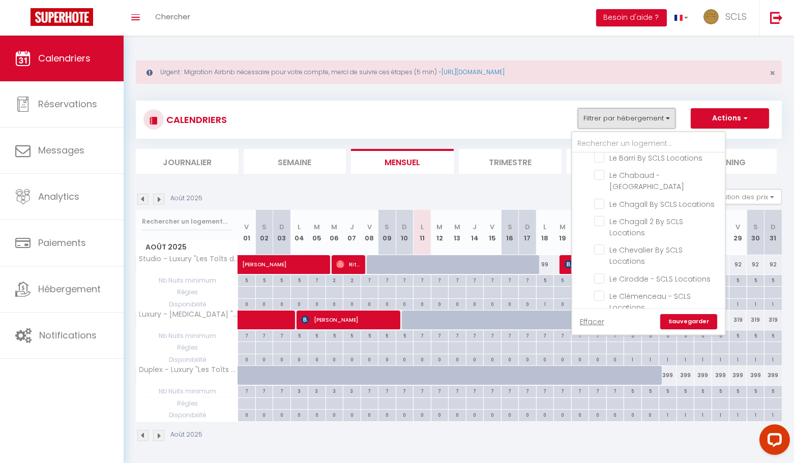
scroll to position [626, 0]
click at [600, 217] on input "Le Chagall 2 By SCLS Locations" at bounding box center [657, 222] width 127 height 10
click at [686, 323] on link "Sauvegarder" at bounding box center [688, 321] width 57 height 15
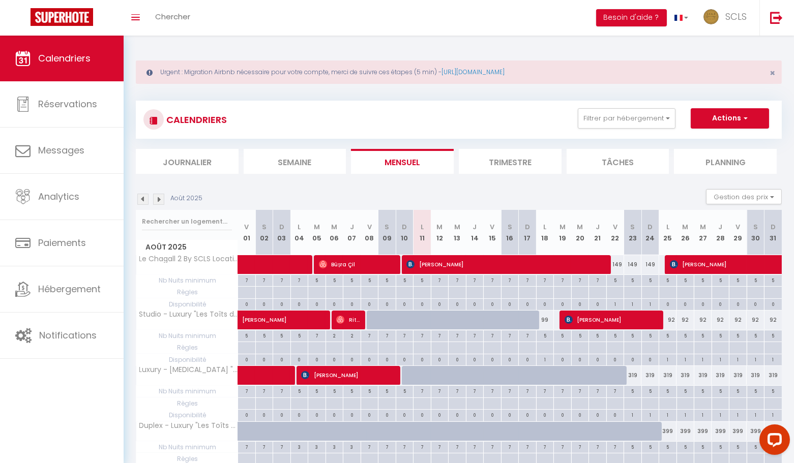
click at [616, 280] on div "5" at bounding box center [615, 280] width 17 height 10
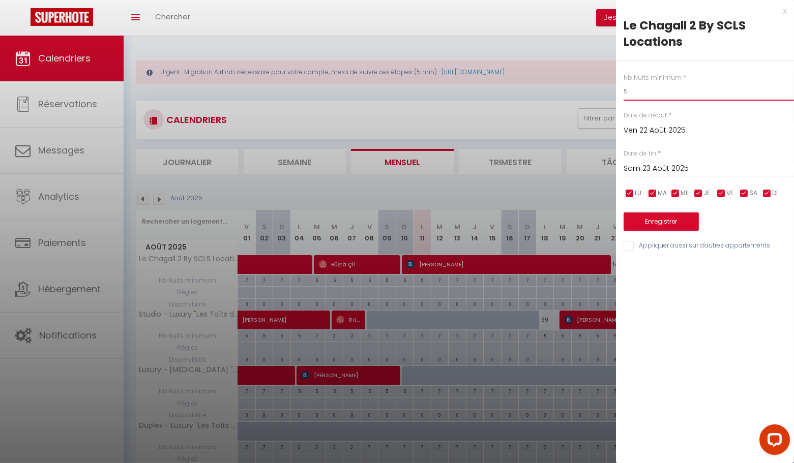
drag, startPoint x: 640, startPoint y: 89, endPoint x: 596, endPoint y: 83, distance: 44.6
click at [603, 84] on body "Questions et aide sur la MIGRATION - Salle Zoom ouverte de 13 à 14h puis de 17h…" at bounding box center [397, 278] width 794 height 484
drag, startPoint x: 652, startPoint y: 167, endPoint x: 718, endPoint y: 204, distance: 75.6
click at [652, 167] on input "Sam 23 Août 2025" at bounding box center [709, 168] width 170 height 13
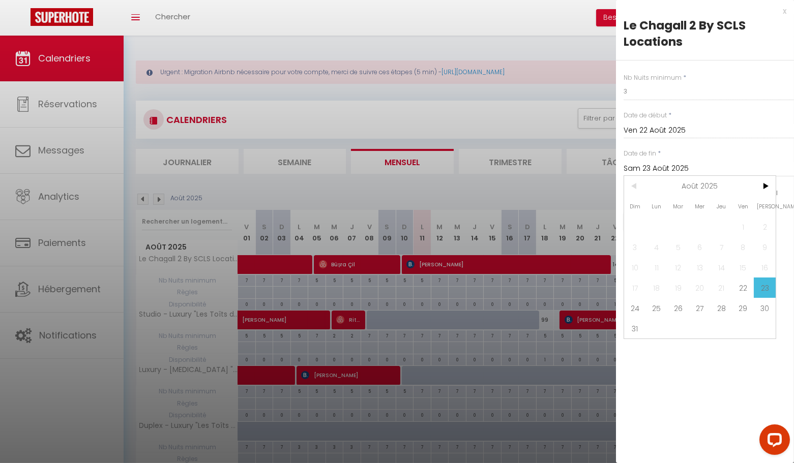
click at [669, 307] on span "26" at bounding box center [678, 308] width 22 height 20
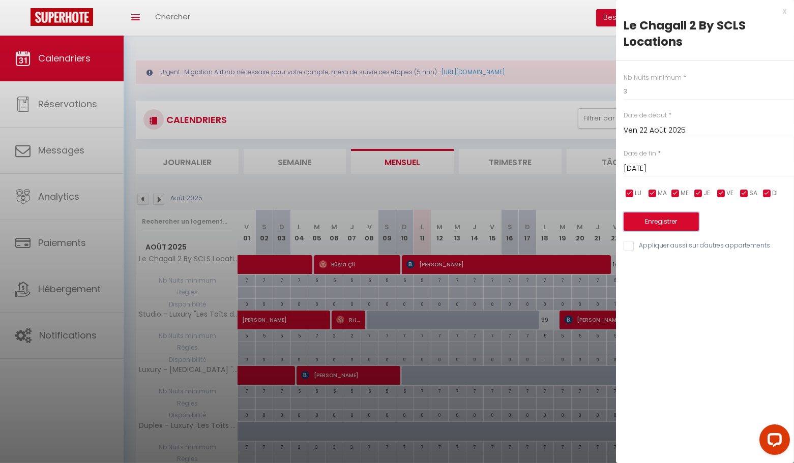
click at [654, 228] on button "Enregistrer" at bounding box center [661, 222] width 75 height 18
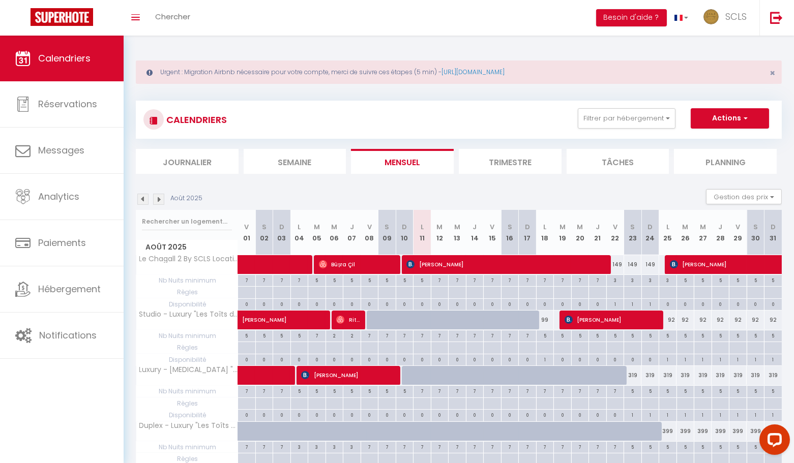
scroll to position [51, 0]
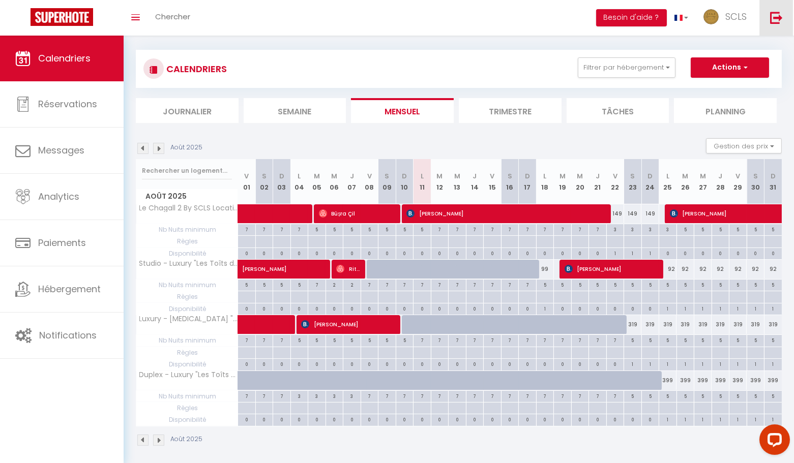
click at [776, 21] on img at bounding box center [776, 17] width 13 height 13
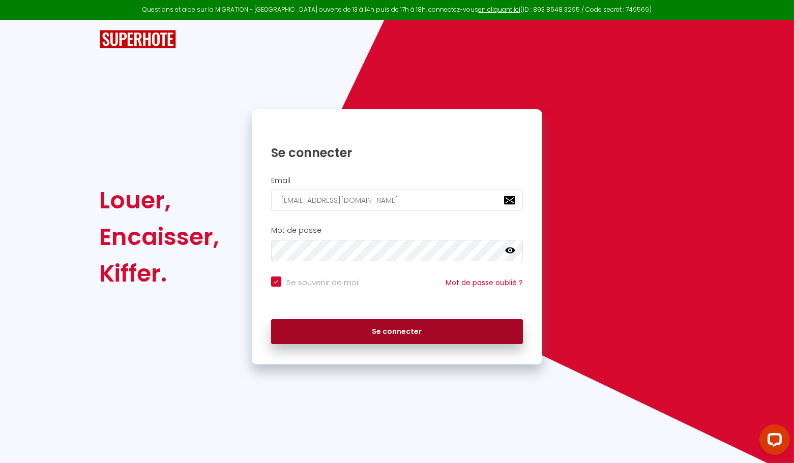
click at [379, 318] on div "Se connecter" at bounding box center [397, 329] width 291 height 31
click at [373, 328] on button "Se connecter" at bounding box center [397, 331] width 252 height 25
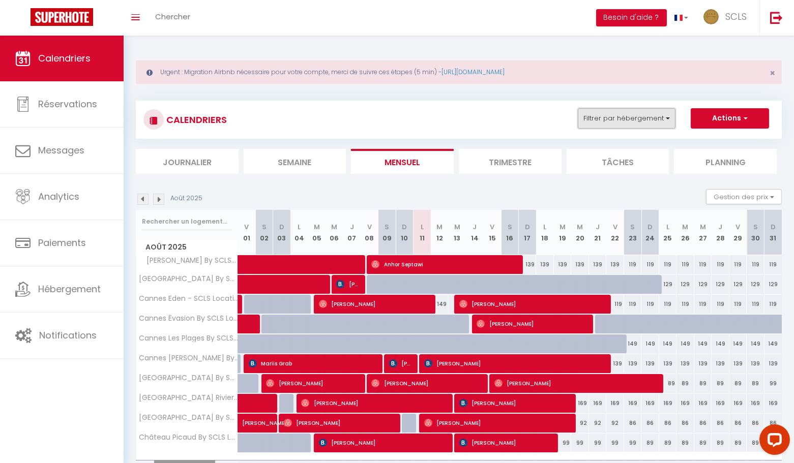
click at [631, 123] on button "Filtrer par hébergement" at bounding box center [627, 118] width 98 height 20
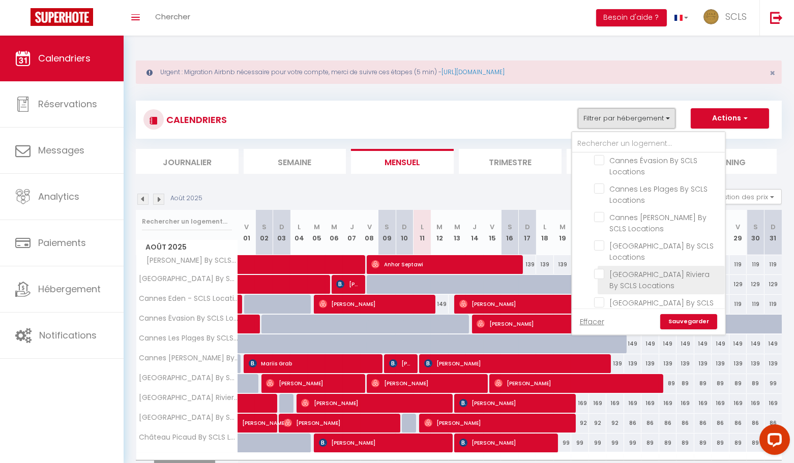
scroll to position [107, 0]
click at [599, 265] on input "[GEOGRAPHIC_DATA] Riviera By SCLS Locations" at bounding box center [657, 270] width 127 height 10
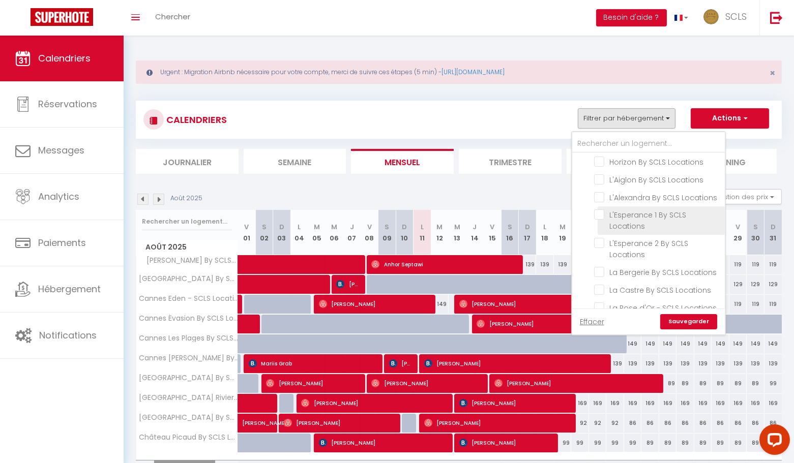
scroll to position [394, 0]
drag, startPoint x: 604, startPoint y: 180, endPoint x: 604, endPoint y: 188, distance: 8.2
click at [604, 210] on input "L'Esperance 1 By SCLS Locations" at bounding box center [657, 215] width 127 height 10
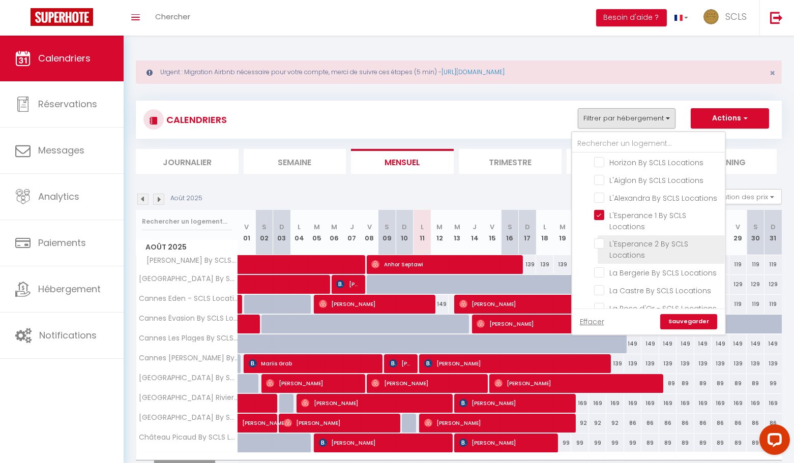
click at [602, 239] on input "L'Esperance 2 By SCLS Locations" at bounding box center [657, 244] width 127 height 10
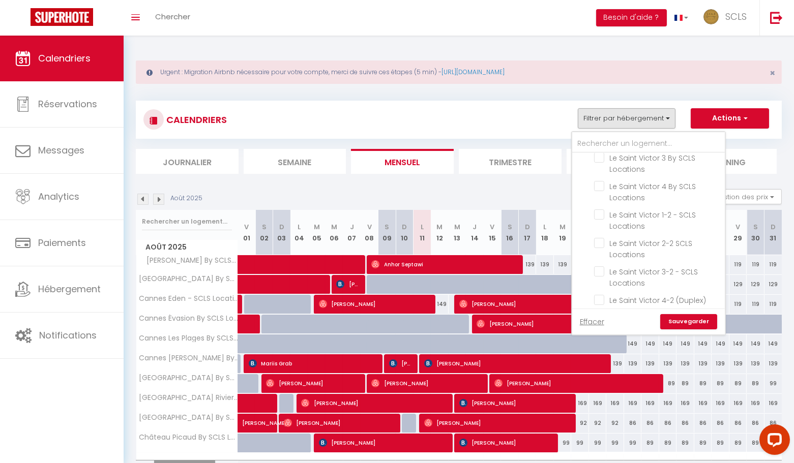
scroll to position [1274, 0]
click at [606, 350] on input "Le Suquetan - SCLS Locations" at bounding box center [657, 355] width 127 height 10
click at [697, 328] on link "Sauvegarder" at bounding box center [688, 321] width 57 height 15
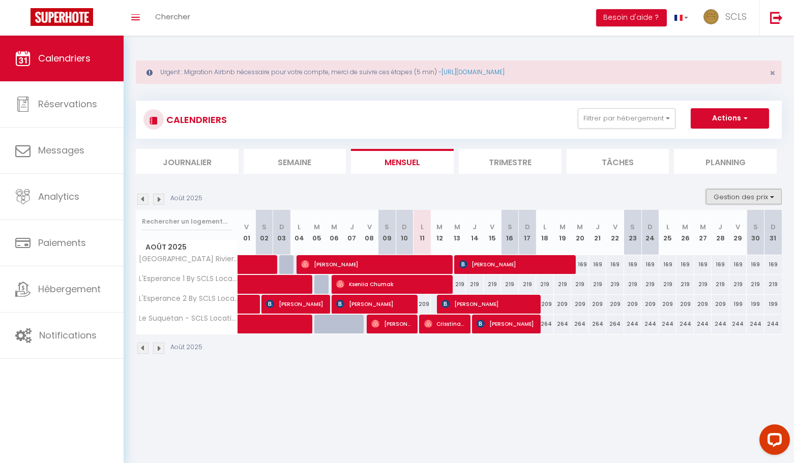
click at [751, 196] on button "Gestion des prix" at bounding box center [744, 196] width 76 height 15
drag, startPoint x: 703, startPoint y: 227, endPoint x: 701, endPoint y: 237, distance: 10.0
click at [703, 227] on input "Nb Nuits minimum" at bounding box center [736, 228] width 92 height 10
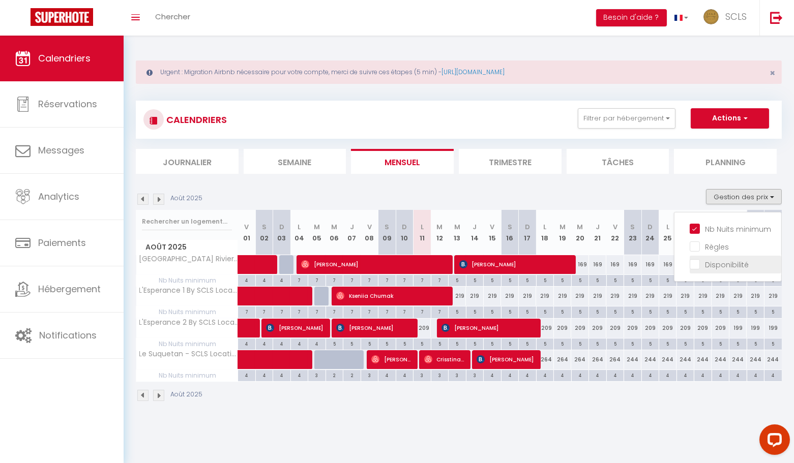
drag, startPoint x: 698, startPoint y: 249, endPoint x: 704, endPoint y: 263, distance: 15.8
click at [698, 249] on input "Règles" at bounding box center [736, 246] width 92 height 10
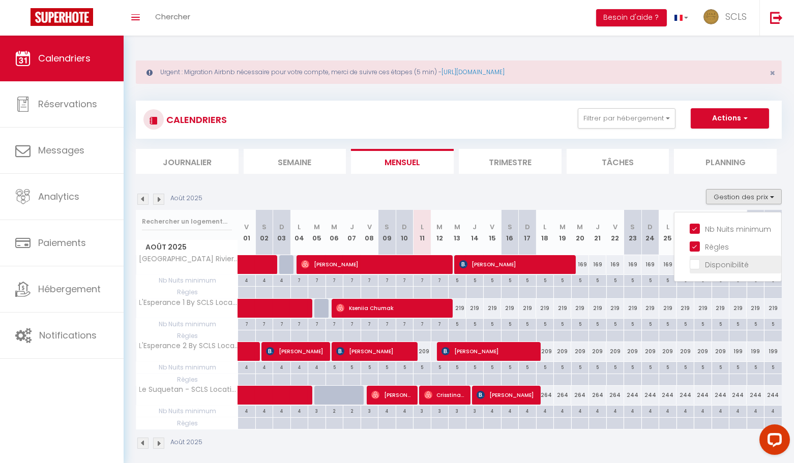
click at [700, 262] on input "Disponibilité" at bounding box center [736, 264] width 92 height 10
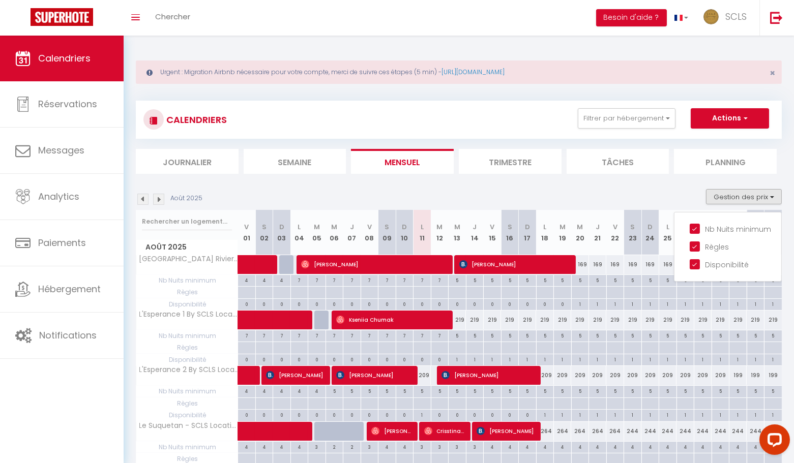
scroll to position [1, 0]
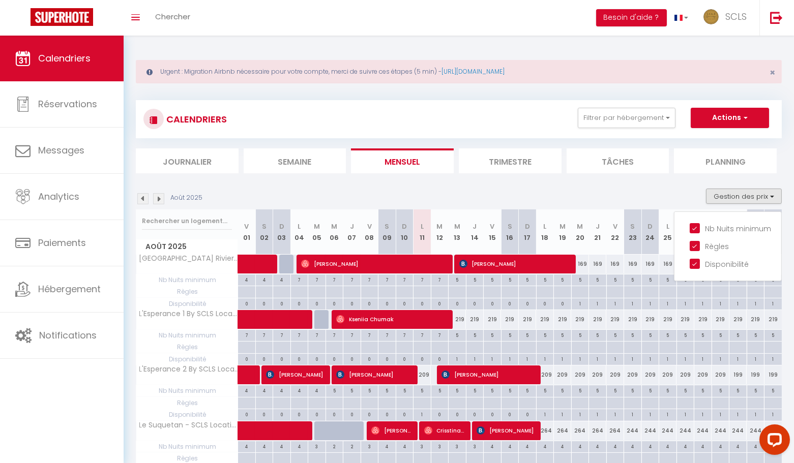
click at [157, 195] on img at bounding box center [158, 198] width 11 height 11
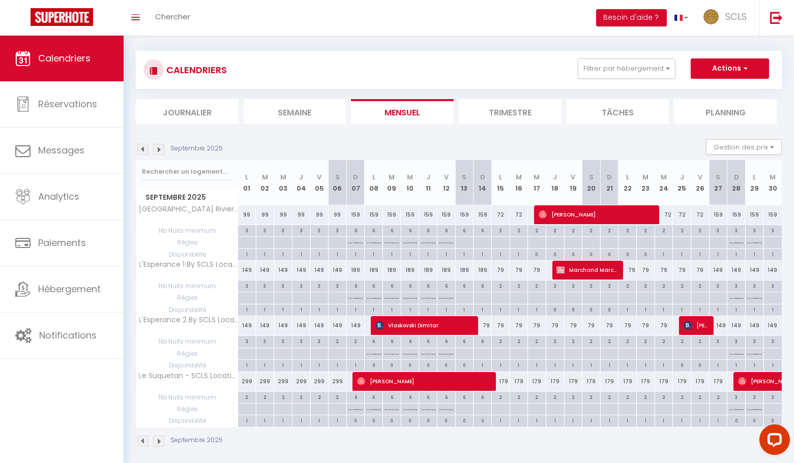
scroll to position [51, 0]
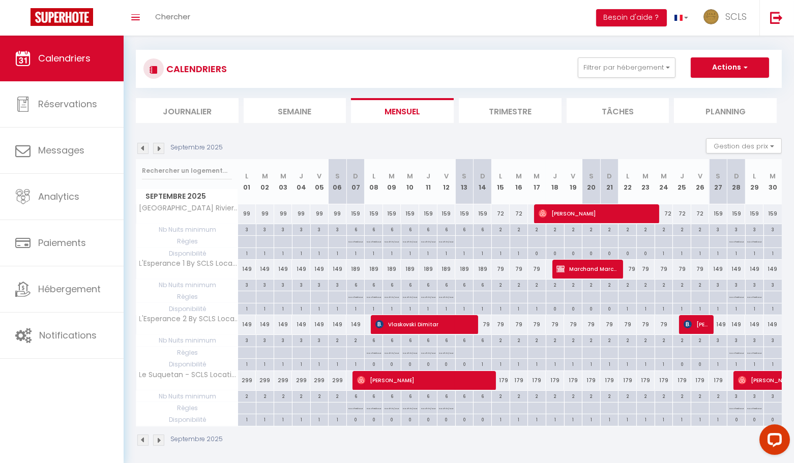
click at [160, 149] on img at bounding box center [158, 148] width 11 height 11
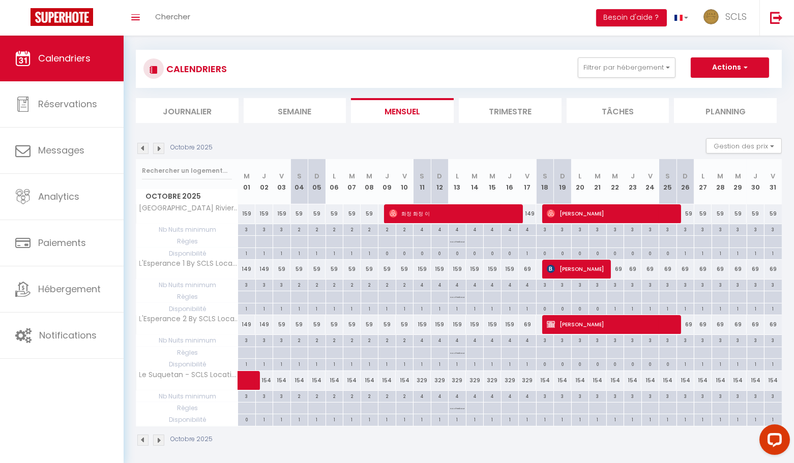
click at [142, 150] on img at bounding box center [142, 148] width 11 height 11
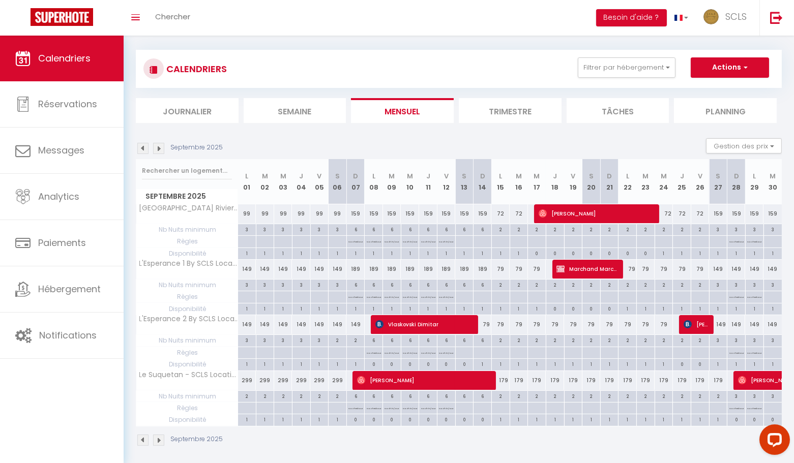
click at [161, 147] on img at bounding box center [158, 148] width 11 height 11
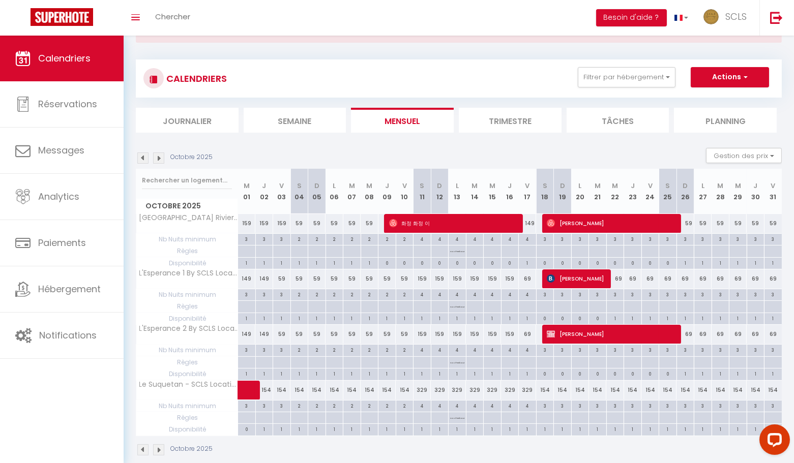
scroll to position [40, 0]
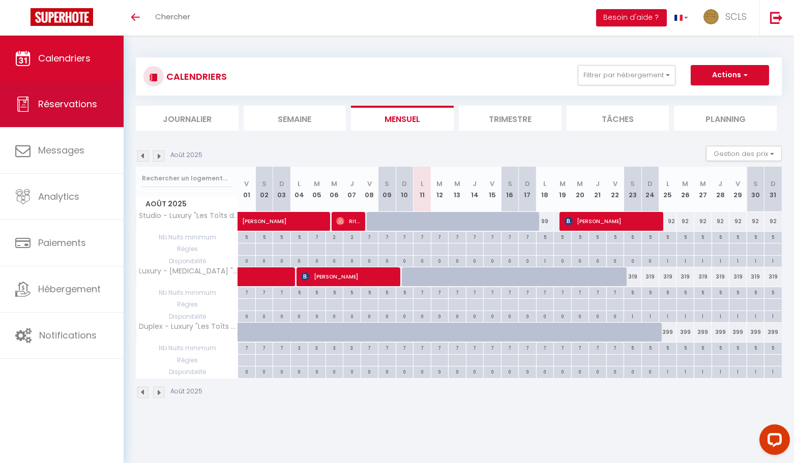
click at [91, 114] on link "Réservations" at bounding box center [62, 104] width 124 height 46
select select "not_cancelled"
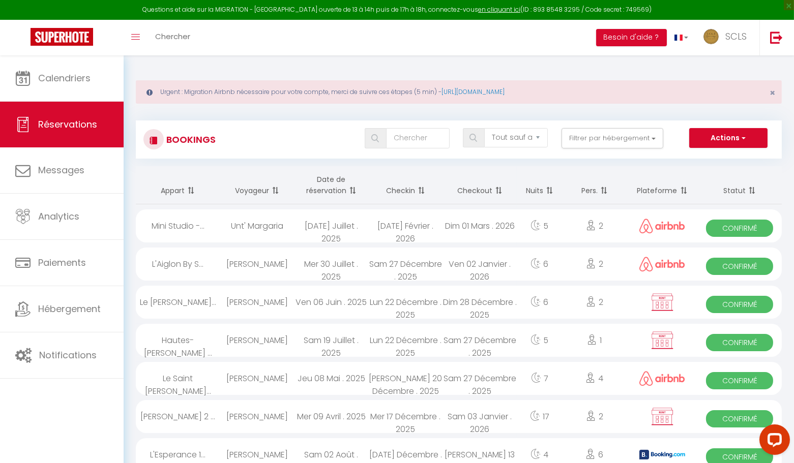
click at [334, 192] on th "Date de réservation" at bounding box center [331, 185] width 74 height 38
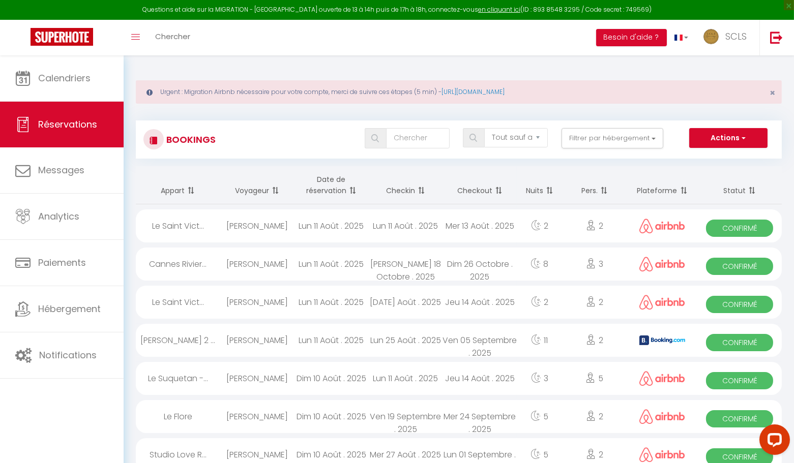
scroll to position [1, 0]
